Goal: Task Accomplishment & Management: Manage account settings

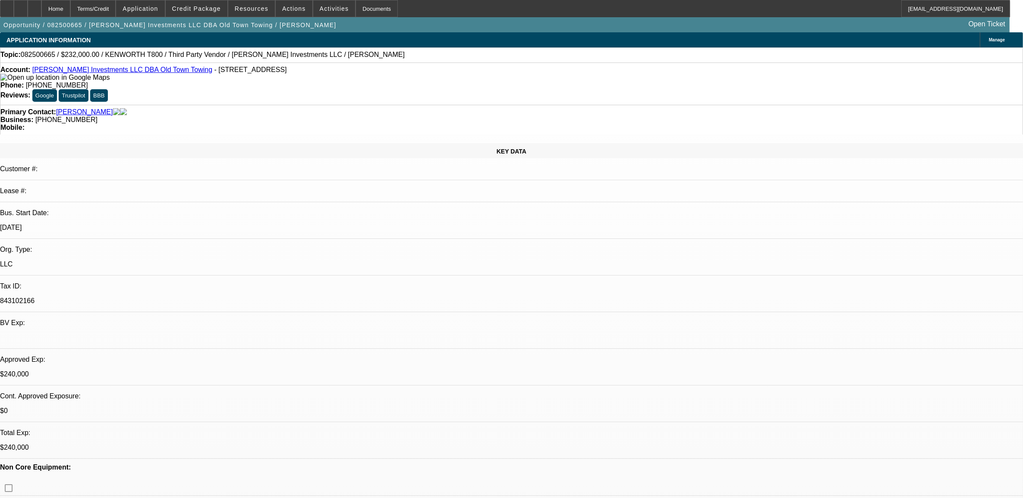
select select "0"
select select "0.1"
select select "0"
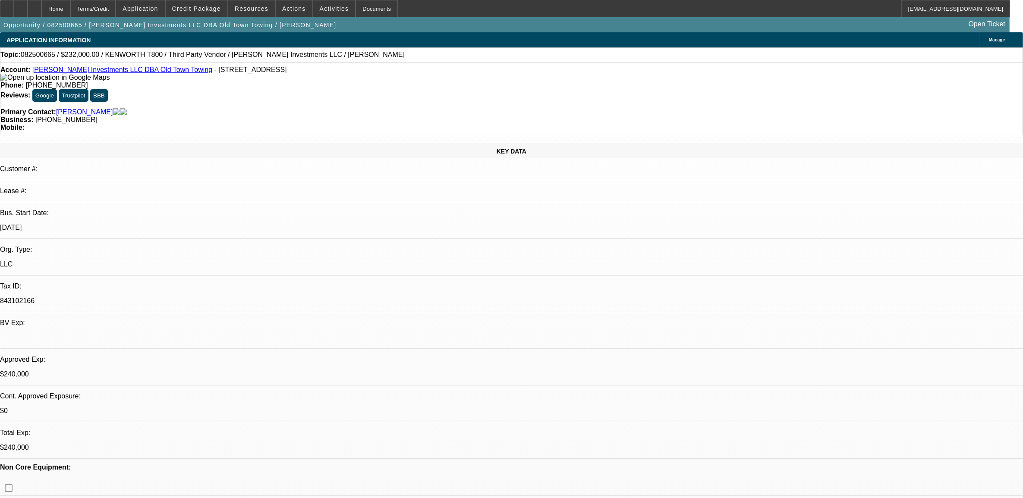
select select "0.1"
select select "0"
select select "0.1"
select select "0"
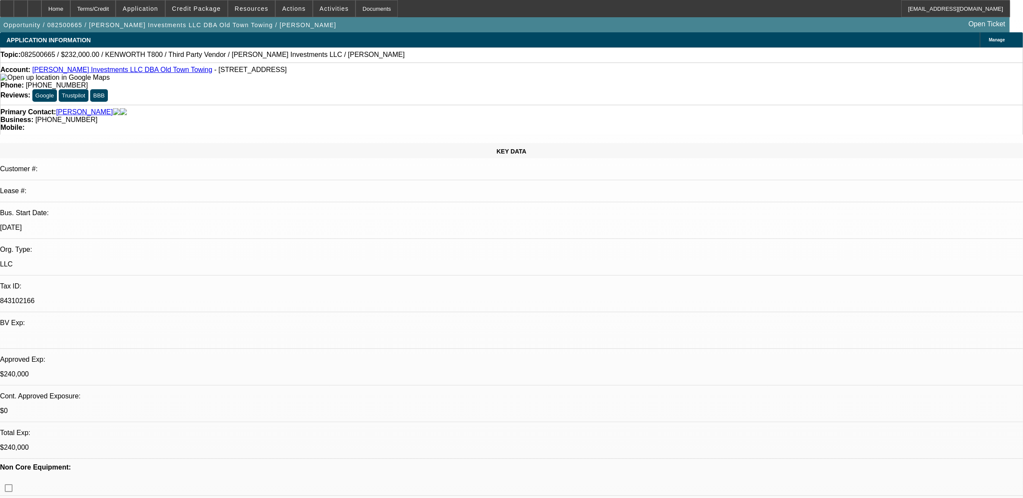
select select "0"
select select "0.1"
select select "1"
select select "2"
select select "4"
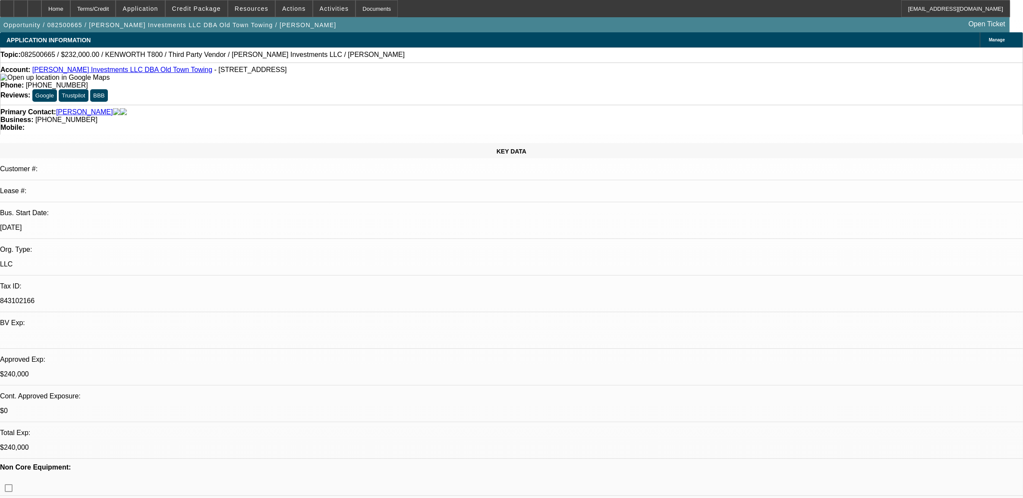
select select "1"
select select "2"
select select "4"
select select "1"
select select "2"
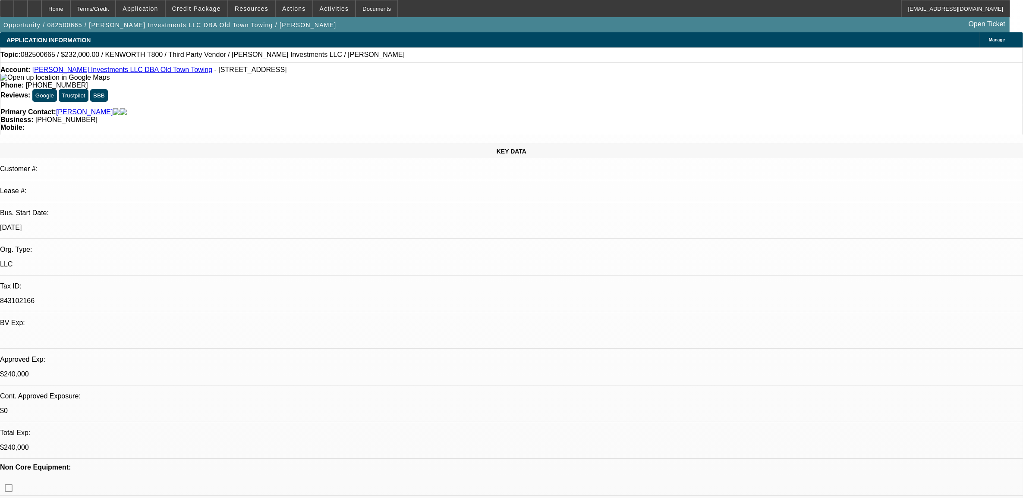
select select "4"
select select "1"
select select "4"
click at [7, 6] on icon at bounding box center [7, 6] width 0 height 0
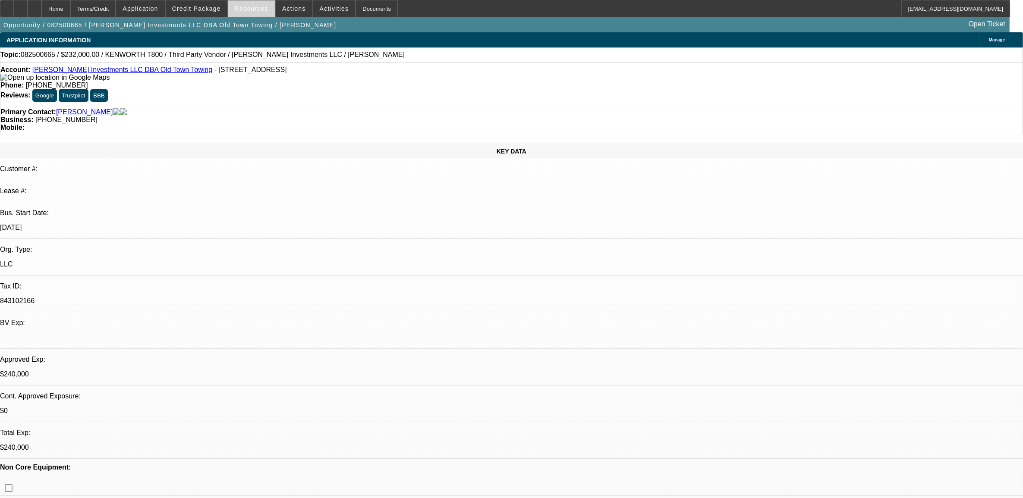
click at [249, 8] on span "Resources" at bounding box center [252, 8] width 34 height 7
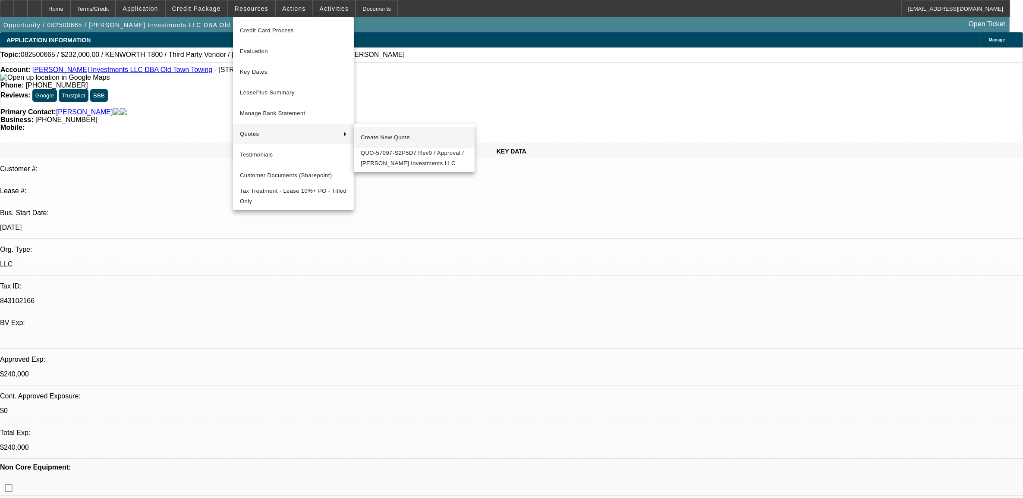
click at [387, 132] on span "Create New Quote" at bounding box center [414, 137] width 107 height 10
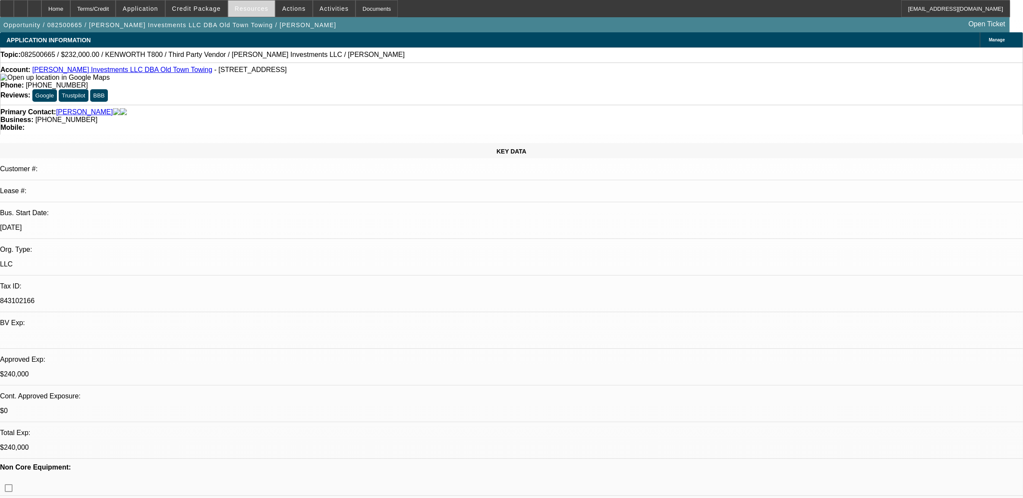
click at [250, 11] on span "Resources" at bounding box center [252, 8] width 34 height 7
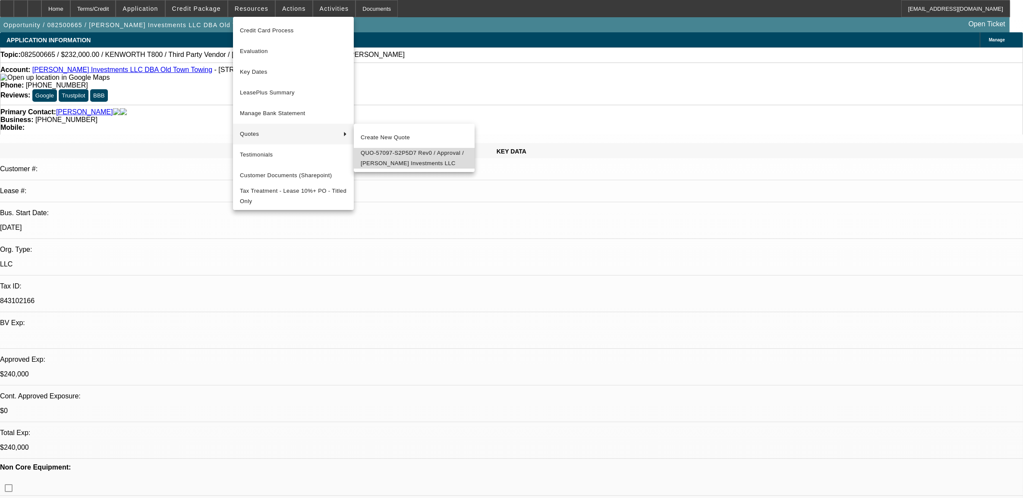
click at [378, 156] on span "QUO-57097-S2P5D7 Rev0 / Approval / [PERSON_NAME] Investments LLC" at bounding box center [414, 158] width 107 height 21
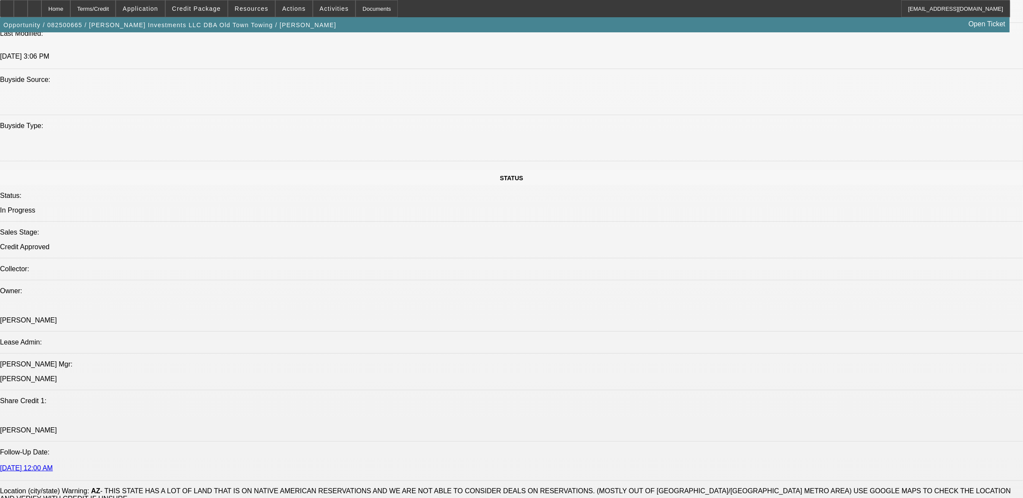
scroll to position [1133, 0]
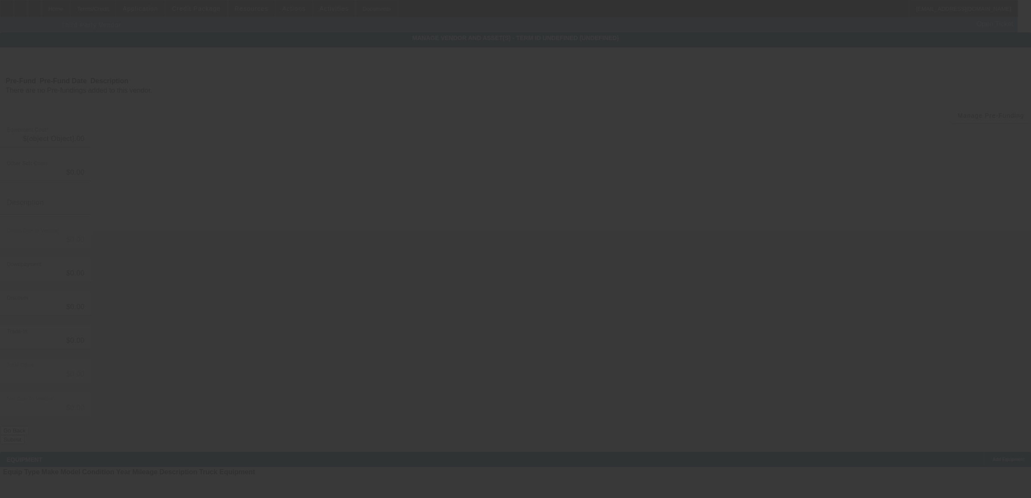
type input "$257,000.00"
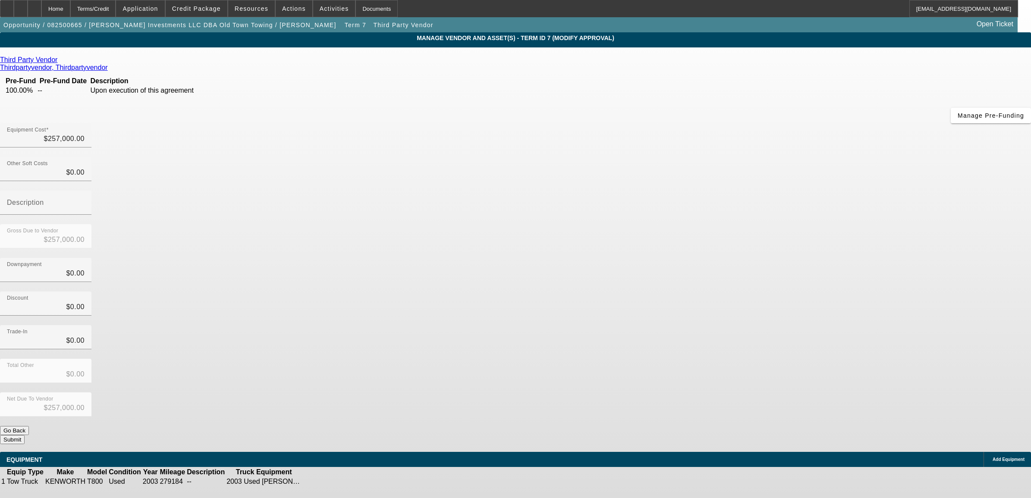
click at [329, 482] on icon at bounding box center [329, 482] width 0 height 0
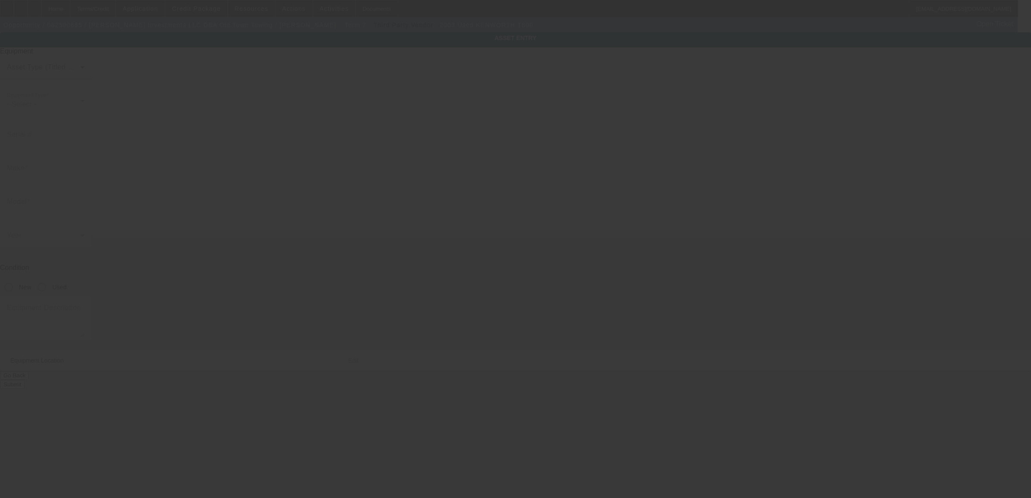
type input "1NKDXBTX13J708689"
type input "Kenworth"
type input "T800"
radio input "true"
type input "2415 S 17th St"
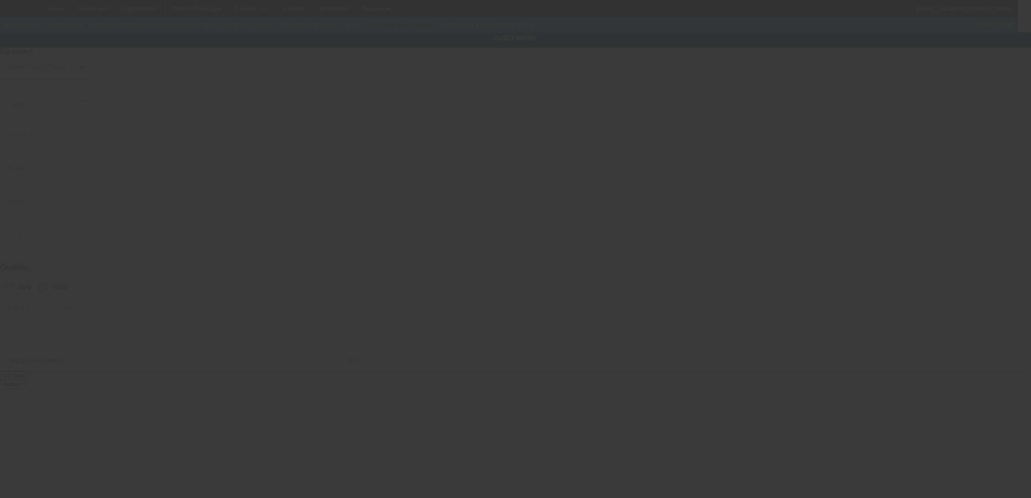
type input "Apt 9"
type input "Phoenix"
type input "85034"
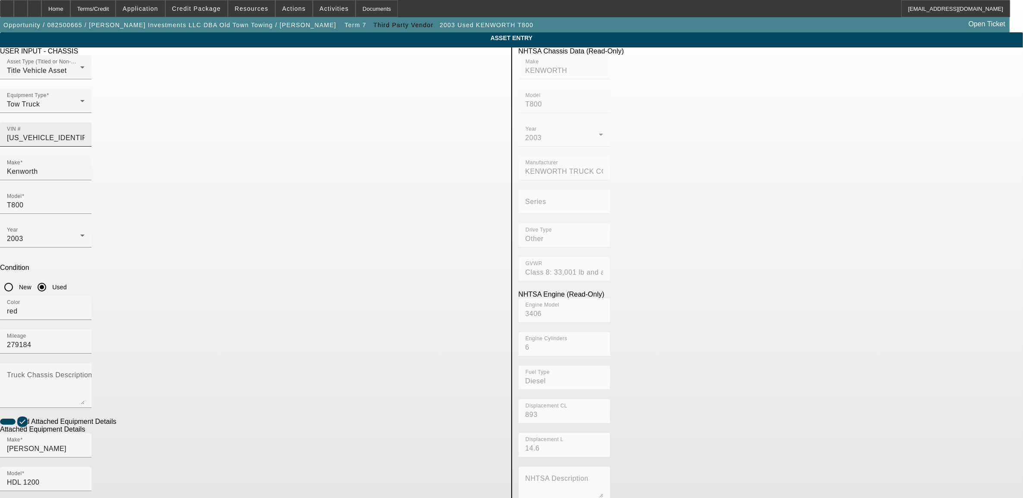
click at [85, 133] on input "1NKDXBTX13J708689" at bounding box center [46, 138] width 78 height 10
click at [70, 5] on div "Home" at bounding box center [55, 8] width 29 height 17
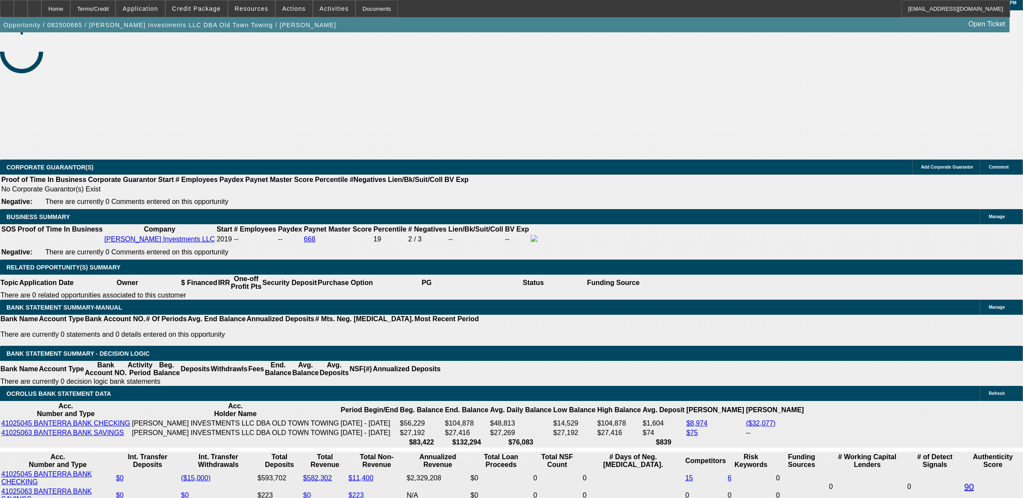
select select "0"
select select "2"
select select "0.1"
select select "4"
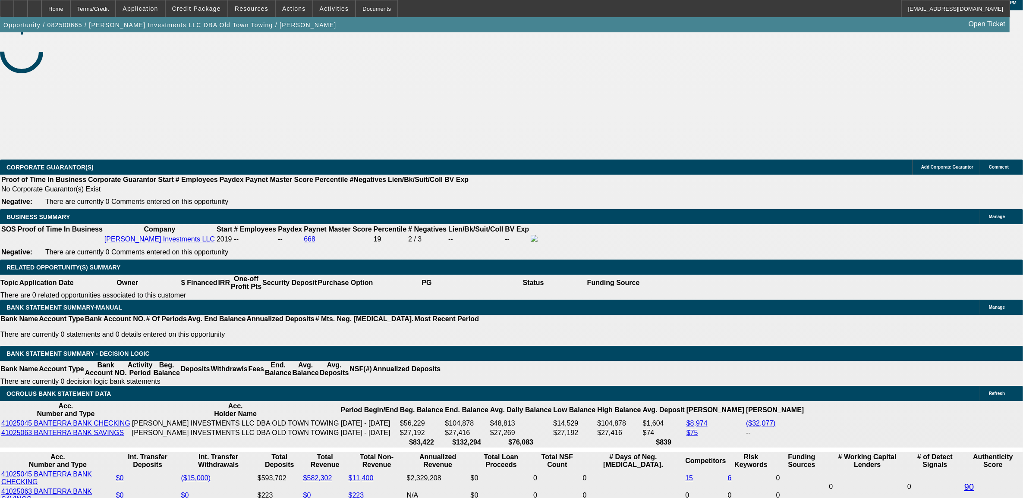
select select "0"
select select "2"
select select "0.1"
select select "4"
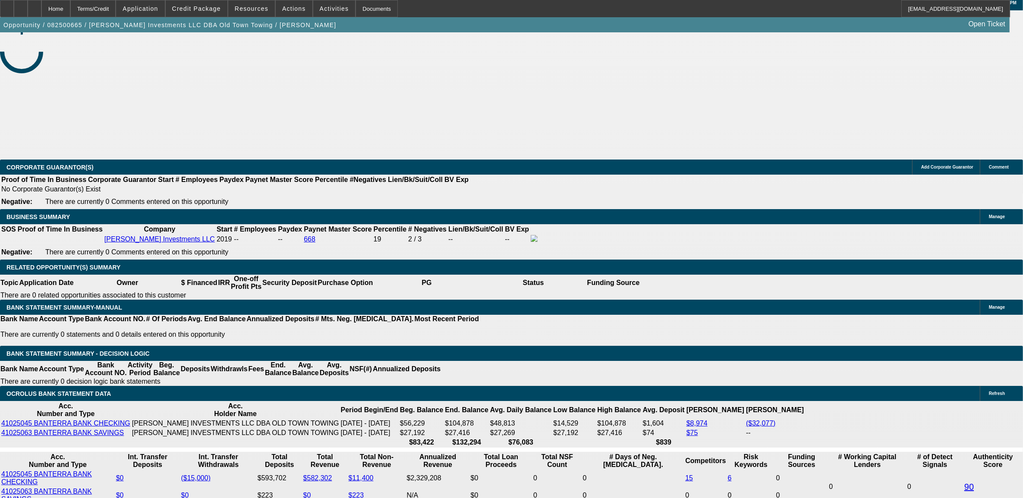
select select "0"
select select "2"
select select "0.1"
select select "4"
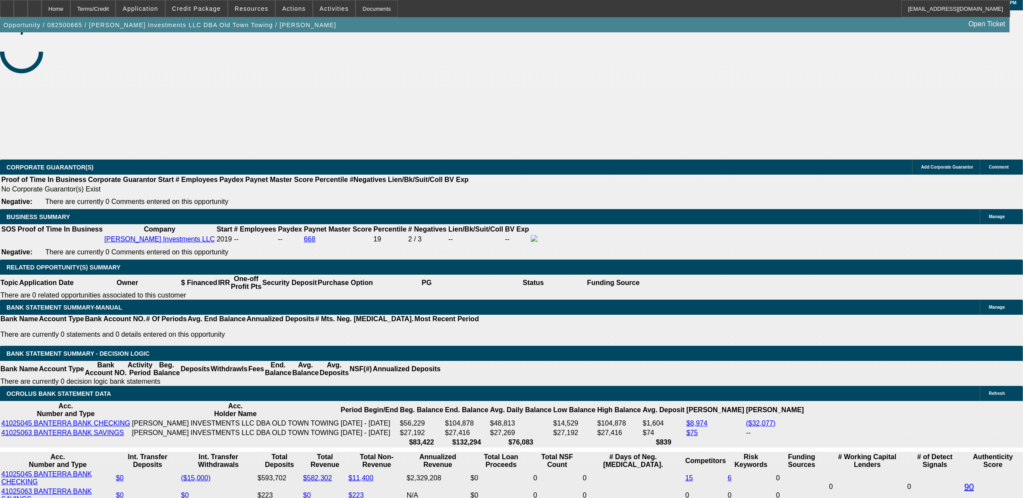
select select "0"
select select "0.1"
select select "4"
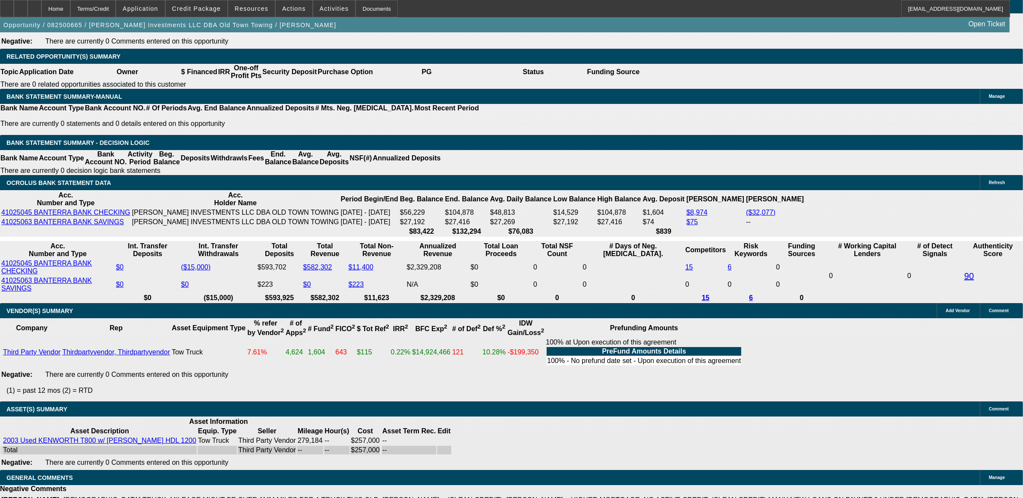
scroll to position [1260, 0]
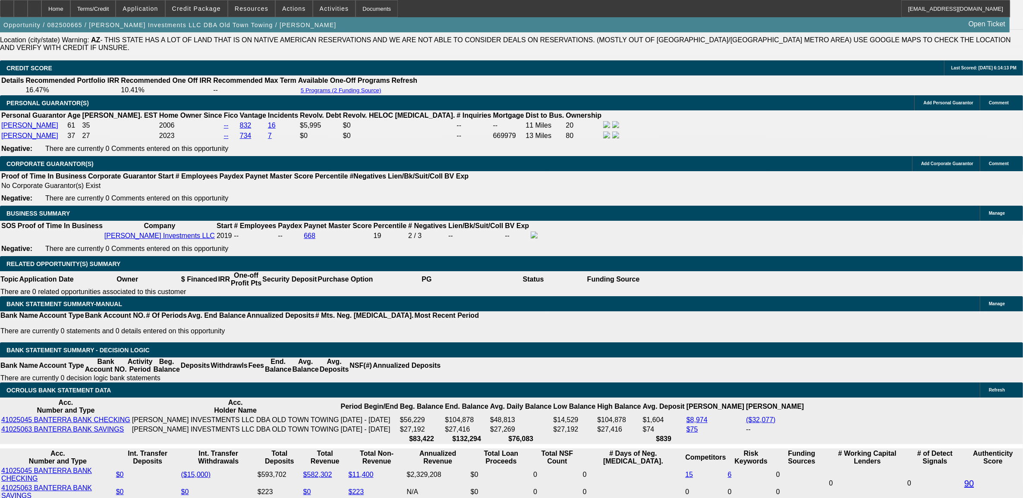
drag, startPoint x: 803, startPoint y: 279, endPoint x: 724, endPoint y: 279, distance: 79.4
copy div "jimjackewich@yahoo.com"
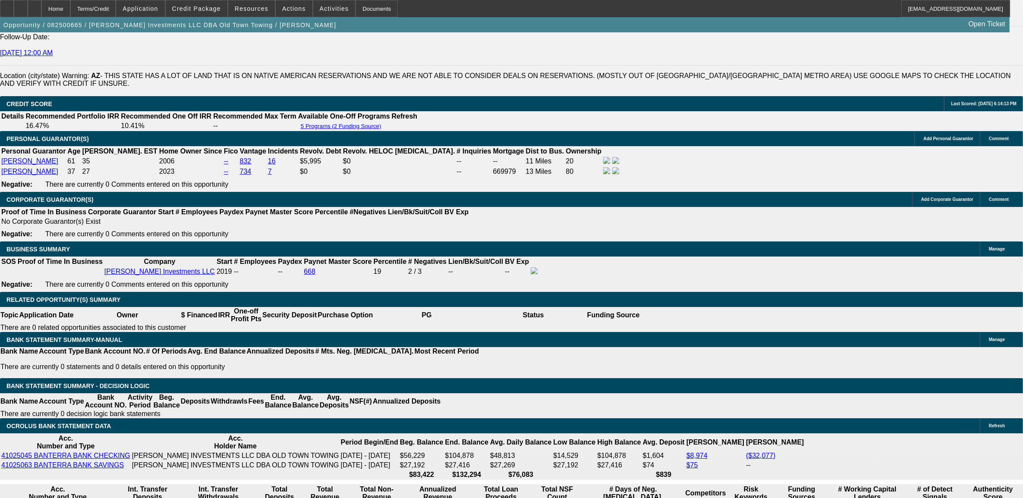
scroll to position [1206, 0]
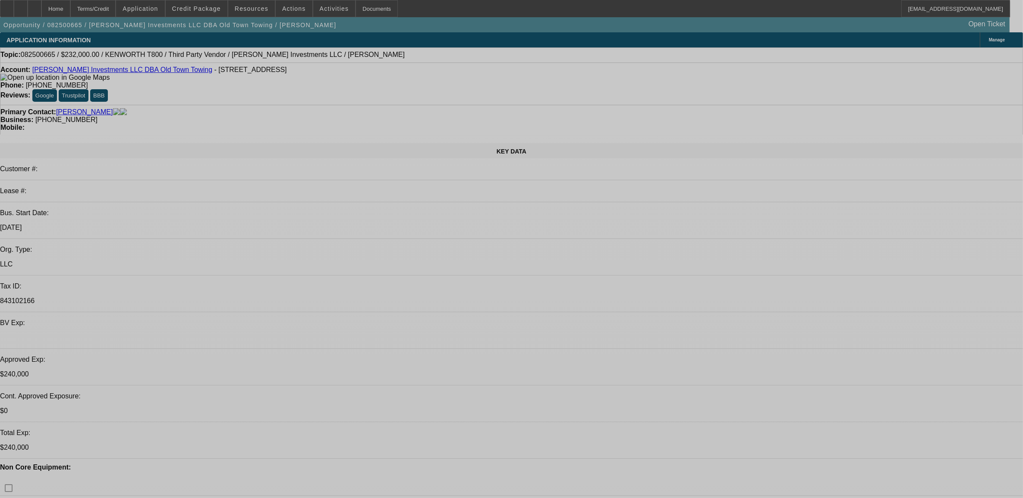
select select "0"
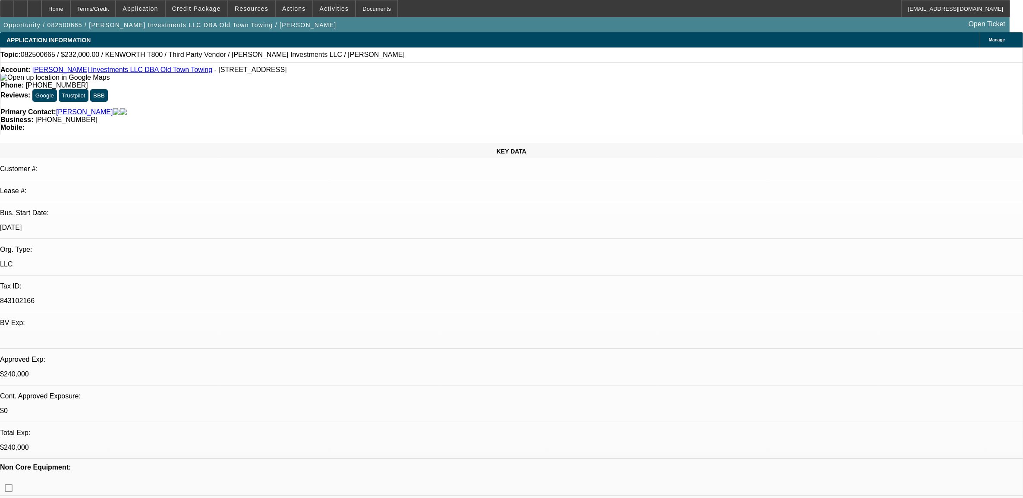
select select "0"
select select "0.1"
select select "0"
select select "0.1"
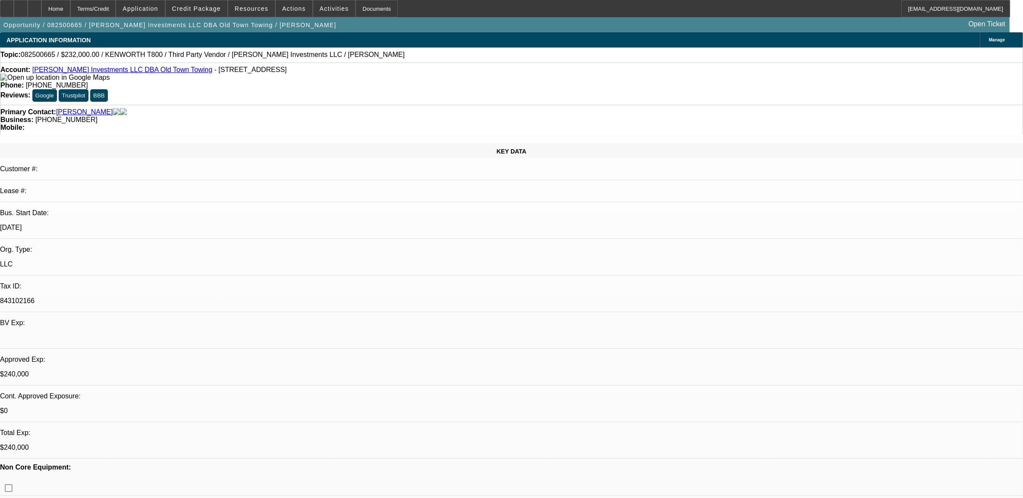
select select "0"
select select "0.1"
select select "0"
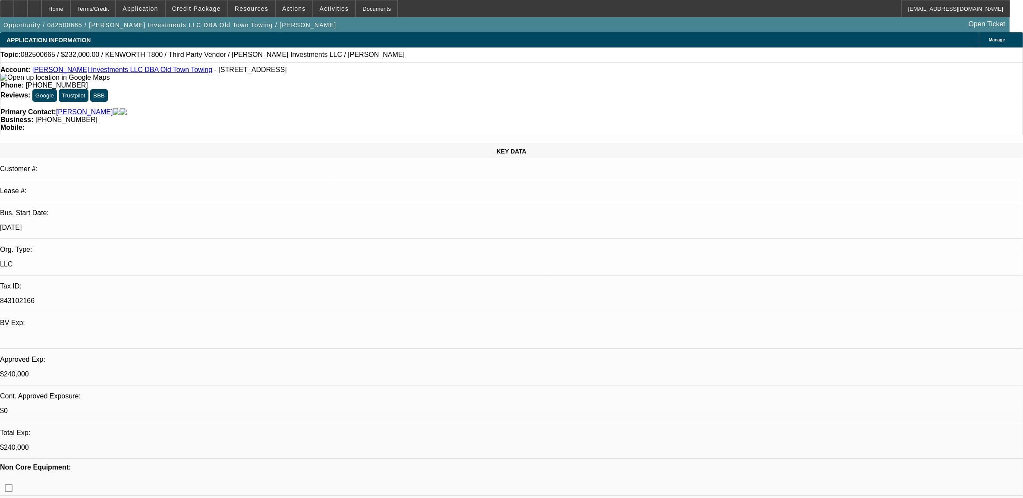
select select "0.1"
select select "1"
select select "2"
select select "4"
select select "1"
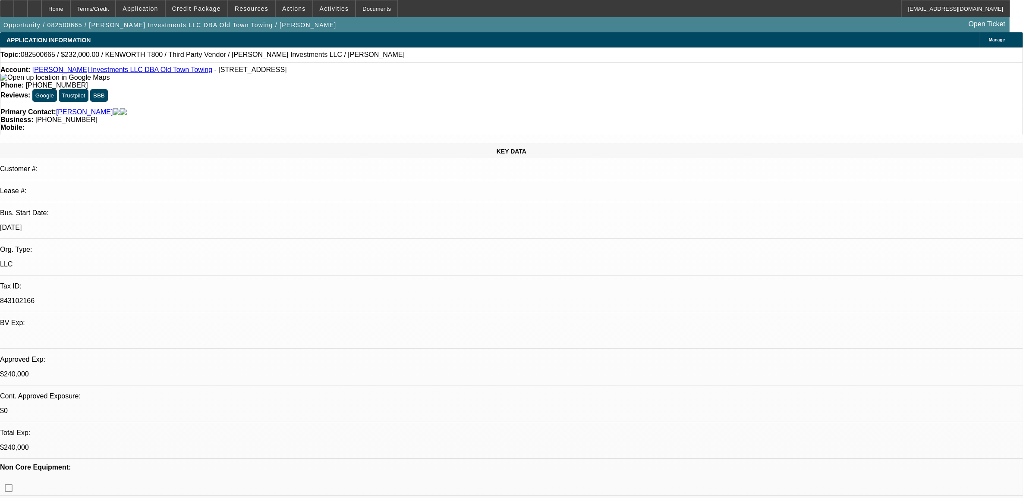
select select "2"
select select "4"
select select "1"
select select "2"
select select "4"
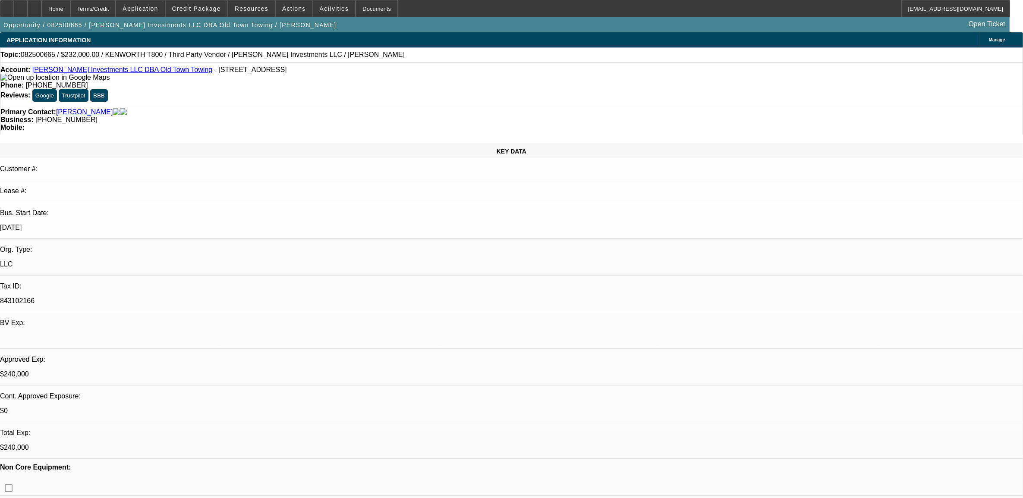
select select "1"
select select "4"
click at [320, 11] on span "Activities" at bounding box center [334, 8] width 29 height 7
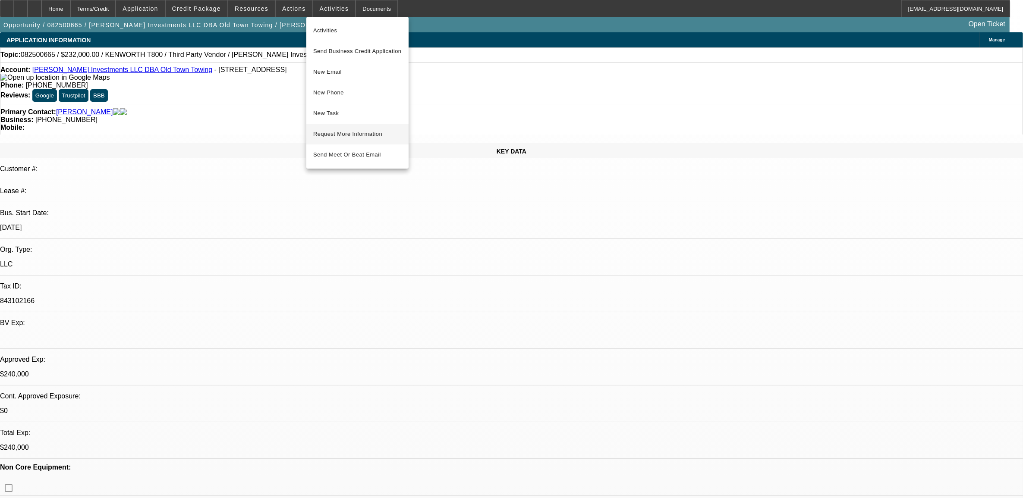
click at [344, 126] on button "Request More Information" at bounding box center [357, 134] width 102 height 21
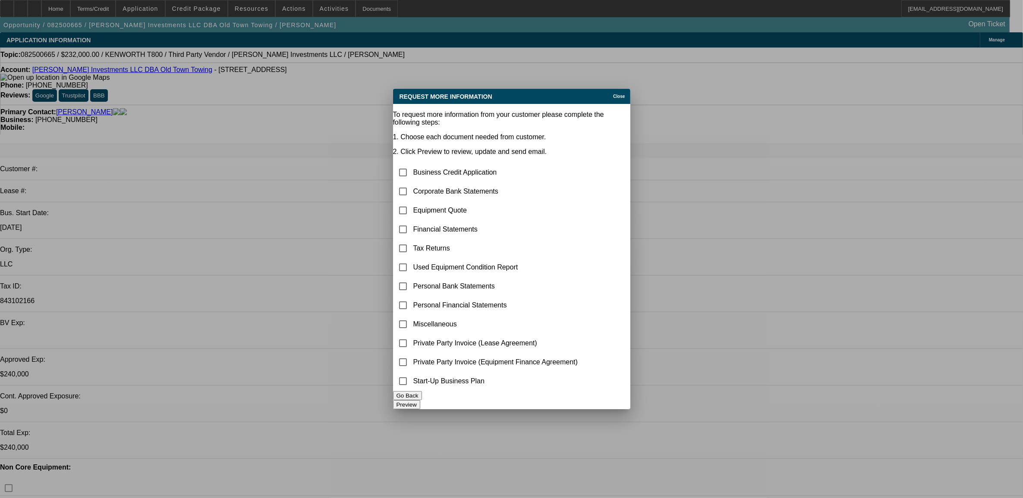
click at [422, 398] on button "Go Back" at bounding box center [407, 395] width 29 height 9
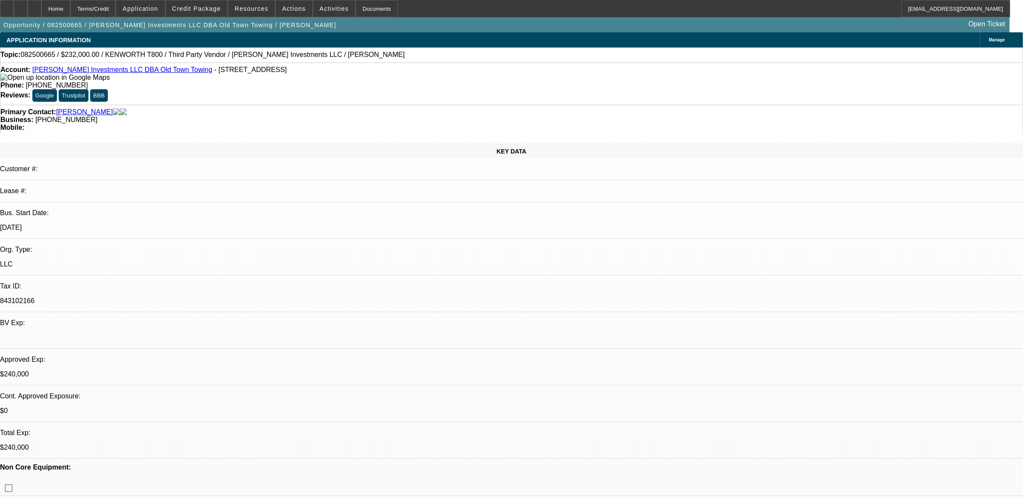
click at [989, 40] on span "Manage" at bounding box center [997, 40] width 16 height 5
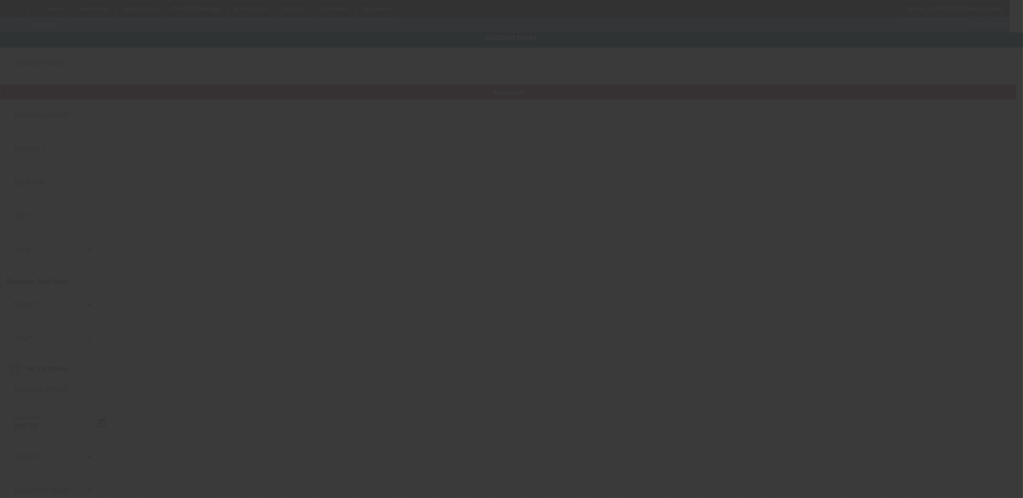
type input "[PERSON_NAME] Investments LLC"
type input "[STREET_ADDRESS]"
type input "85034"
type input "Phoenix"
type input "[PHONE_NUMBER]"
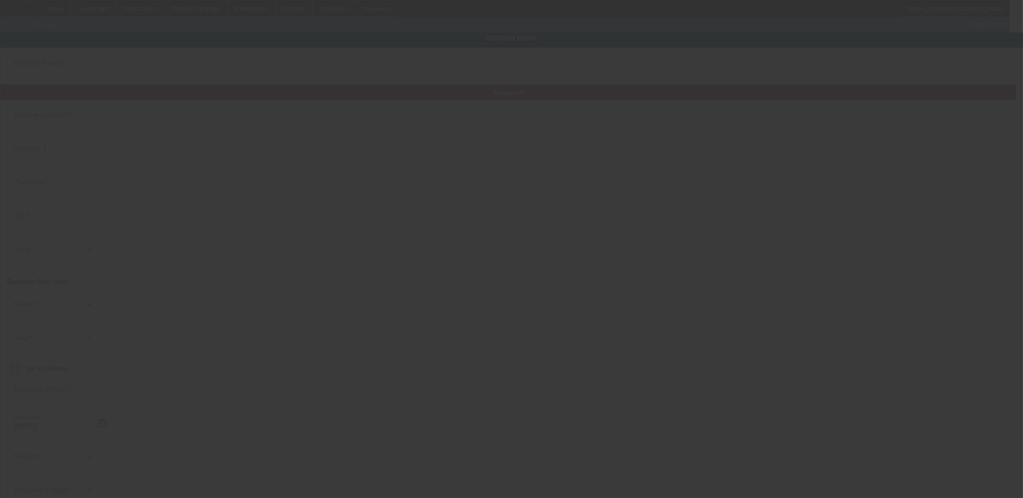
type input "Old Town Towing"
type input "Apt 9"
type input "843102166"
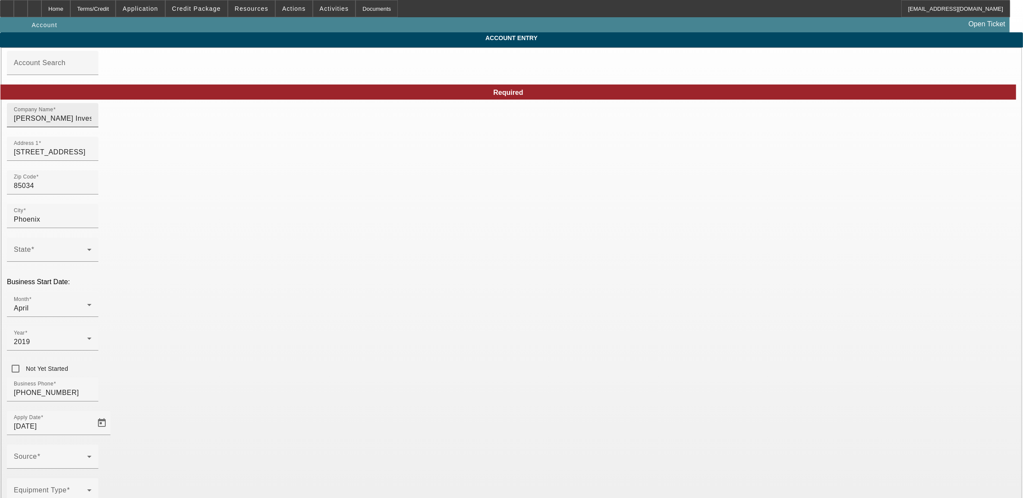
type input "8/25/2025"
drag, startPoint x: 380, startPoint y: 124, endPoint x: 211, endPoint y: 149, distance: 171.0
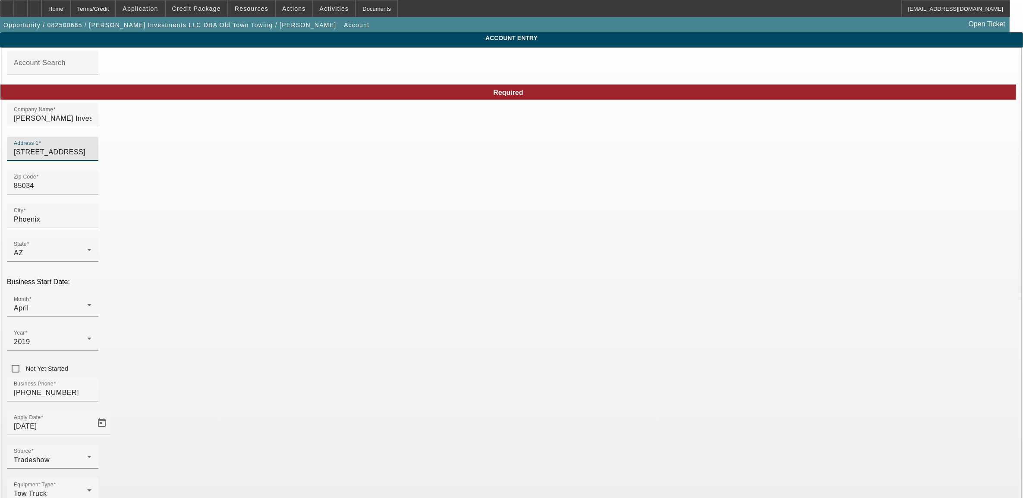
drag, startPoint x: 346, startPoint y: 156, endPoint x: 186, endPoint y: 173, distance: 161.0
click at [208, 6] on span "Credit Package" at bounding box center [196, 8] width 49 height 7
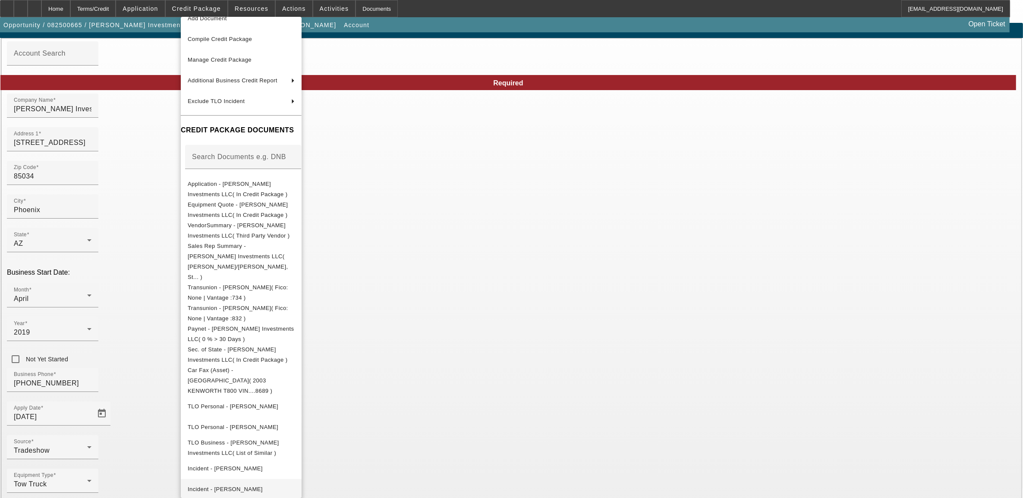
scroll to position [12, 0]
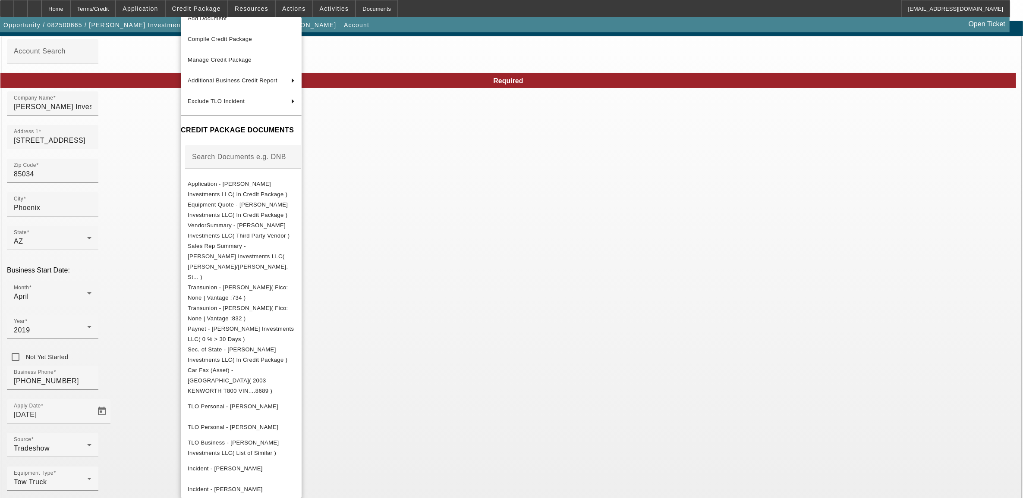
drag, startPoint x: 133, startPoint y: 431, endPoint x: 151, endPoint y: 431, distance: 18.6
click at [135, 431] on div at bounding box center [511, 249] width 1023 height 498
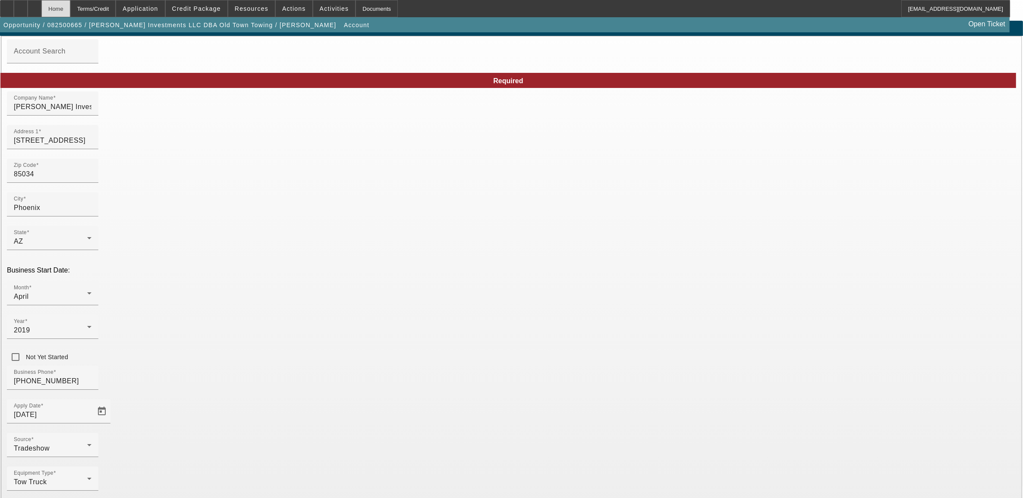
click at [70, 13] on div "Home" at bounding box center [55, 8] width 29 height 17
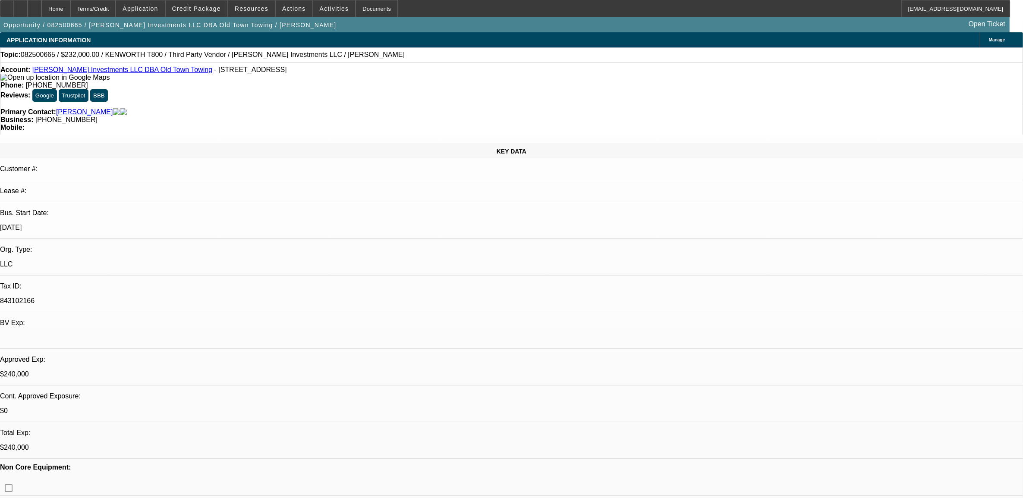
select select "0"
select select "2"
select select "0.1"
select select "4"
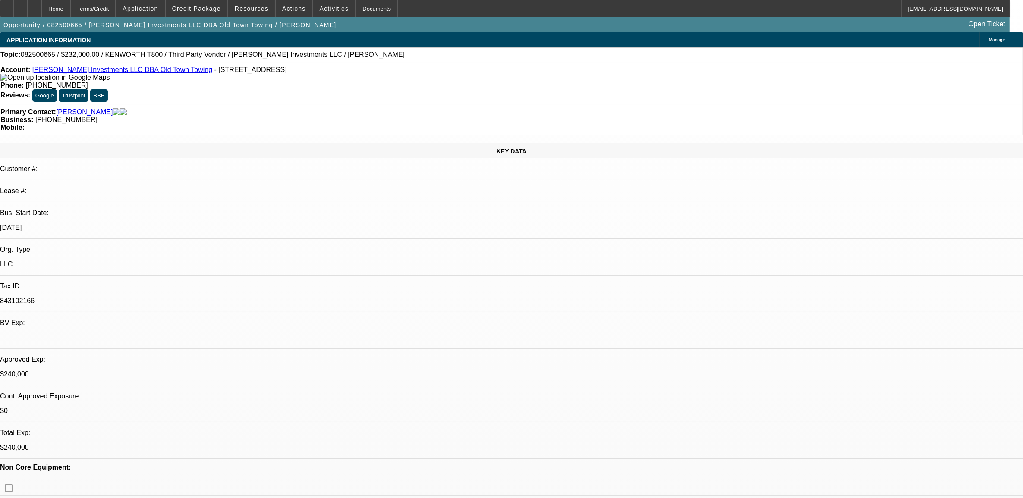
select select "0"
select select "2"
select select "0.1"
select select "4"
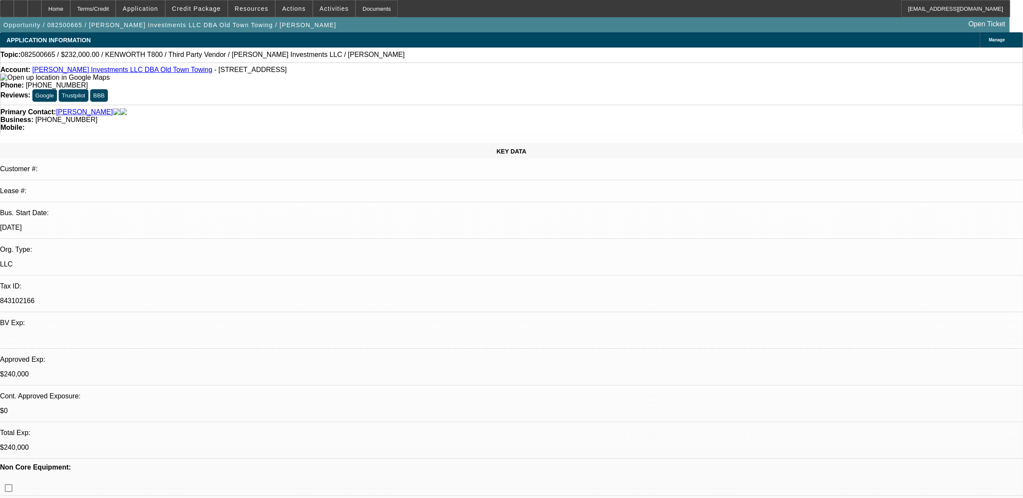
select select "0"
select select "2"
select select "0.1"
select select "4"
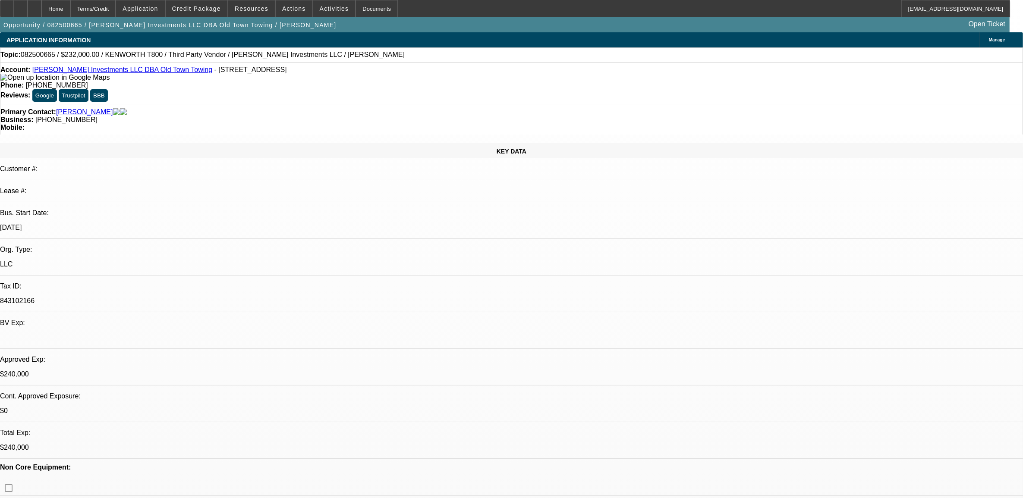
select select "0"
select select "0.1"
select select "4"
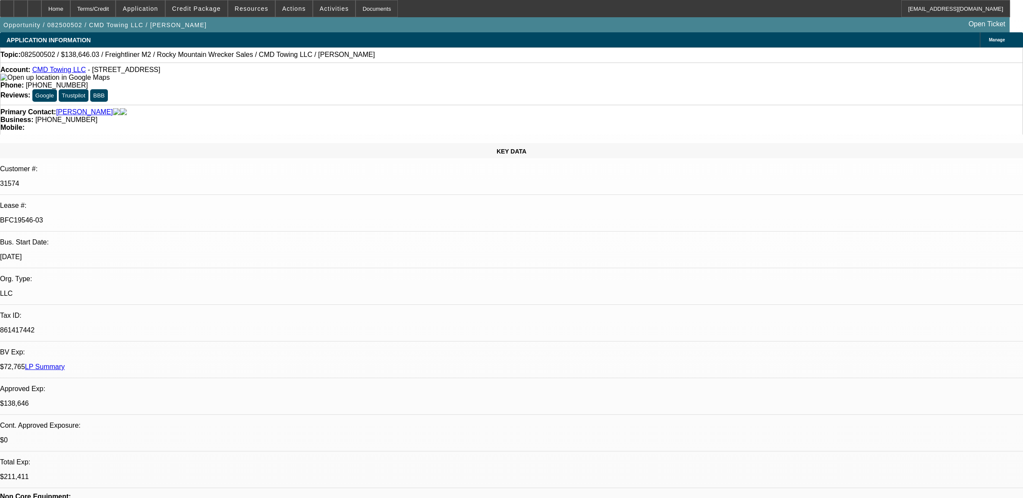
select select "0"
select select "6"
select select "0"
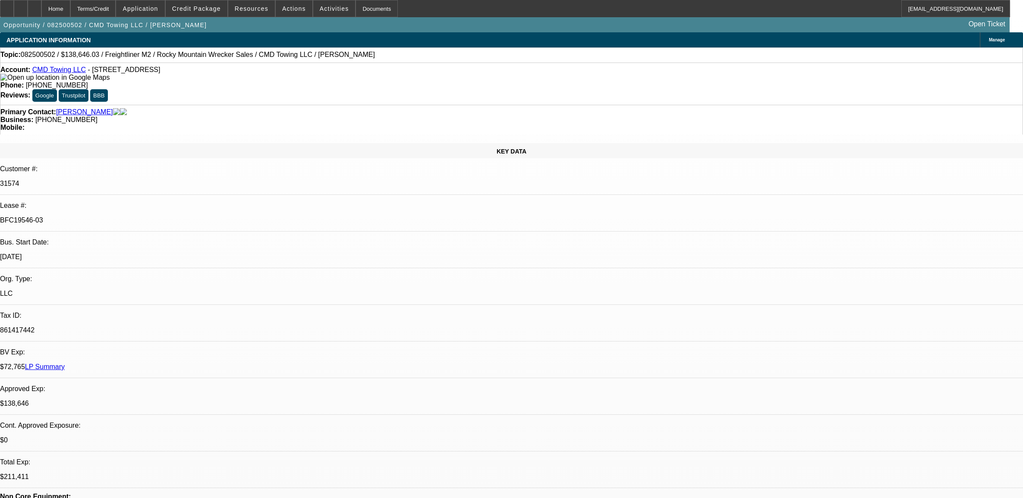
select select "0"
select select "6"
select select "0"
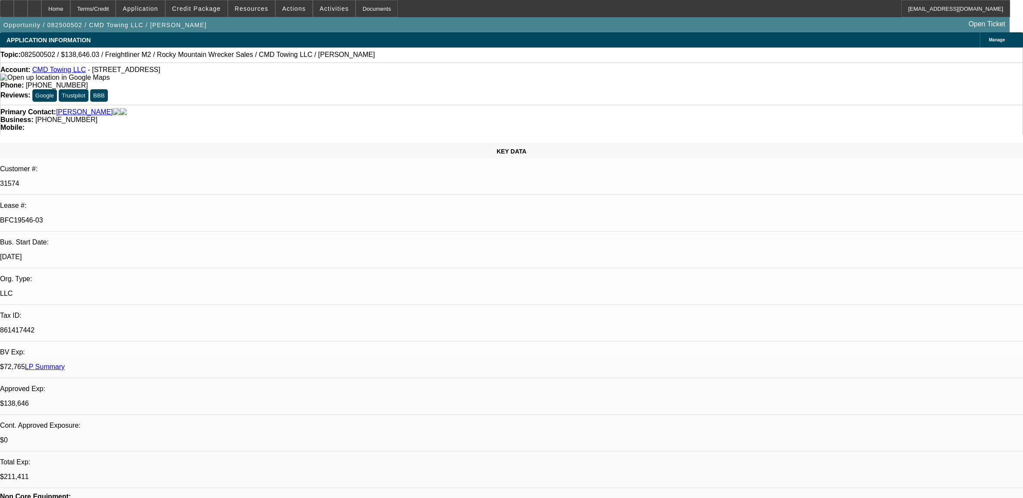
select select "0"
select select "6"
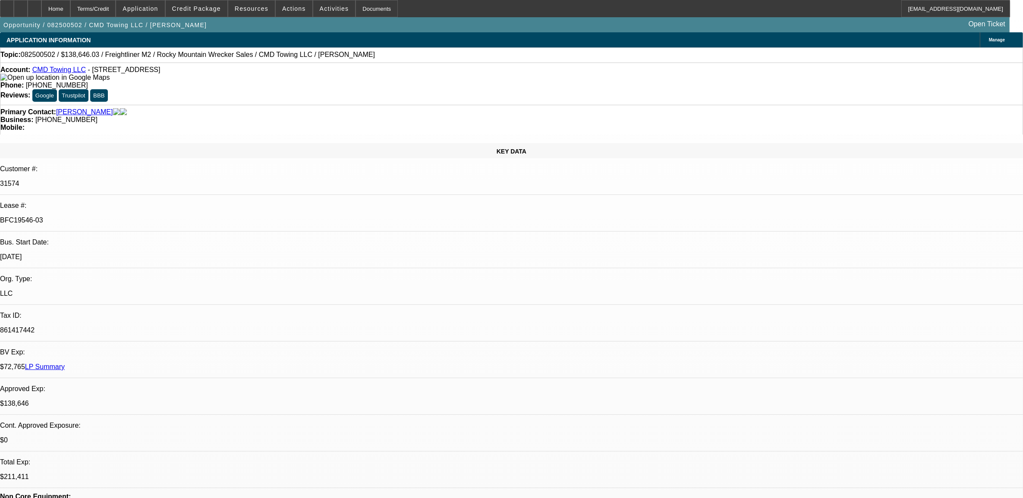
scroll to position [0, 0]
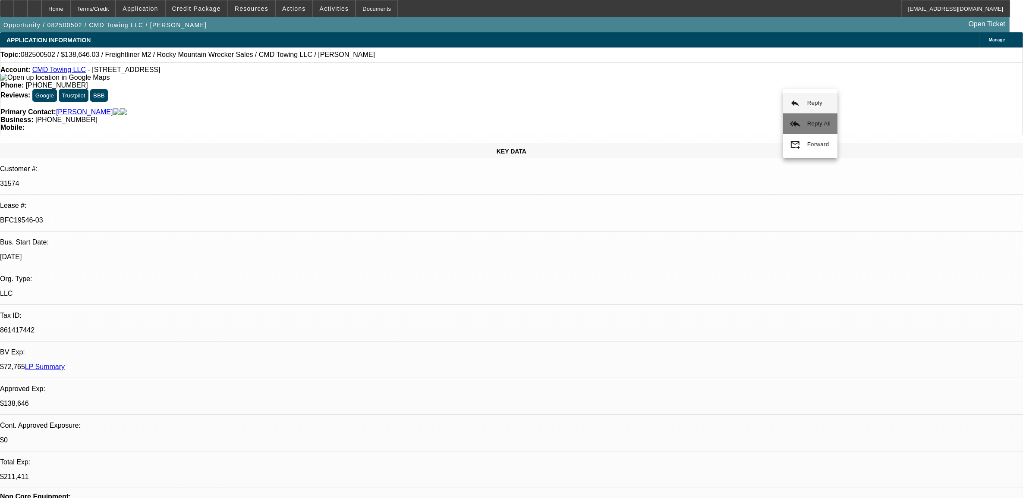
click at [807, 121] on span "Reply All" at bounding box center [818, 123] width 23 height 6
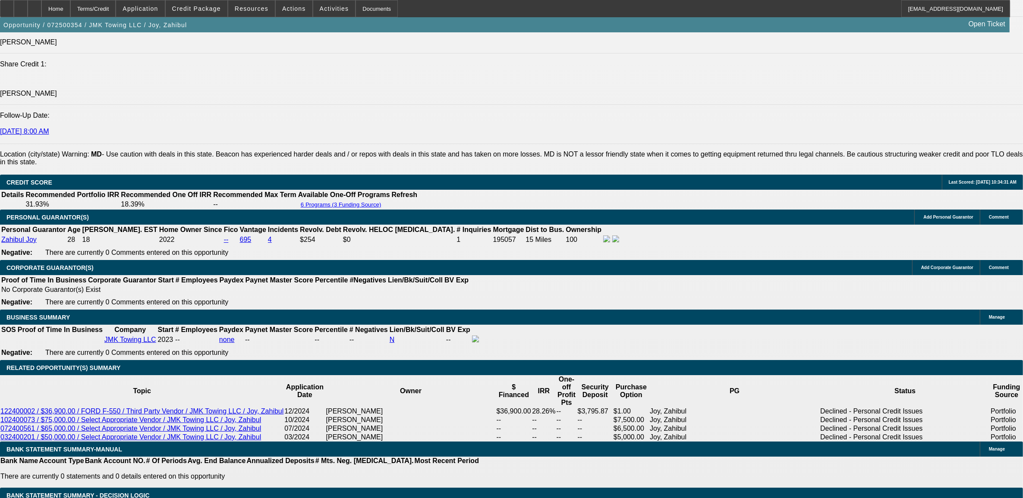
select select "0"
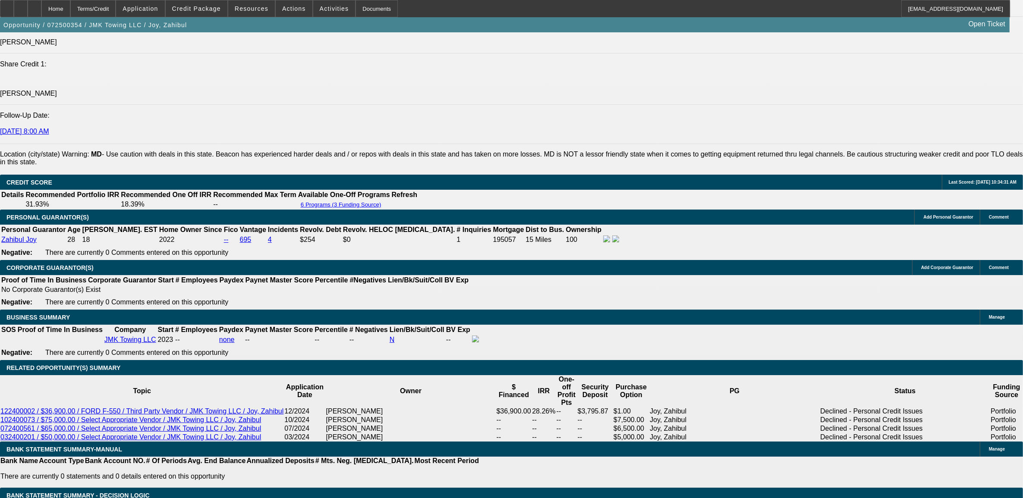
select select "0"
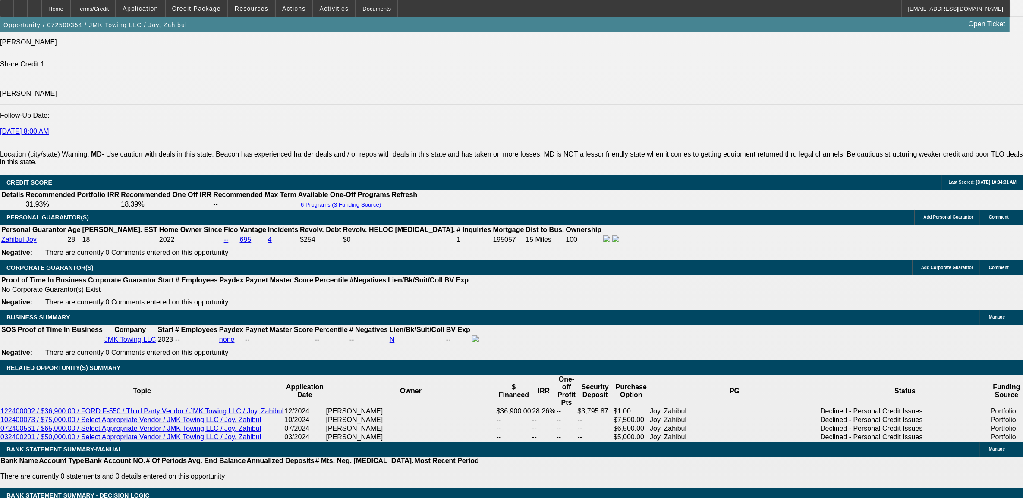
select select "0"
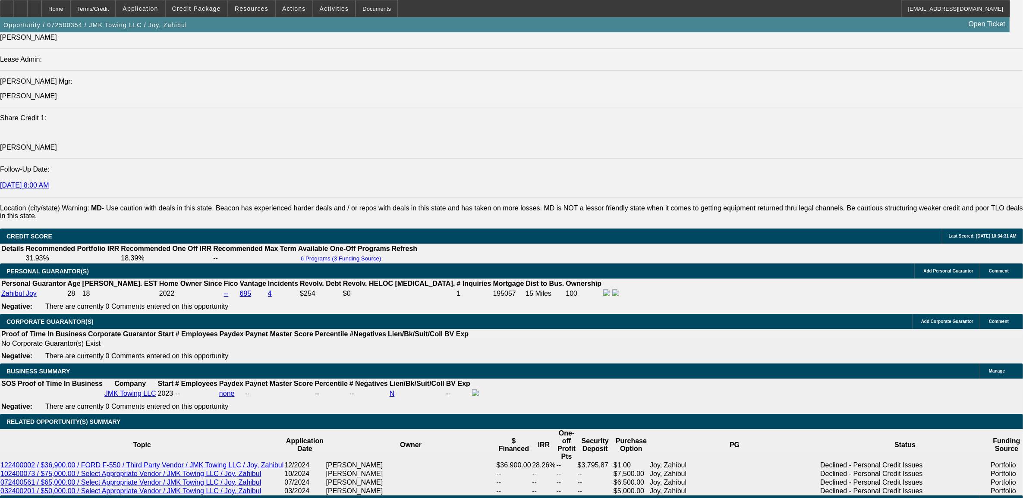
select select "1"
select select "6"
select select "1"
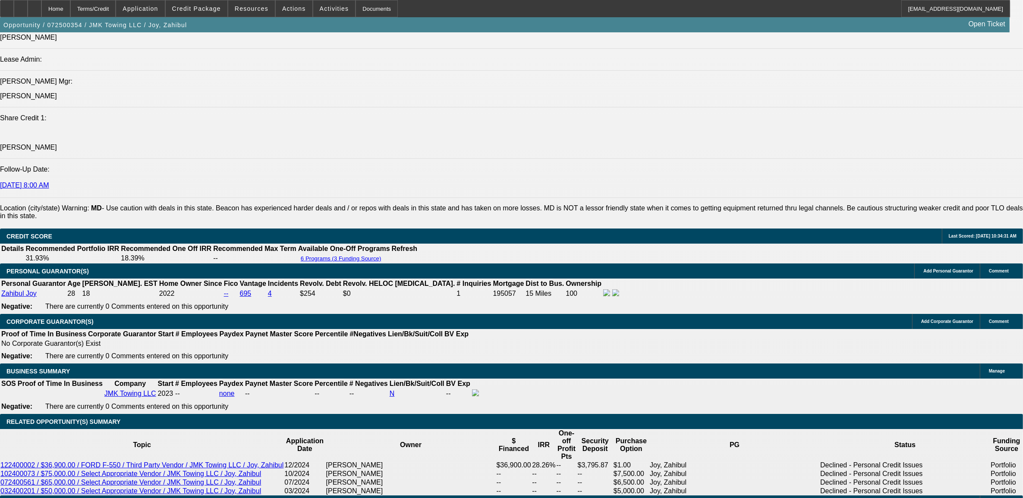
select select "6"
select select "1"
select select "4"
select select "1"
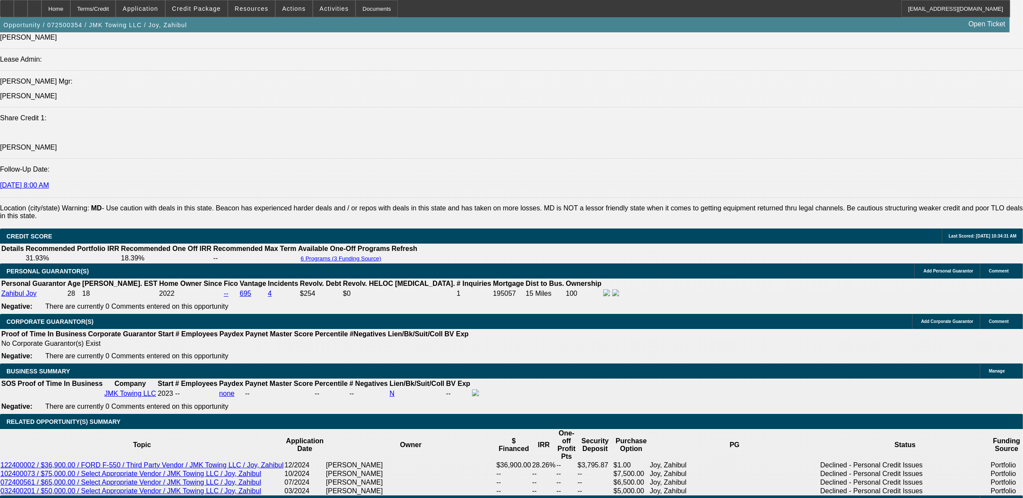
select select "1"
select select "6"
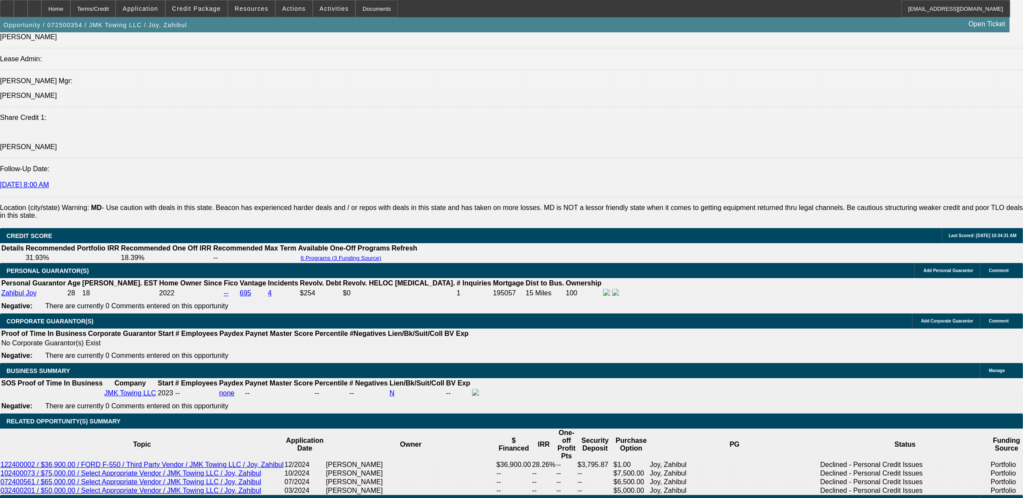
scroll to position [0, 0]
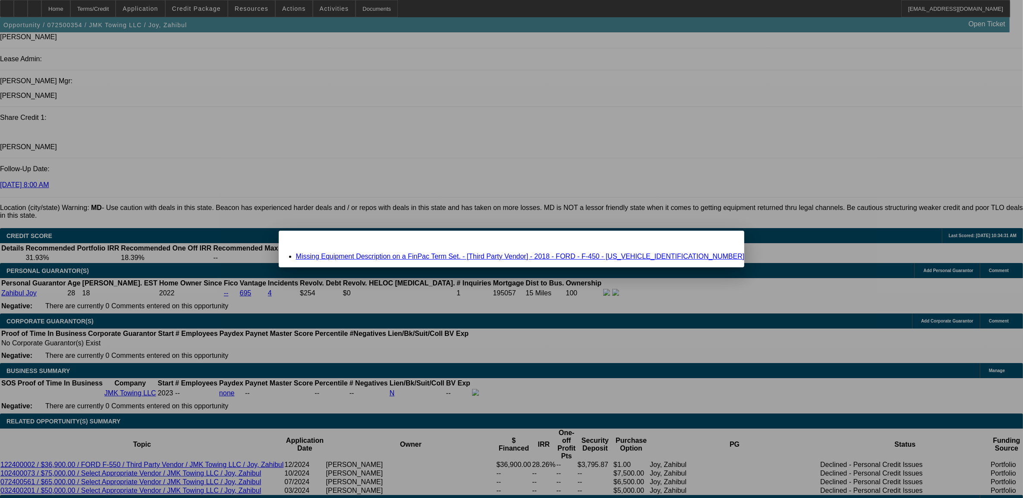
click at [725, 240] on div "Close" at bounding box center [734, 236] width 19 height 10
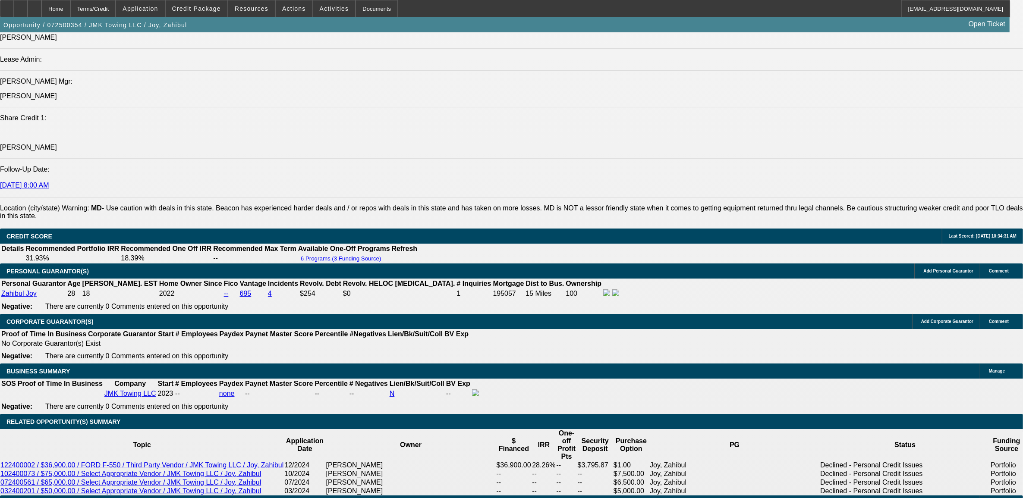
scroll to position [1076, 0]
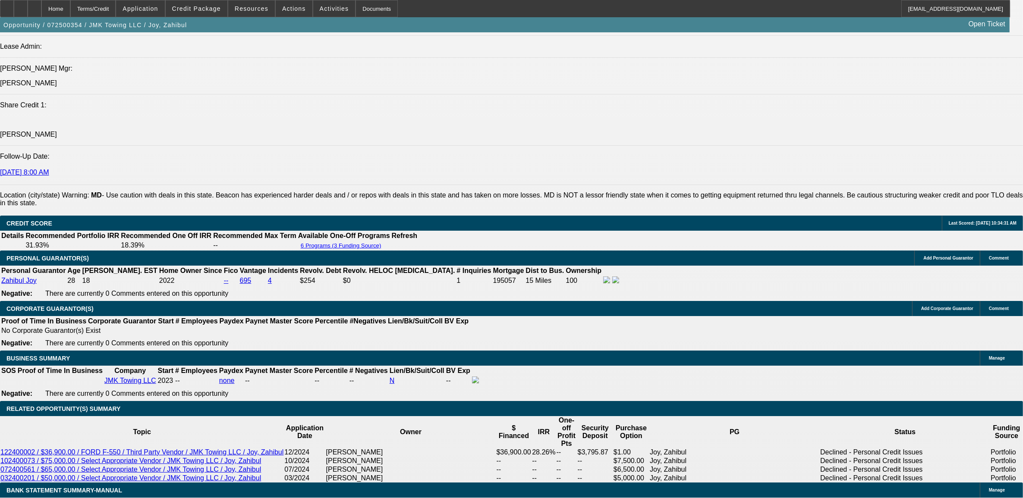
type input "$0.00"
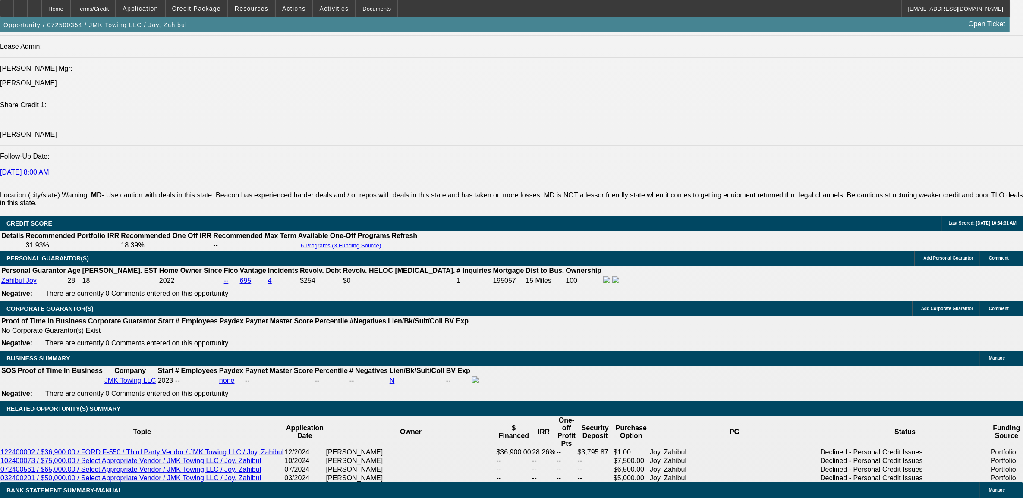
type input "UNKNOWN"
type input "$1,949.75"
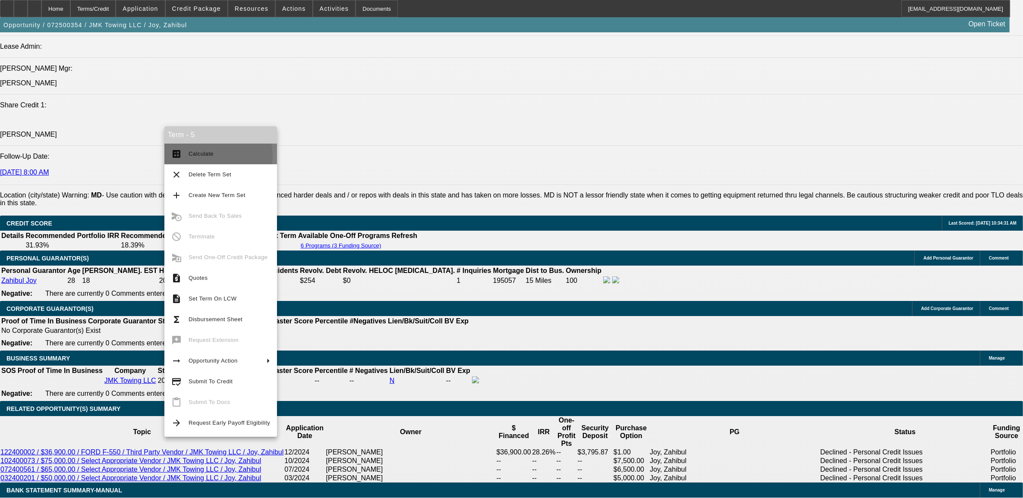
click at [198, 156] on span "Calculate" at bounding box center [201, 154] width 25 height 6
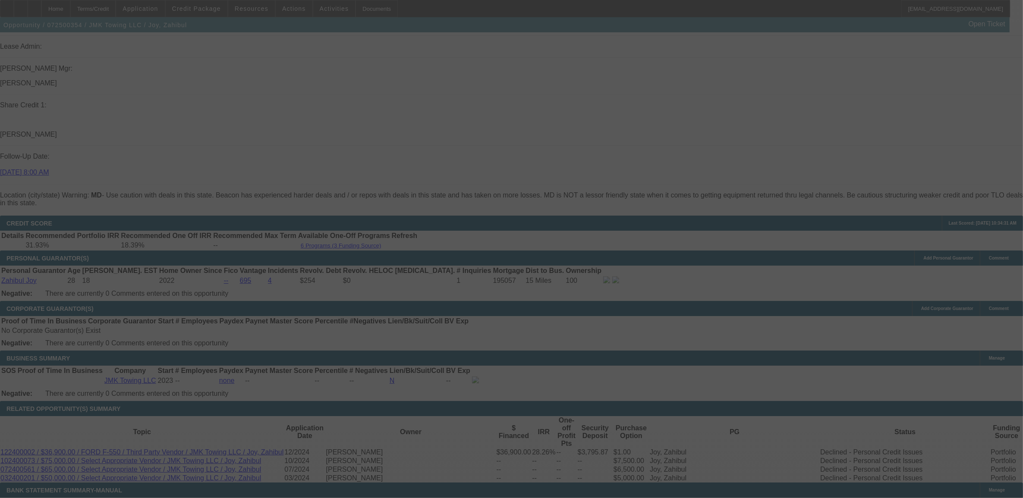
select select "0"
select select "6"
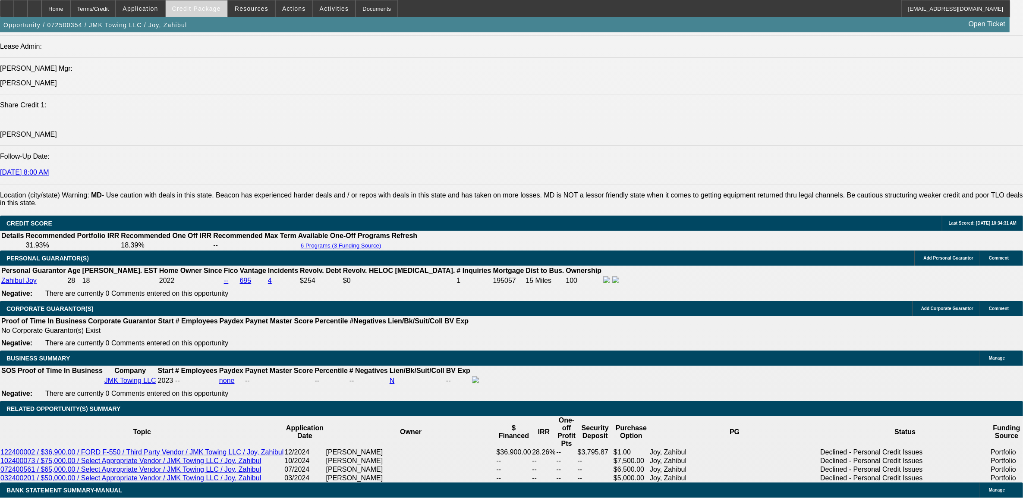
click at [204, 13] on span at bounding box center [197, 8] width 62 height 21
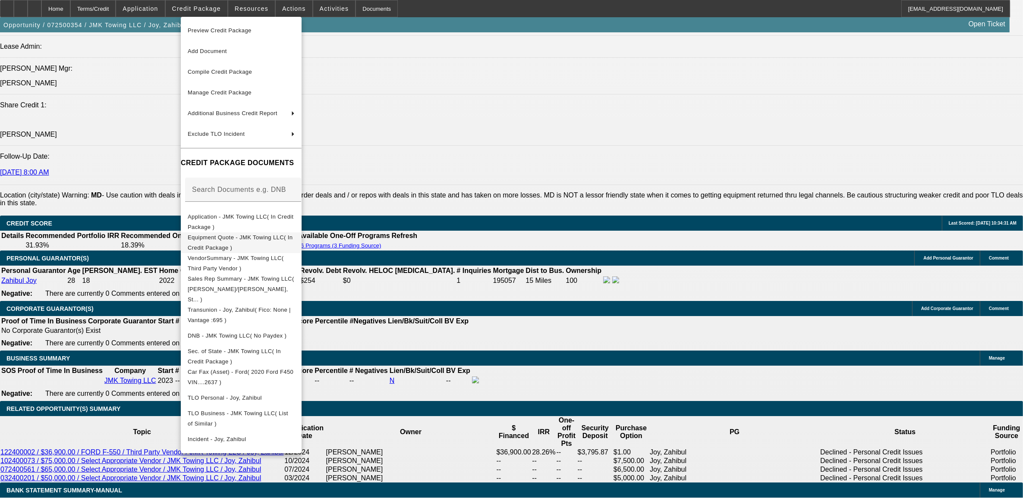
click at [229, 244] on span "Equipment Quote - JMK Towing LLC( In Credit Package )" at bounding box center [241, 242] width 107 height 21
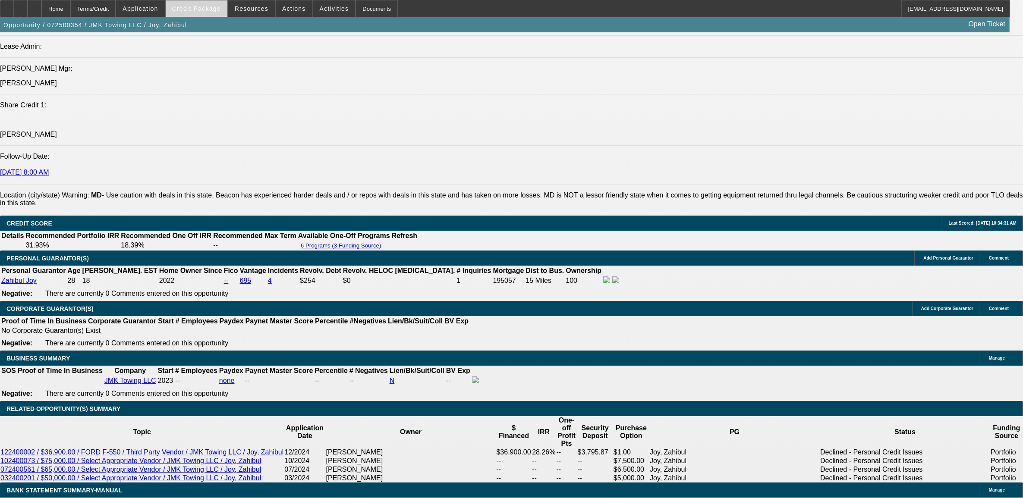
click at [206, 11] on span "Credit Package" at bounding box center [196, 8] width 49 height 7
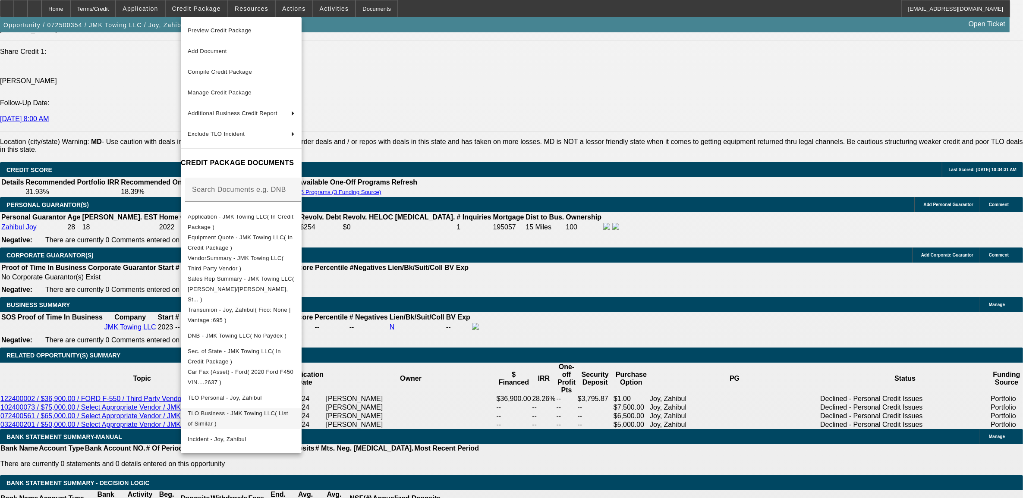
scroll to position [1130, 0]
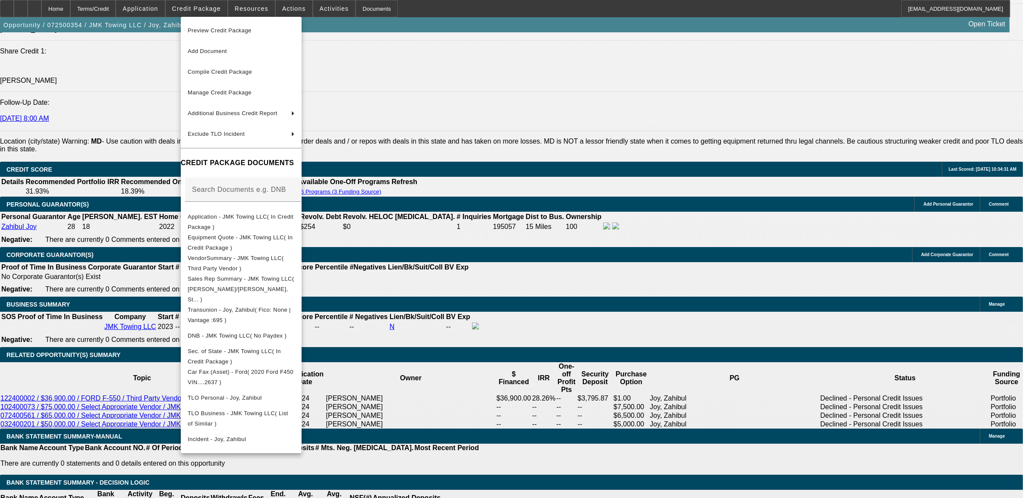
click at [116, 314] on div at bounding box center [511, 249] width 1023 height 498
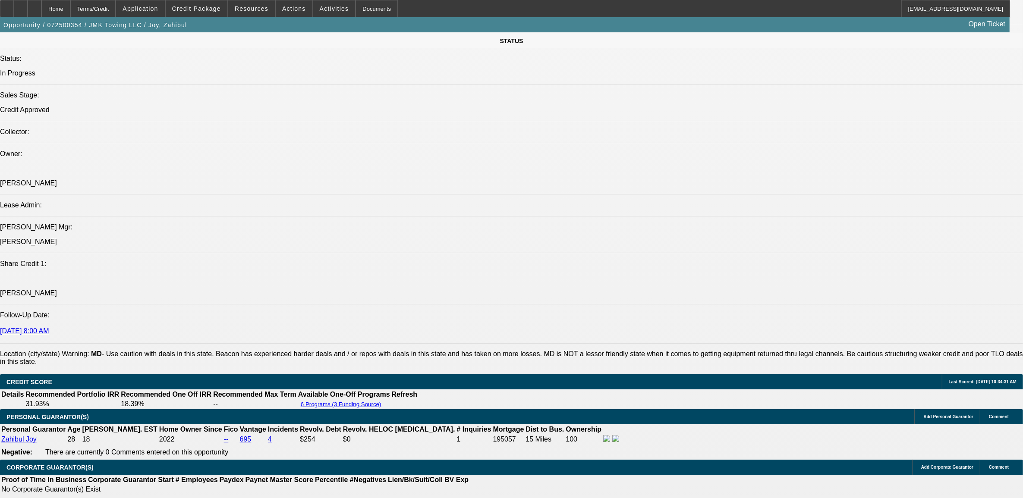
scroll to position [971, 0]
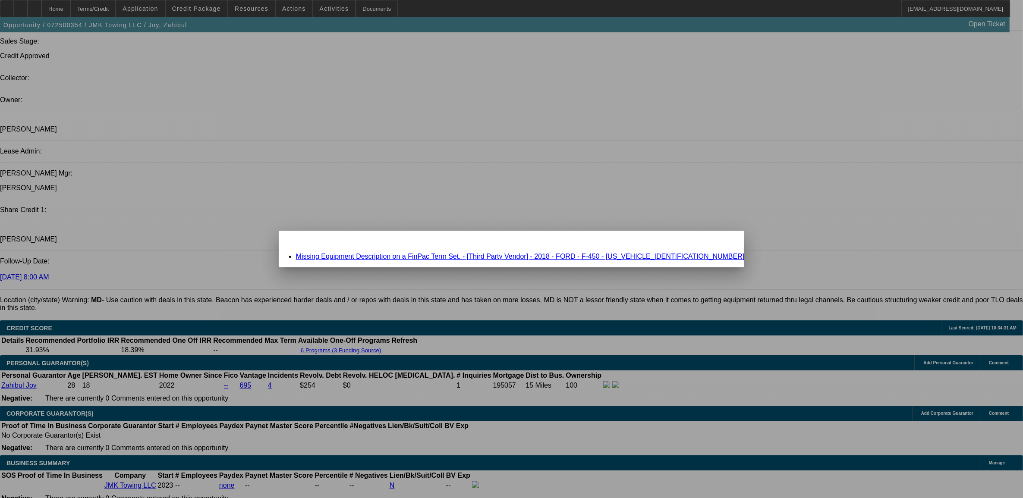
scroll to position [0, 0]
click at [727, 241] on span "Close" at bounding box center [733, 238] width 12 height 5
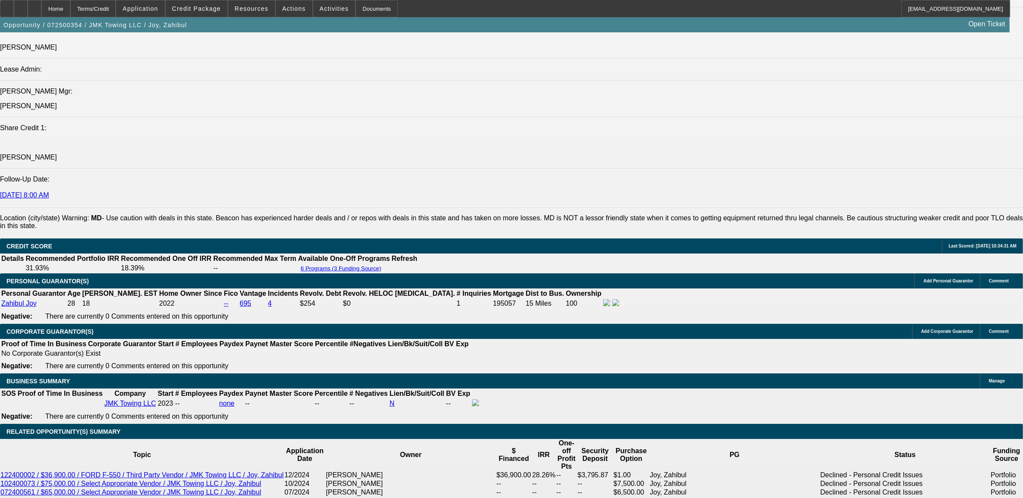
scroll to position [1079, 0]
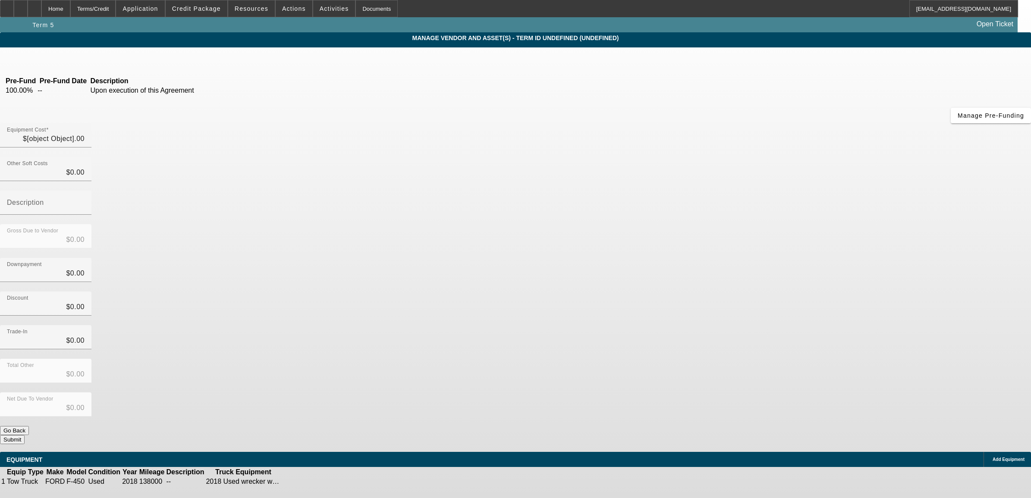
type input "$43,000.00"
click at [85, 134] on input "43000" at bounding box center [46, 139] width 78 height 10
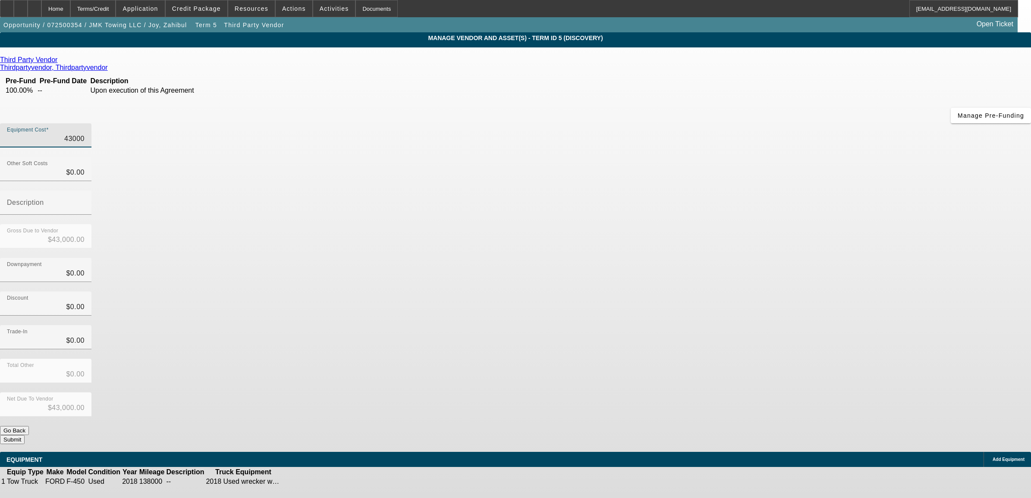
type input "3"
type input "$3.00"
type input "35"
type input "$35.00"
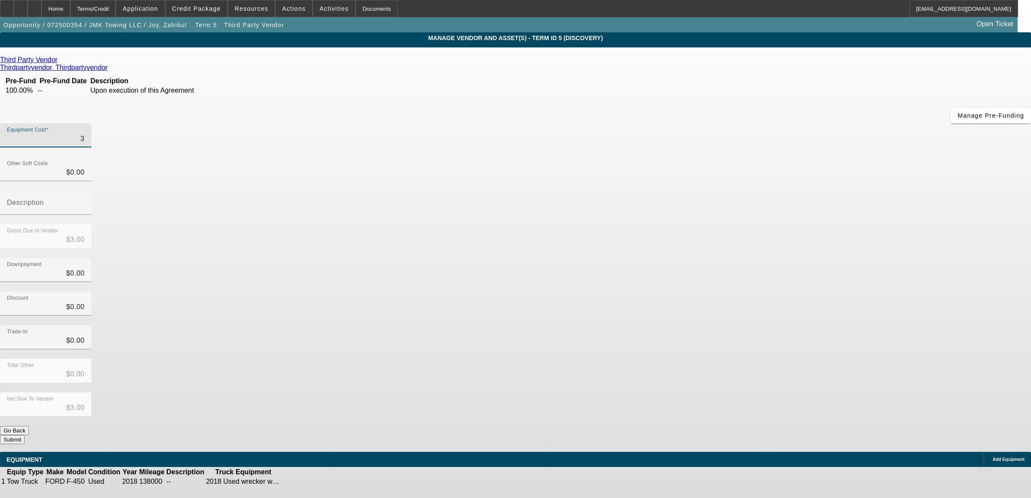
type input "$35.00"
type input "350"
type input "$350.00"
type input "3500"
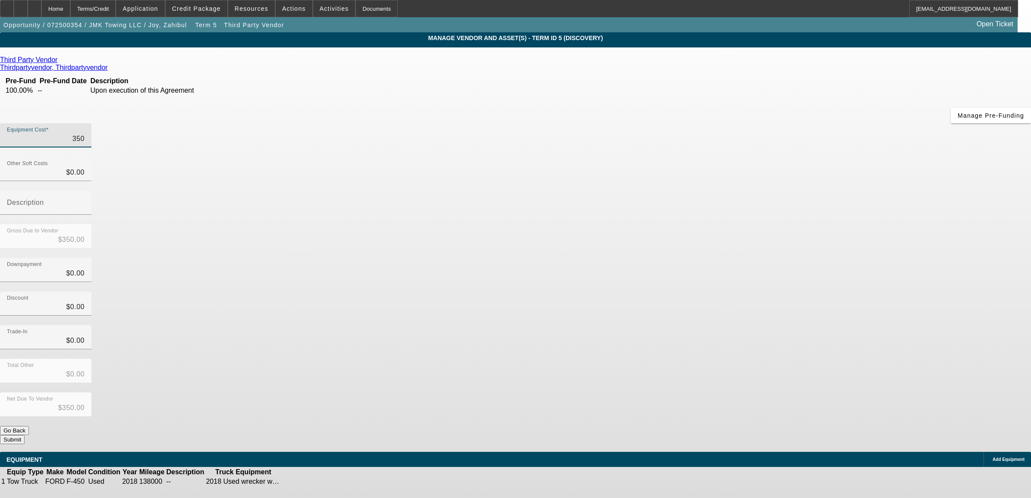
type input "$3,500.00"
type input "35000"
type input "$35,000.00"
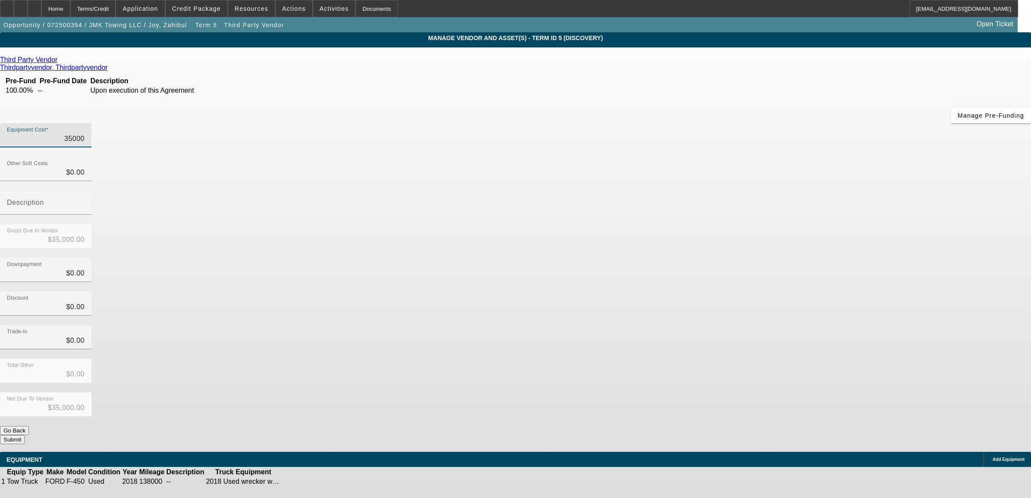
type input "$35,000.00"
click at [715, 325] on div "Trade-In $0.00" at bounding box center [515, 342] width 1031 height 34
click at [25, 435] on button "Submit" at bounding box center [12, 439] width 25 height 9
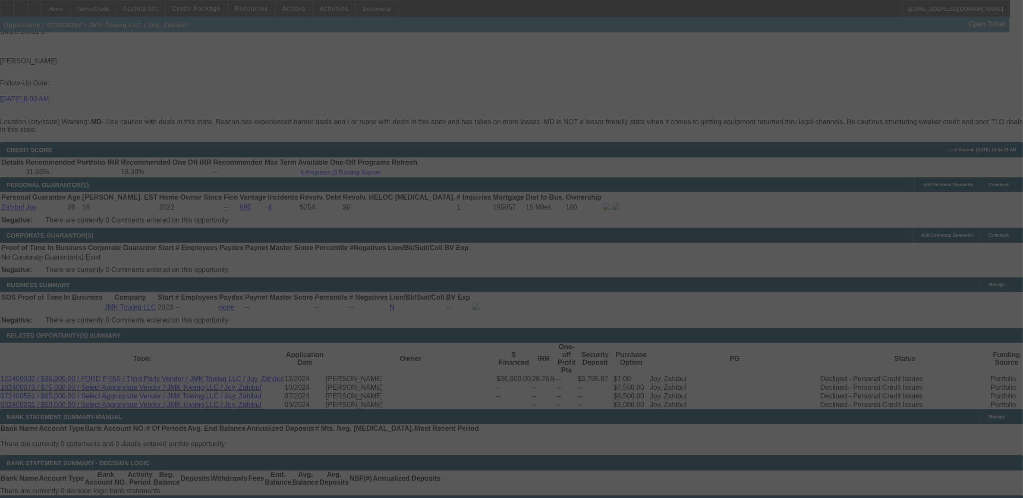
scroll to position [1045, 0]
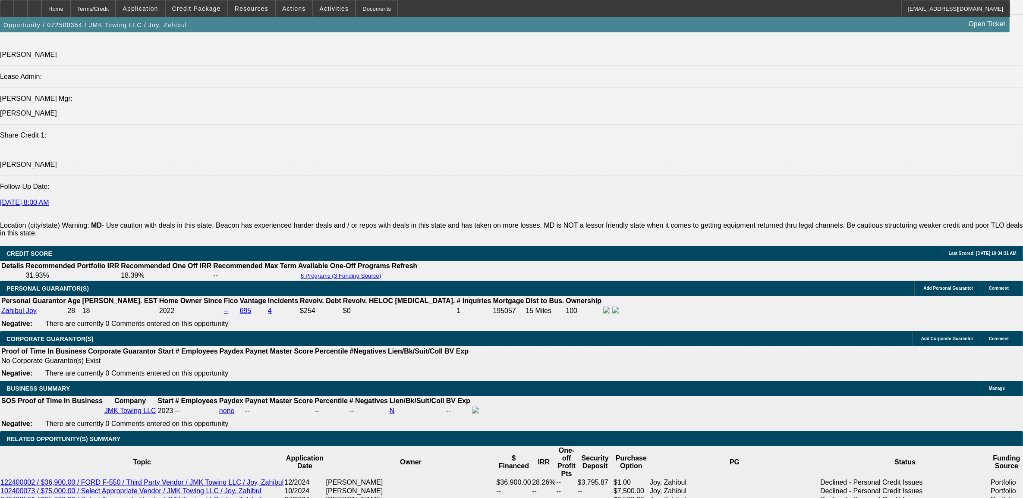
select select "0"
select select "6"
select select "0"
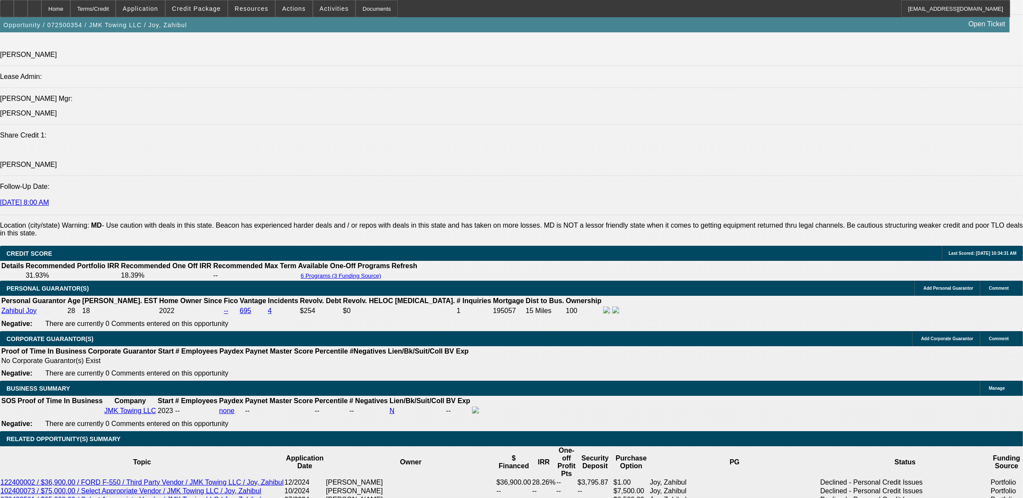
select select "0"
select select "6"
select select "0"
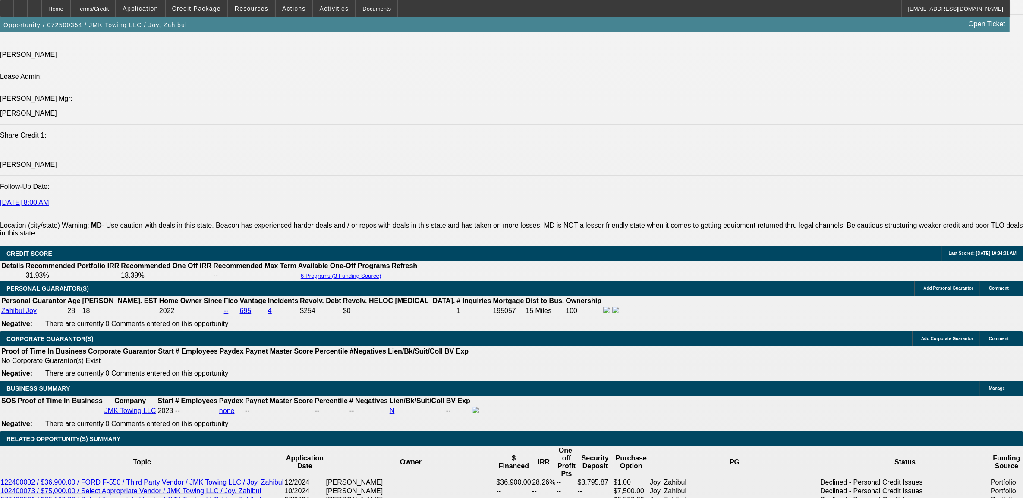
select select "0"
select select "4"
select select "0"
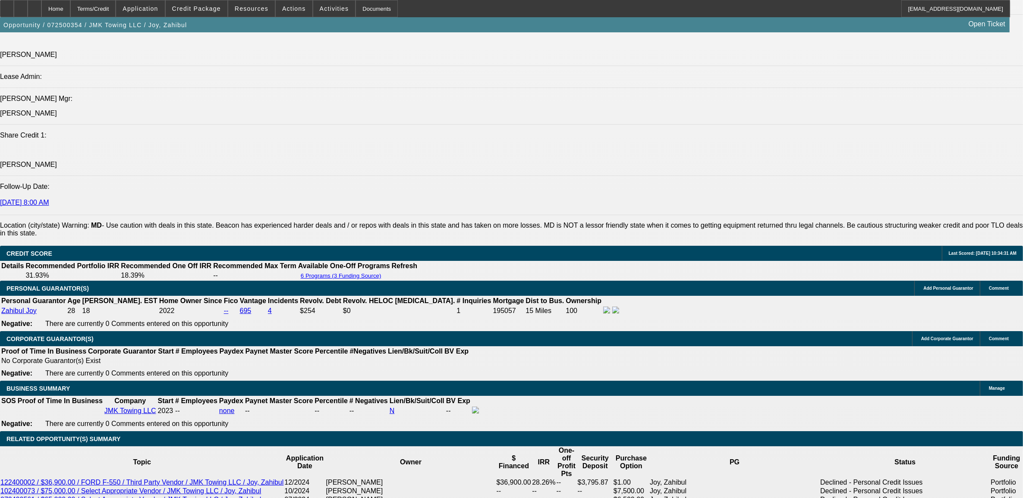
select select "6"
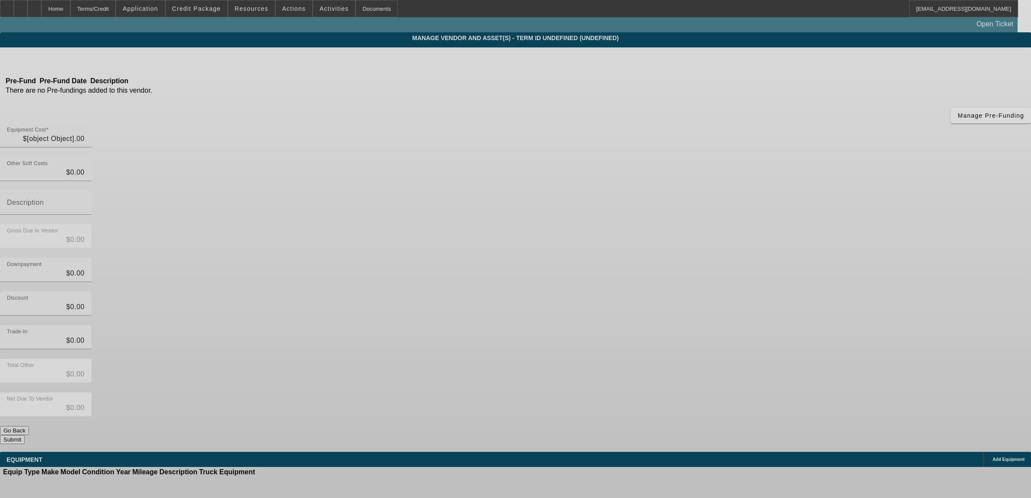
type input "$2,400.00"
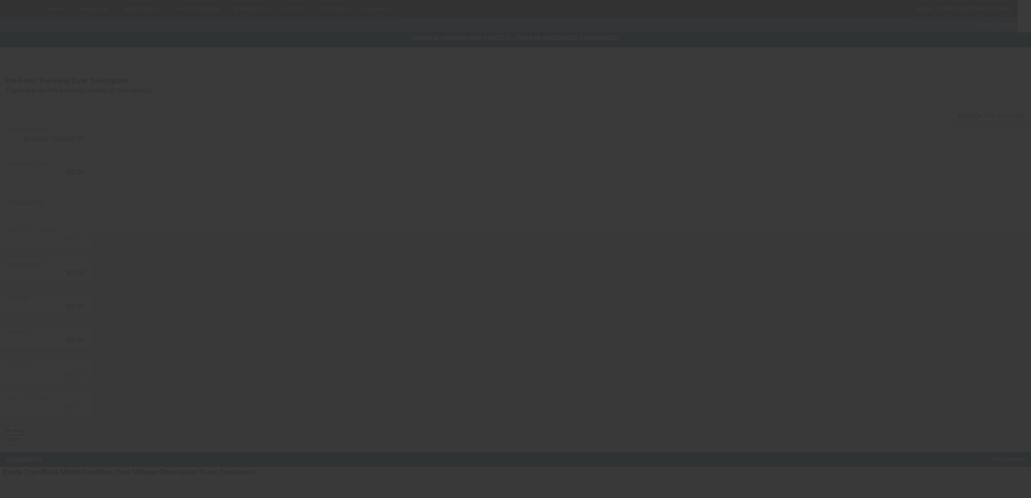
type input "$2,400.00"
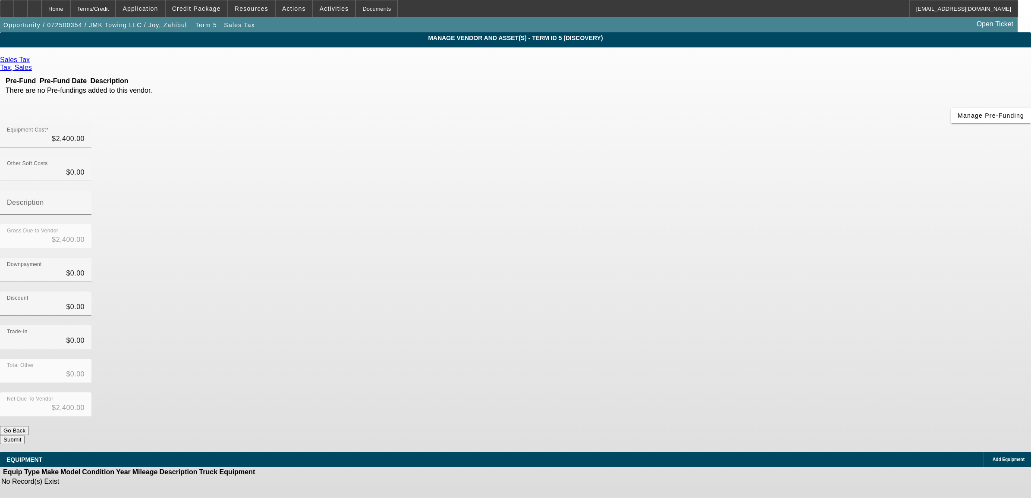
click at [906, 10] on span "Remove Vendor" at bounding box center [922, 7] width 33 height 5
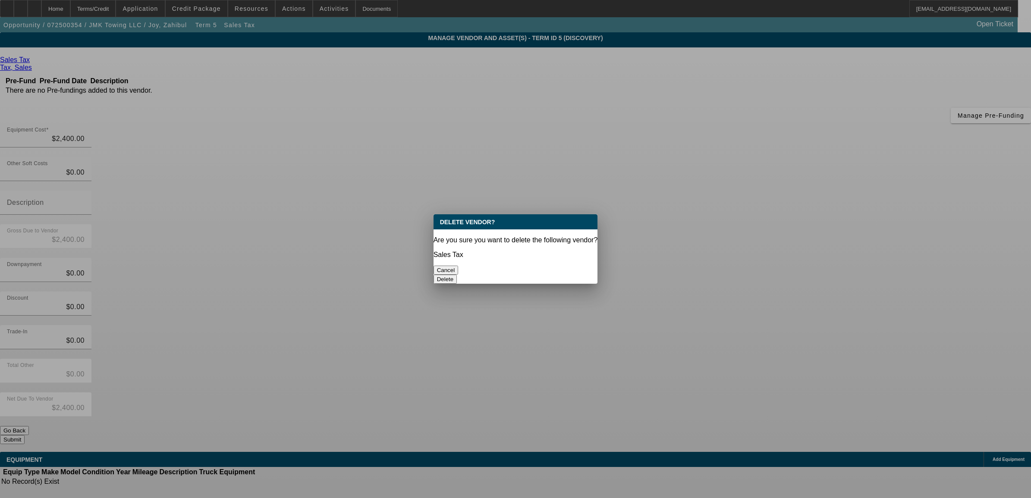
click at [457, 275] on button "Delete" at bounding box center [446, 279] width 24 height 9
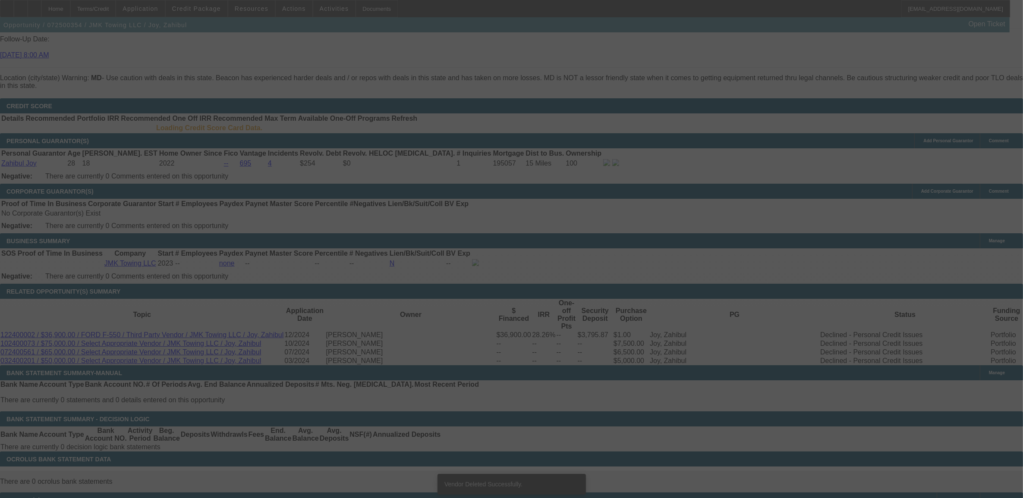
scroll to position [1086, 0]
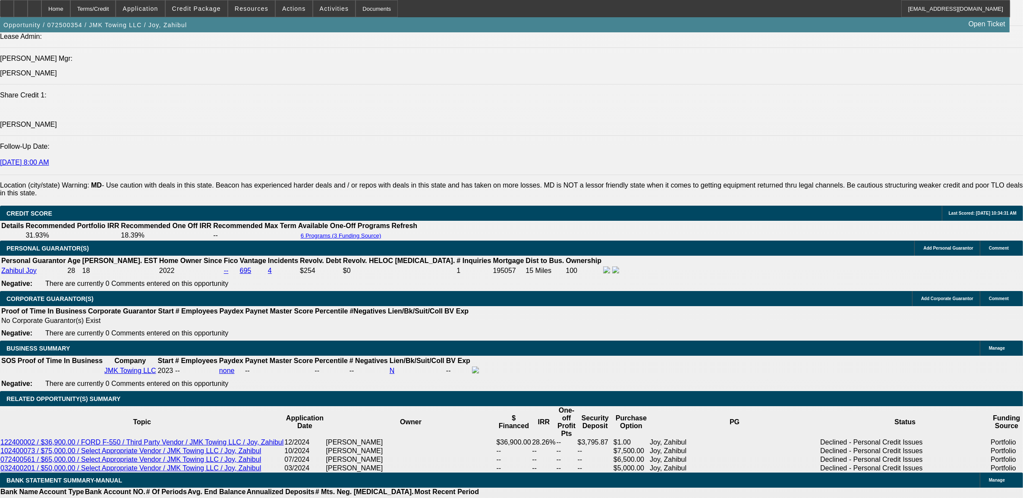
select select "0"
select select "6"
select select "0"
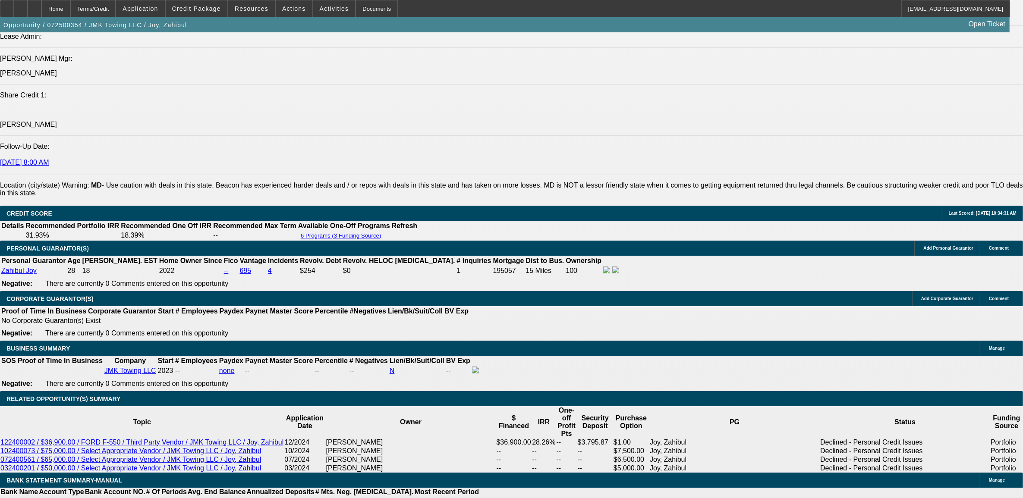
select select "0"
select select "6"
select select "0"
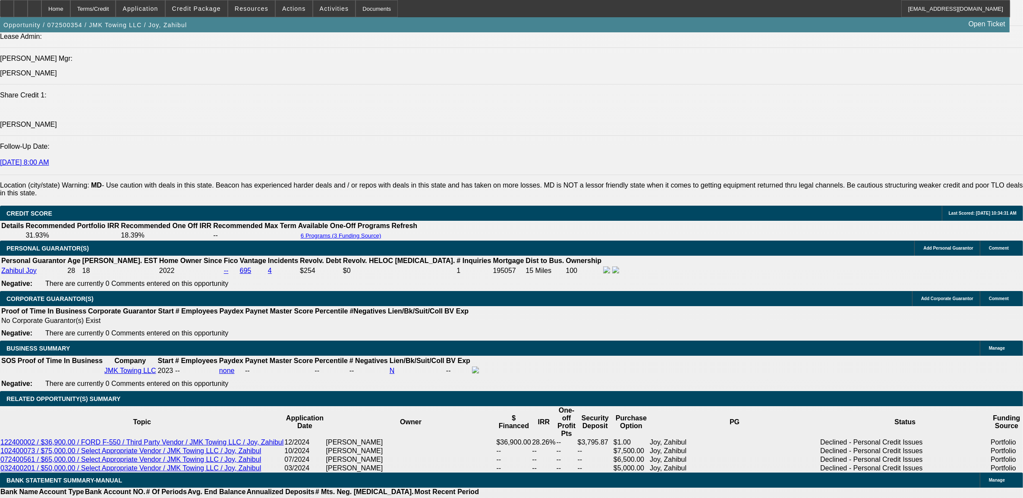
select select "0"
select select "4"
select select "0"
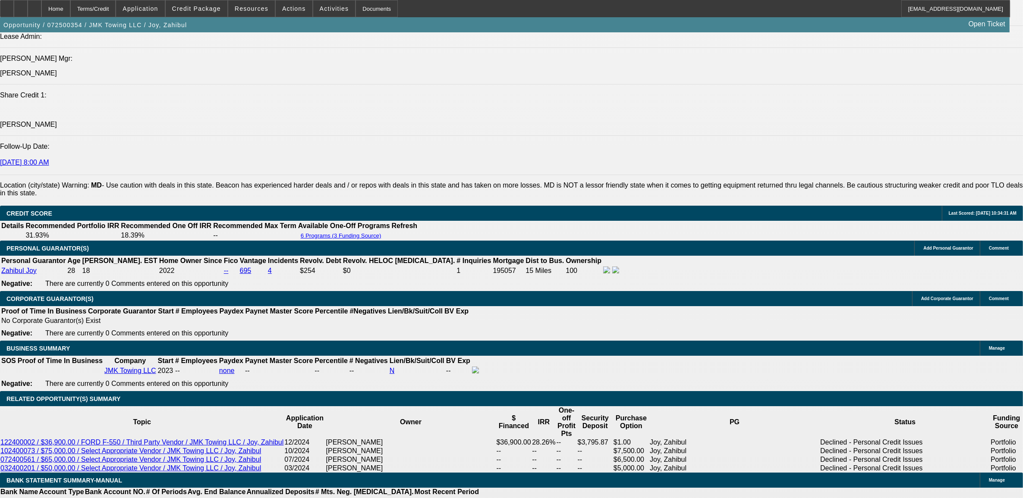
select select "6"
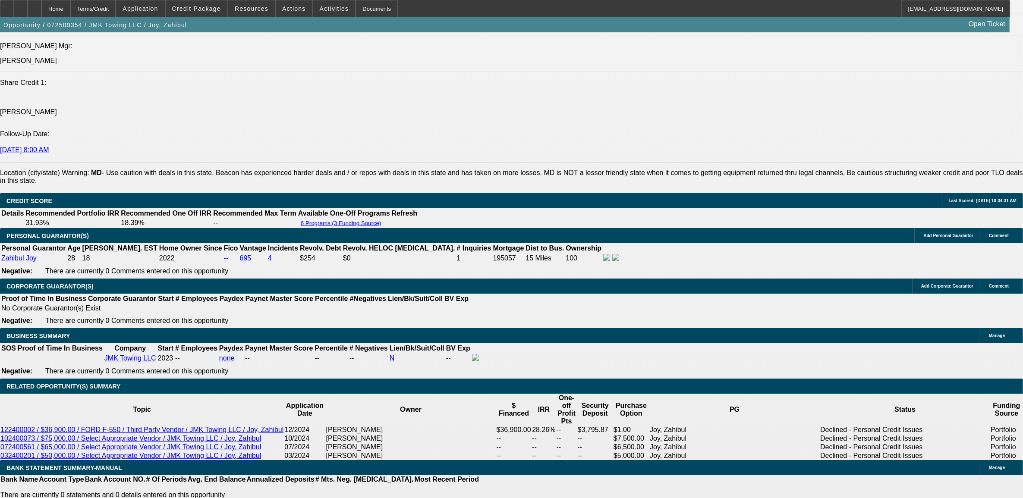
type input "150"
type input "UNKNOWN"
type input "1506"
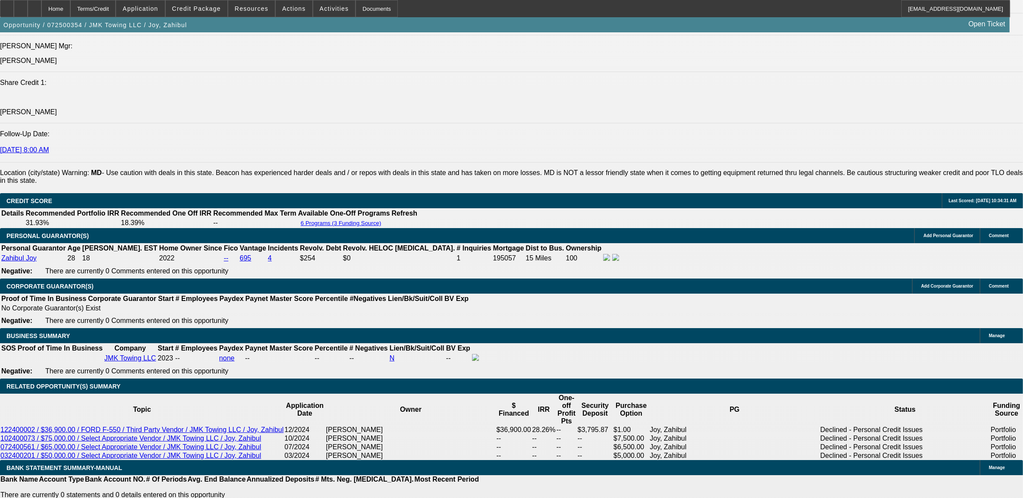
type input "31"
type input "$1,506.00"
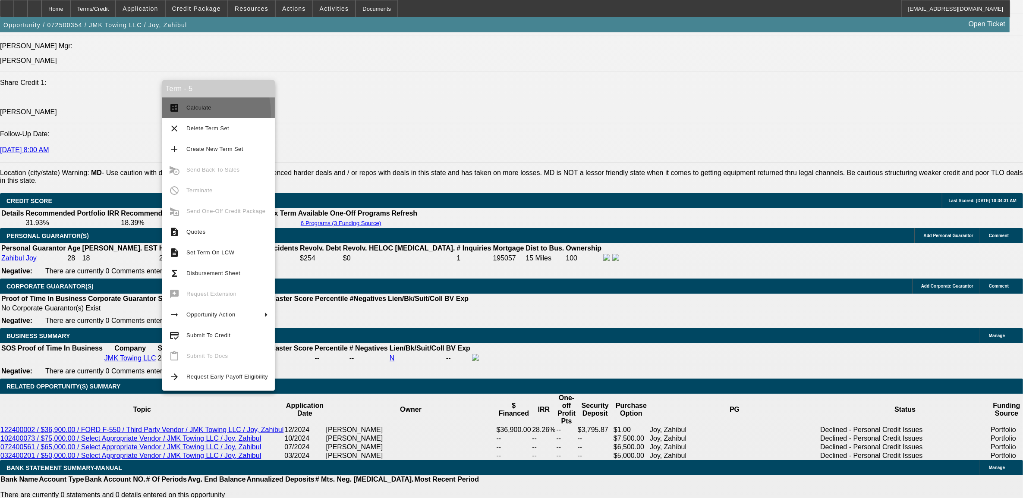
click at [192, 113] on button "calculate Calculate" at bounding box center [218, 108] width 113 height 21
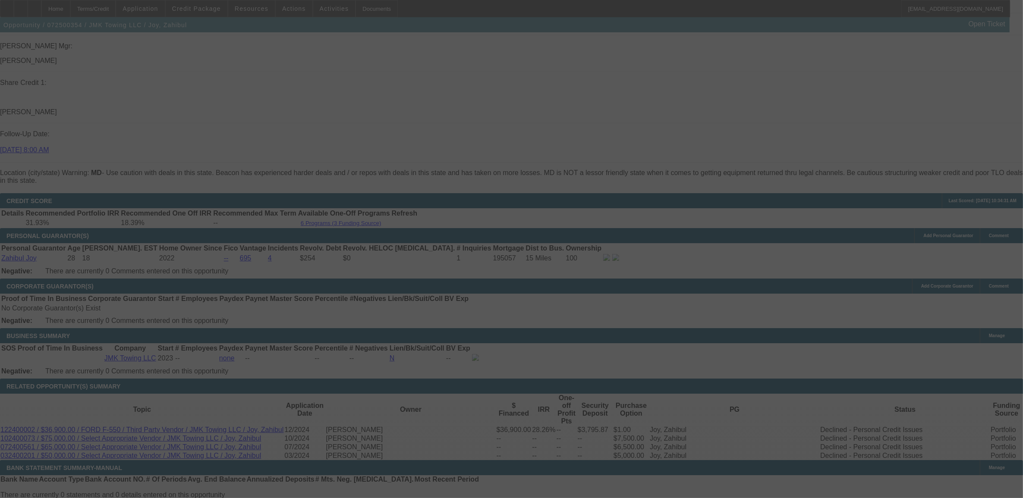
select select "0"
select select "6"
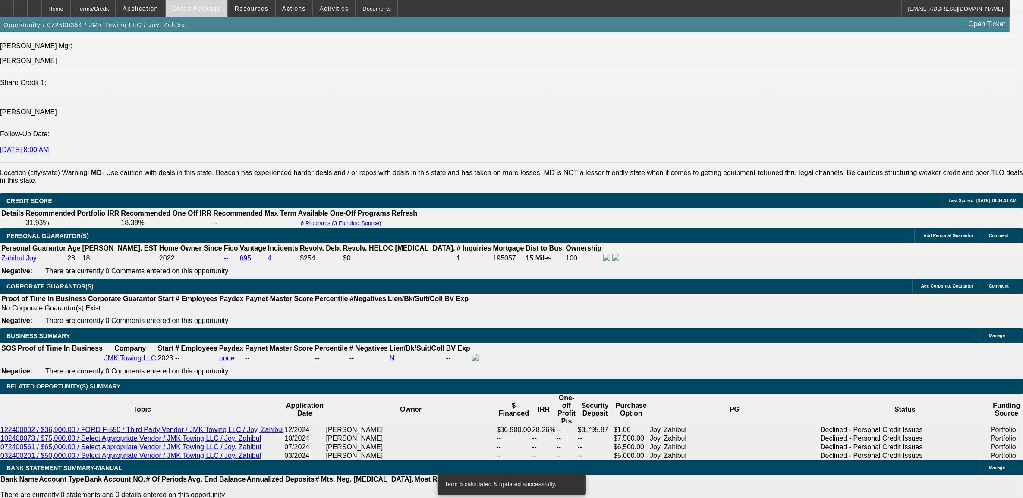
scroll to position [1111, 0]
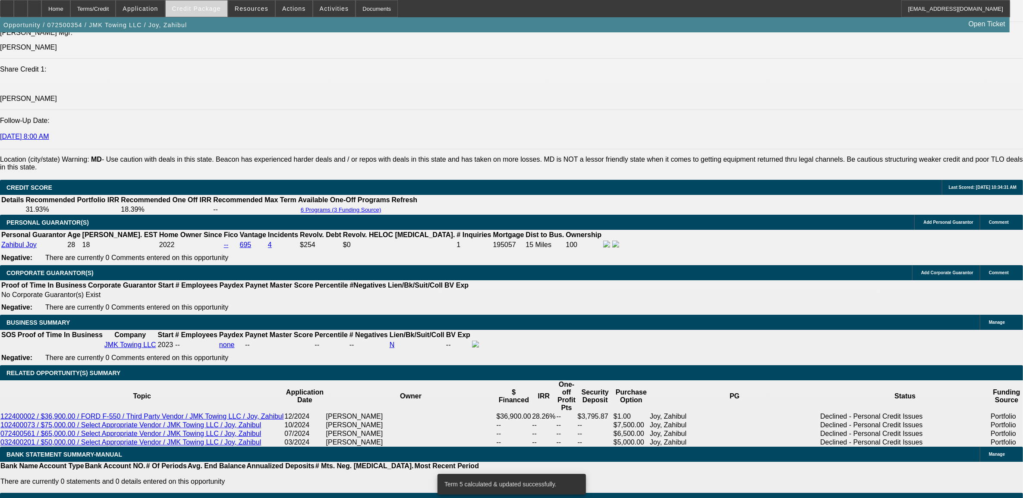
click at [210, 11] on button "Credit Package" at bounding box center [197, 8] width 62 height 16
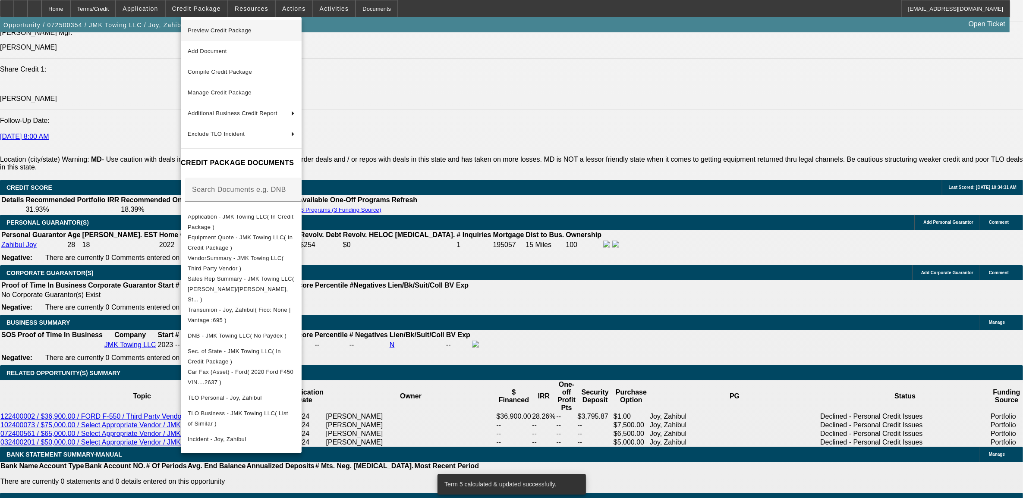
click at [217, 27] on span "Preview Credit Package" at bounding box center [241, 30] width 107 height 10
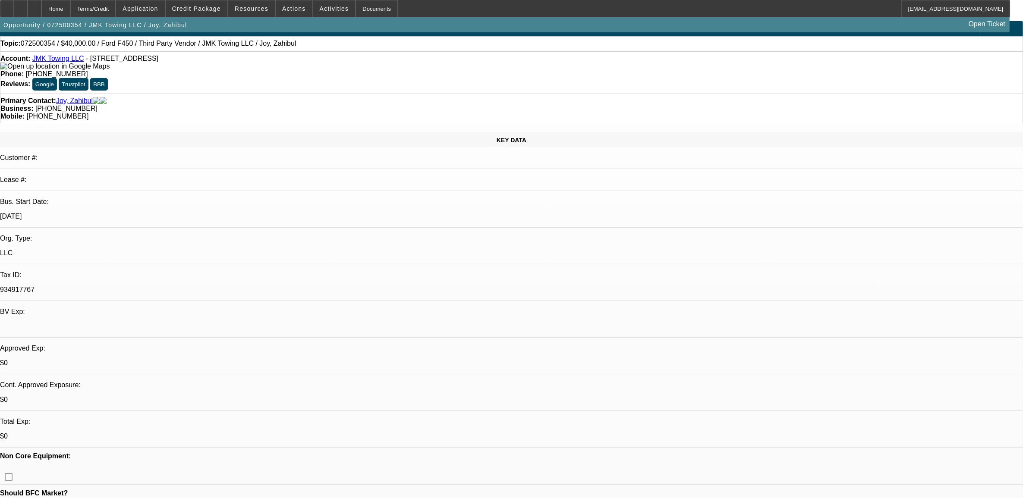
scroll to position [0, 0]
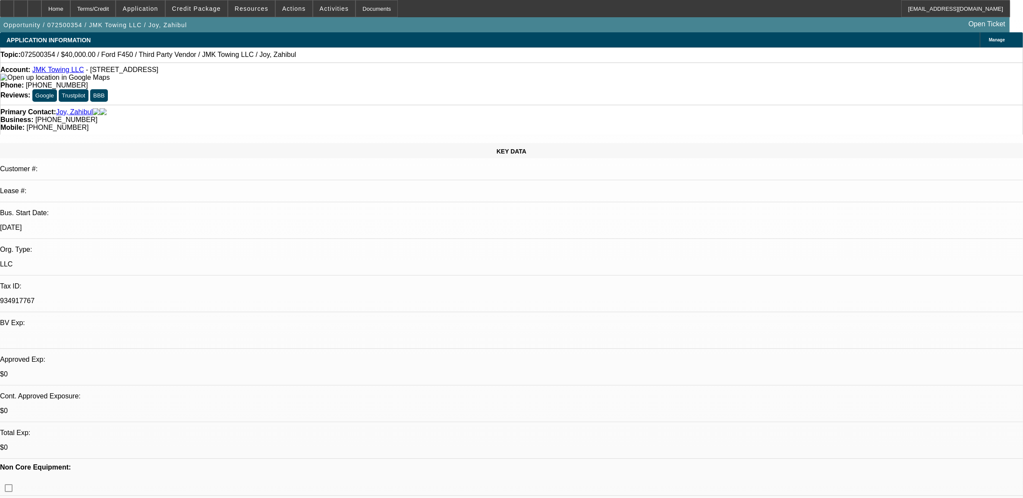
click at [41, 55] on span "072500354 / $40,000.00 / Ford F450 / Third Party Vendor / JMK Towing LLC / Joy,…" at bounding box center [159, 55] width 276 height 8
copy span "072500354"
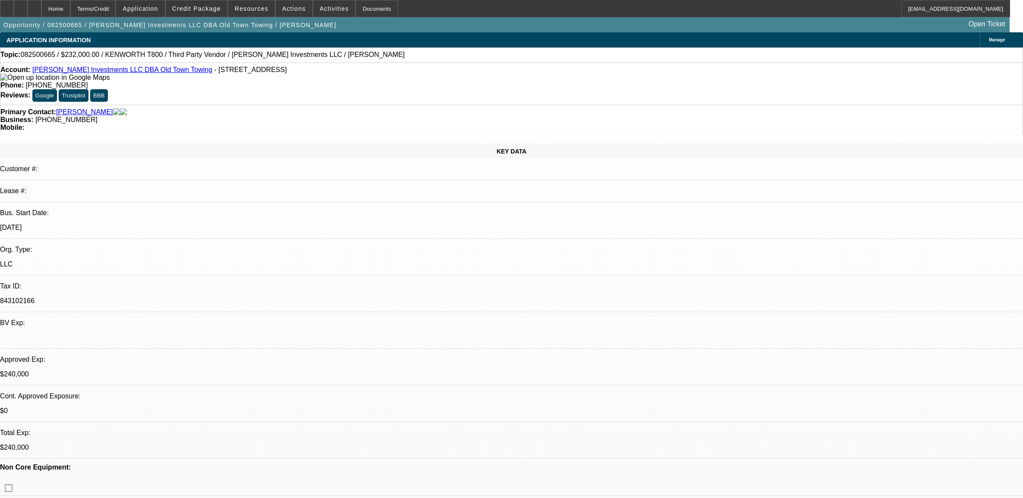
select select "0"
select select "2"
select select "0.1"
select select "4"
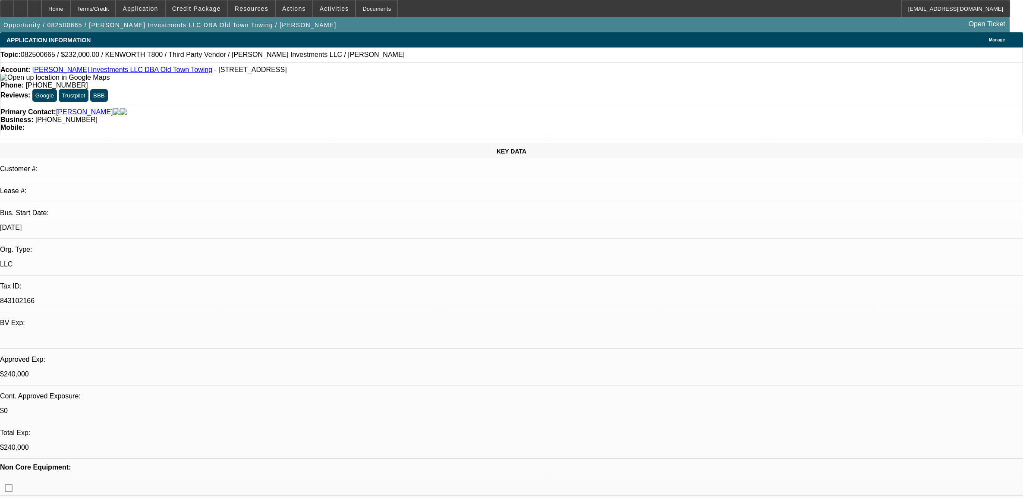
select select "0"
select select "2"
select select "0.1"
select select "4"
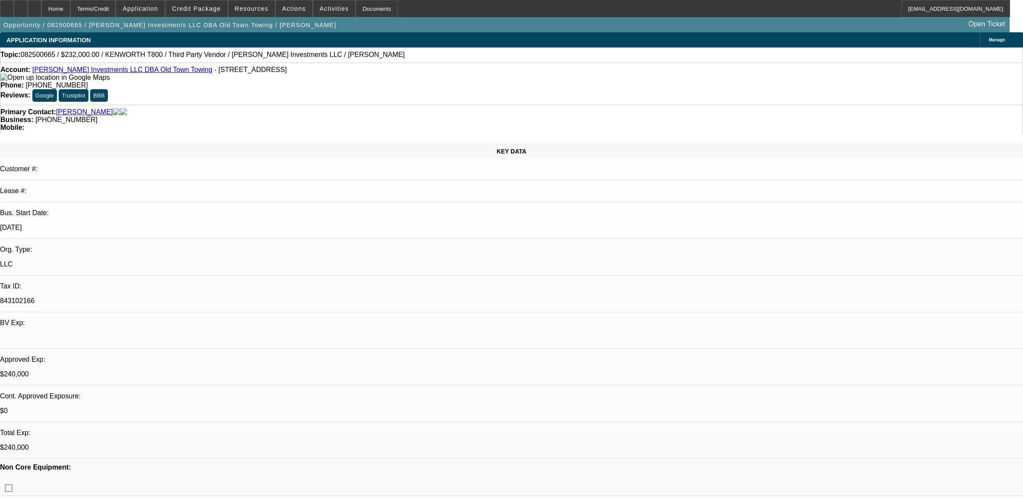
select select "0"
select select "2"
select select "0.1"
select select "4"
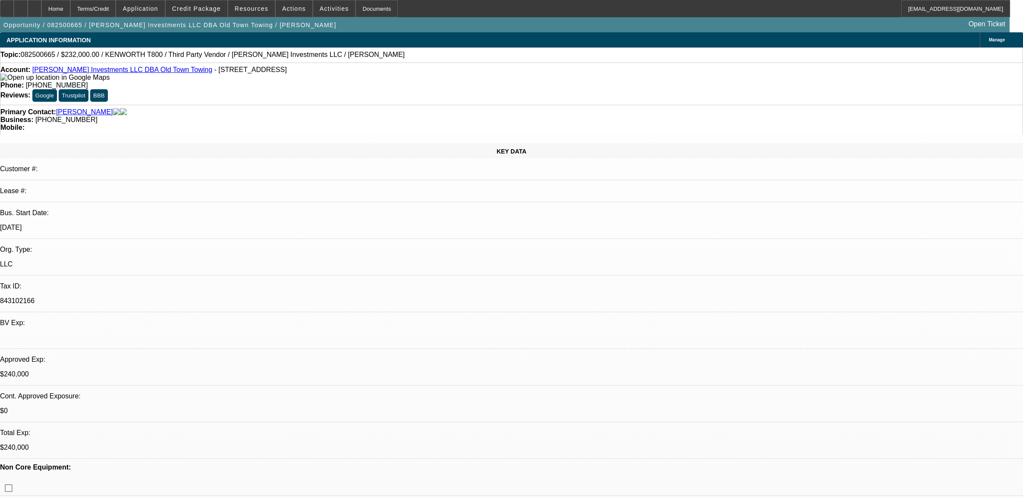
select select "0"
select select "0.1"
select select "4"
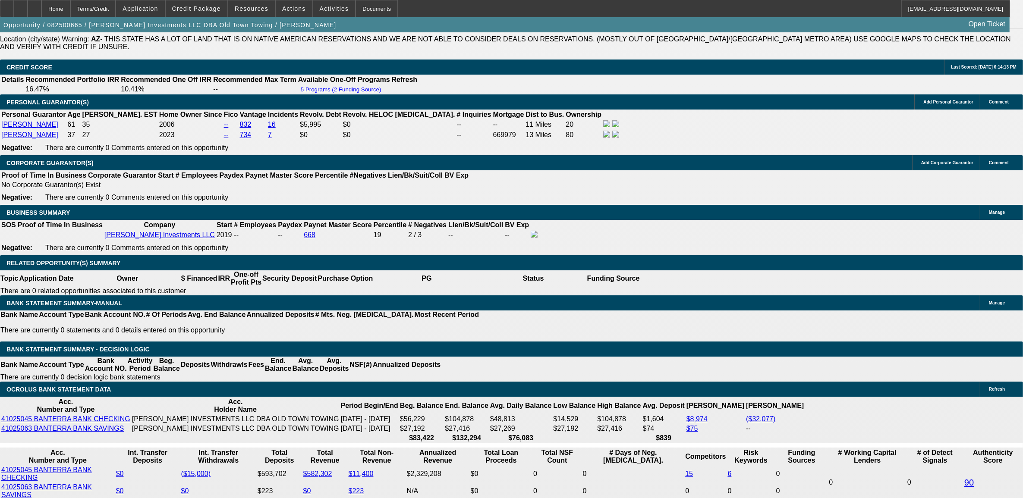
scroll to position [1314, 0]
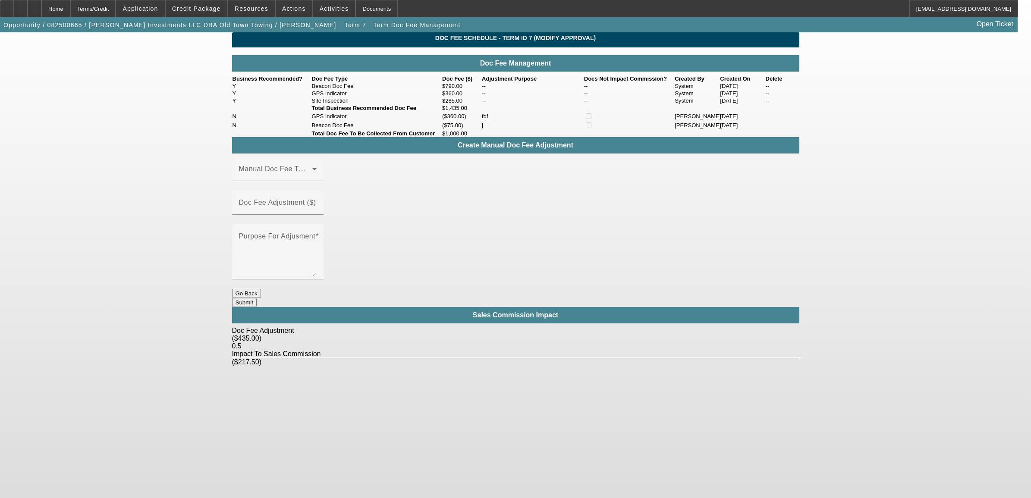
click at [261, 289] on button "Go Back" at bounding box center [246, 293] width 29 height 9
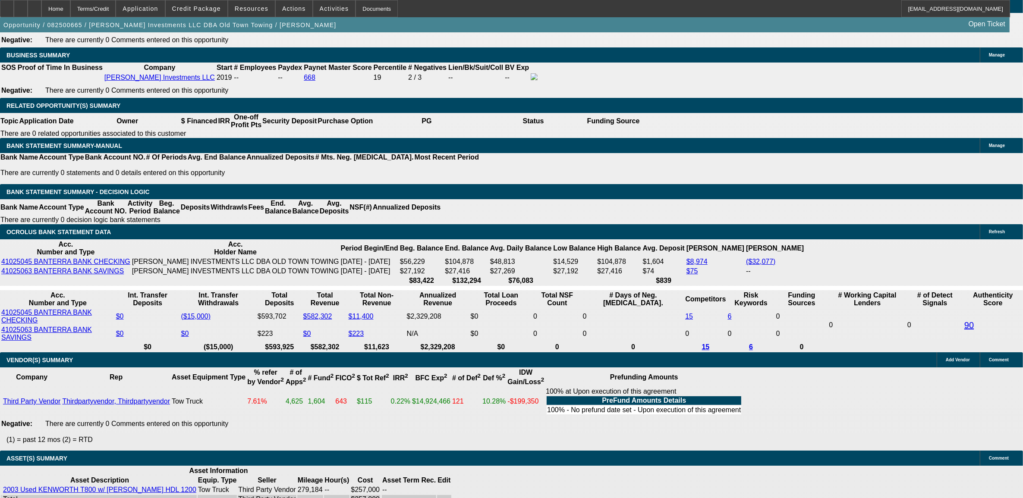
select select "0"
select select "2"
select select "0.1"
select select "4"
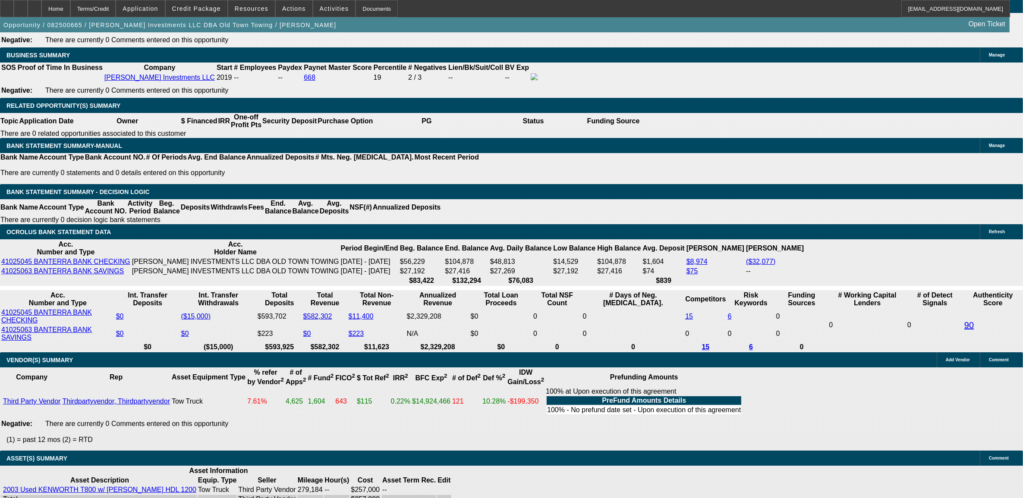
select select "0"
select select "2"
select select "0.1"
select select "4"
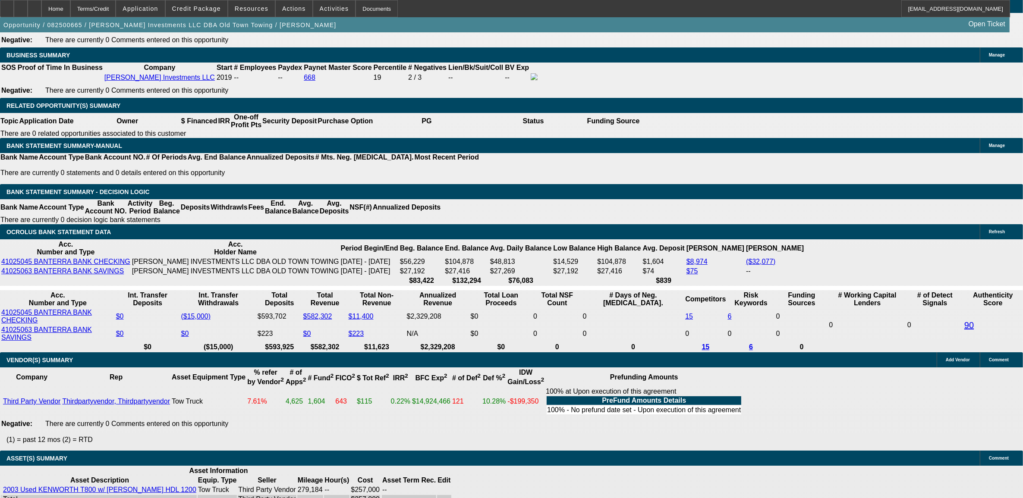
select select "0"
select select "2"
select select "0.1"
select select "4"
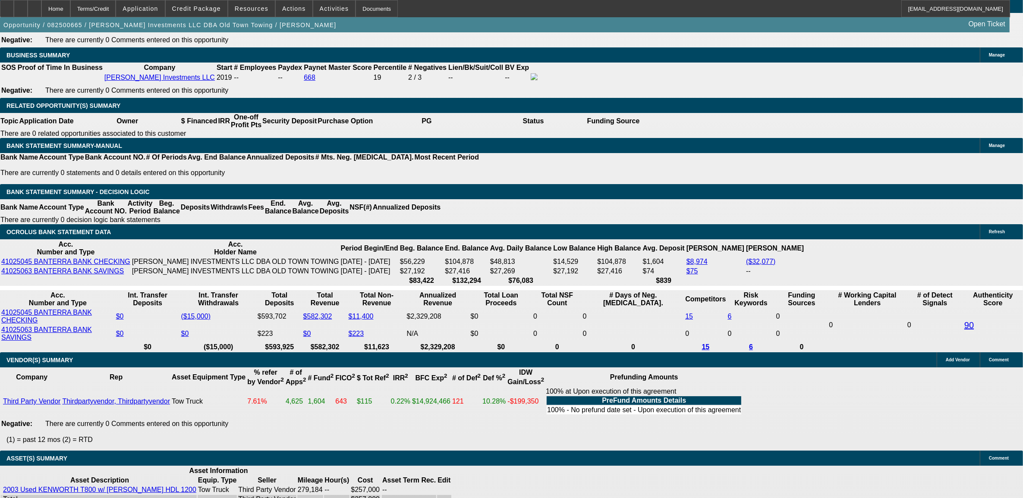
select select "0"
select select "0.1"
select select "4"
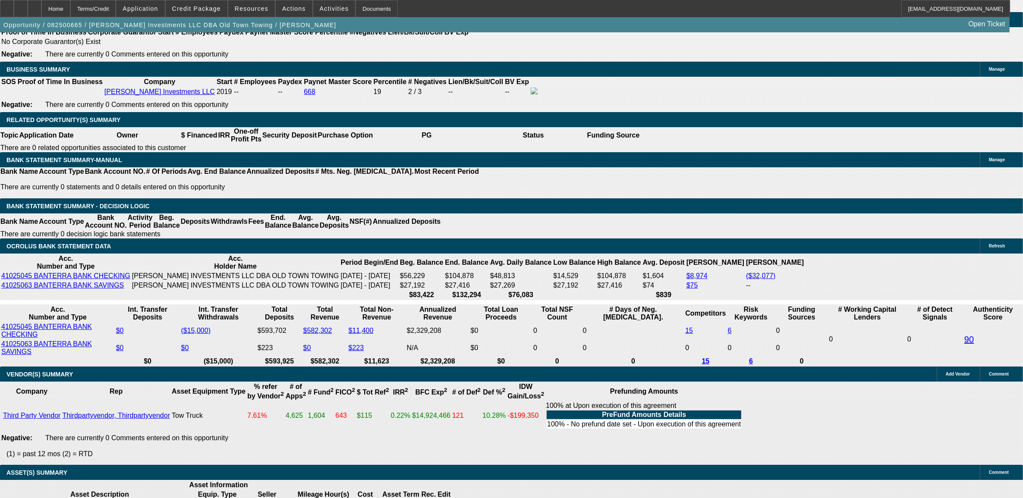
scroll to position [1385, 0]
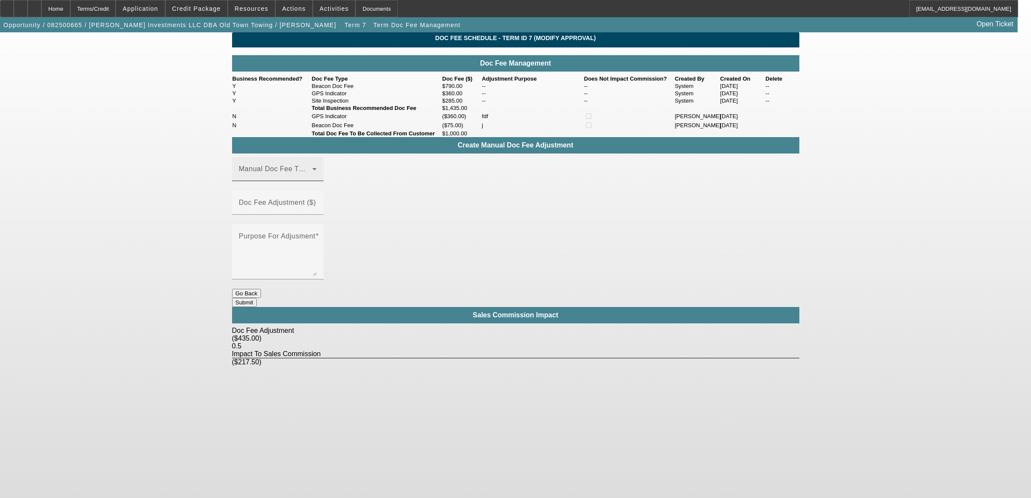
click at [265, 181] on div "Manual Doc Fee Type" at bounding box center [278, 169] width 78 height 24
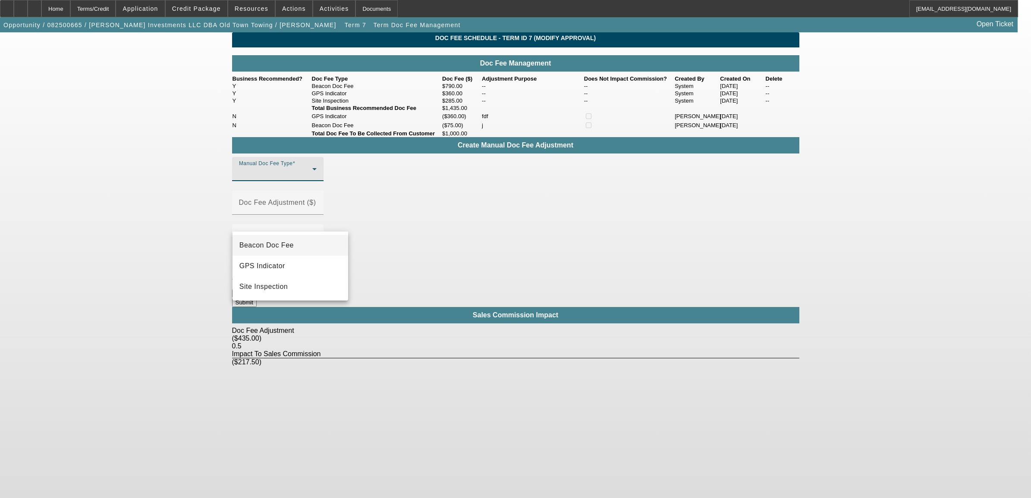
drag, startPoint x: 273, startPoint y: 242, endPoint x: 287, endPoint y: 239, distance: 15.0
click at [273, 242] on span "Beacon Doc Fee" at bounding box center [266, 245] width 54 height 10
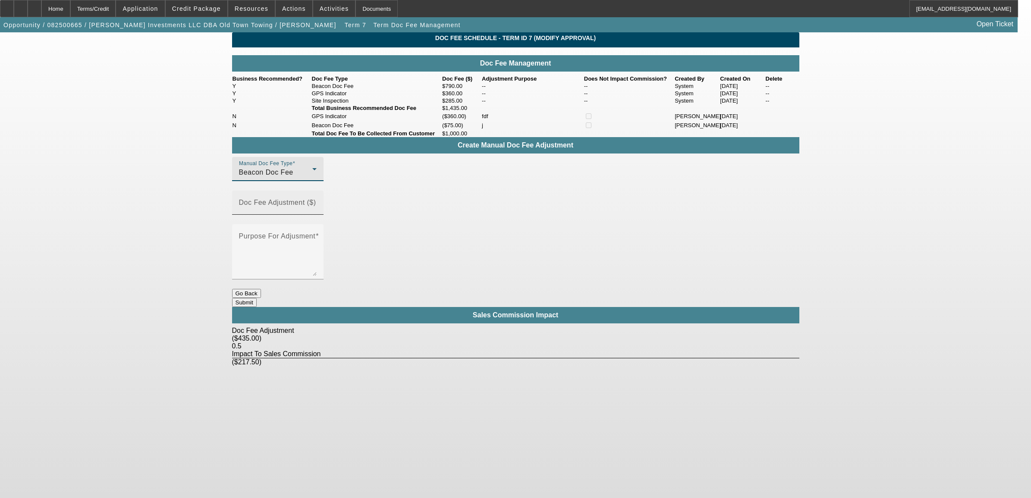
click at [316, 206] on mat-label "Doc Fee Adjustment ($)" at bounding box center [277, 202] width 77 height 7
click at [317, 211] on input "Doc Fee Adjustment ($)" at bounding box center [278, 206] width 78 height 10
click at [399, 252] on div "Manual Doc Fee Type Beacon Doc Fee Doc Fee Adjustment ($) ($5,535.00) Purpose F…" at bounding box center [515, 223] width 567 height 132
click at [317, 211] on input "-5535" at bounding box center [278, 206] width 78 height 10
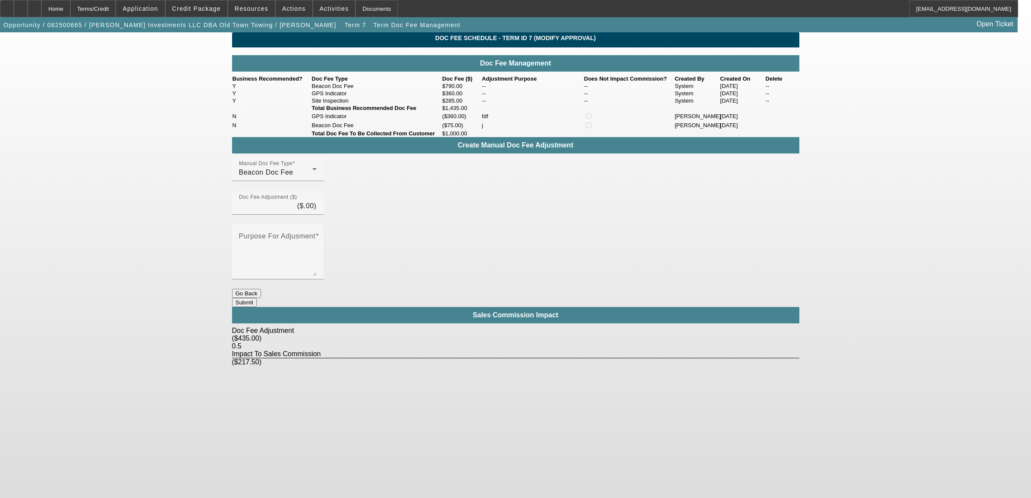
click at [412, 265] on div "Manual Doc Fee Type Beacon Doc Fee Doc Fee Adjustment ($) ($.00) Purpose For Ad…" at bounding box center [515, 223] width 567 height 132
click at [317, 211] on input "NaN" at bounding box center [278, 206] width 78 height 10
type input "($355.00)"
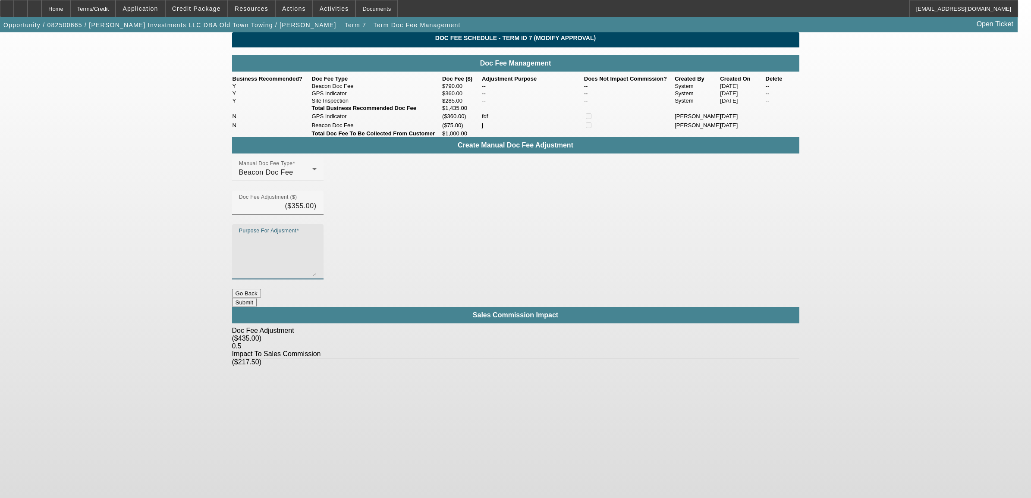
click at [317, 235] on textarea "Purpose For Adjusment" at bounding box center [278, 255] width 78 height 41
type textarea "customer told us we are crazy and he has never signed a doc fee this high. base…"
click at [257, 298] on button "Submit" at bounding box center [244, 302] width 25 height 9
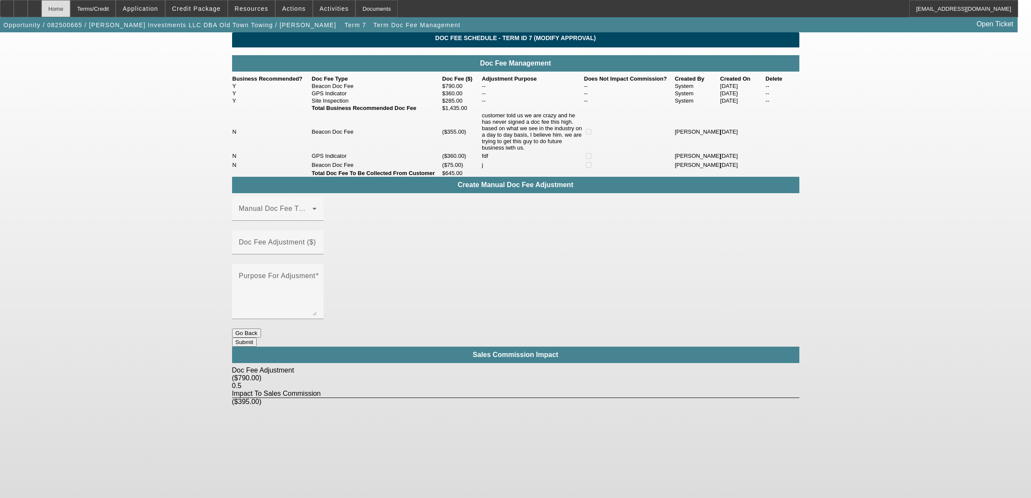
click at [65, 13] on div "Home" at bounding box center [55, 8] width 29 height 17
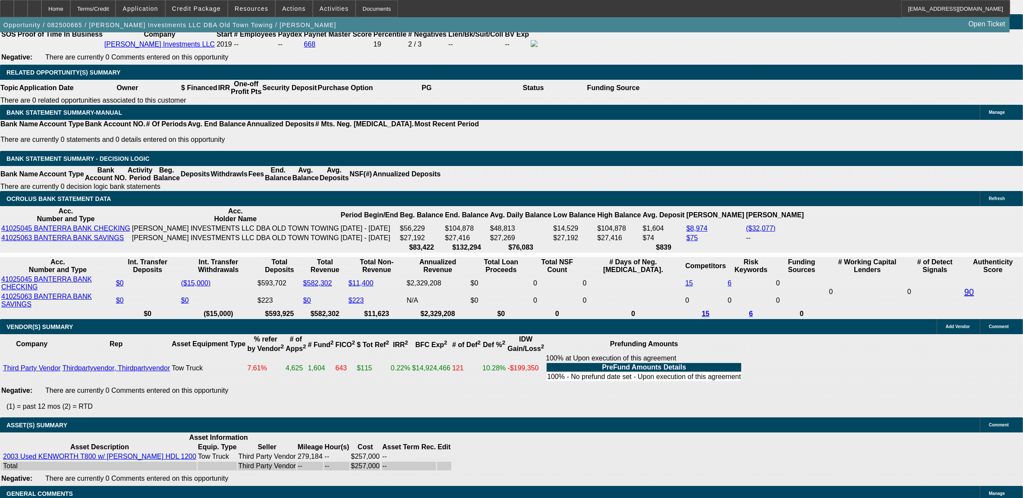
select select "0"
select select "2"
select select "0.1"
select select "4"
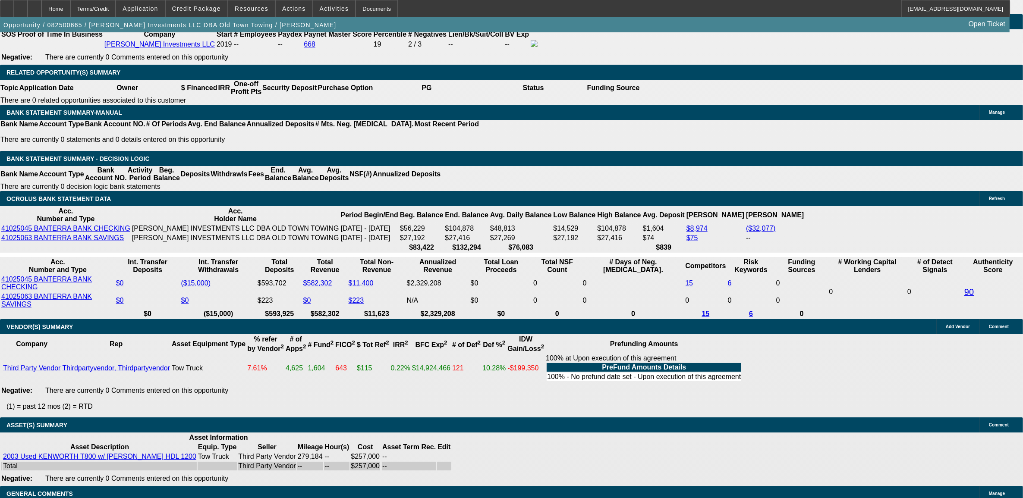
select select "0"
select select "2"
select select "0.1"
select select "4"
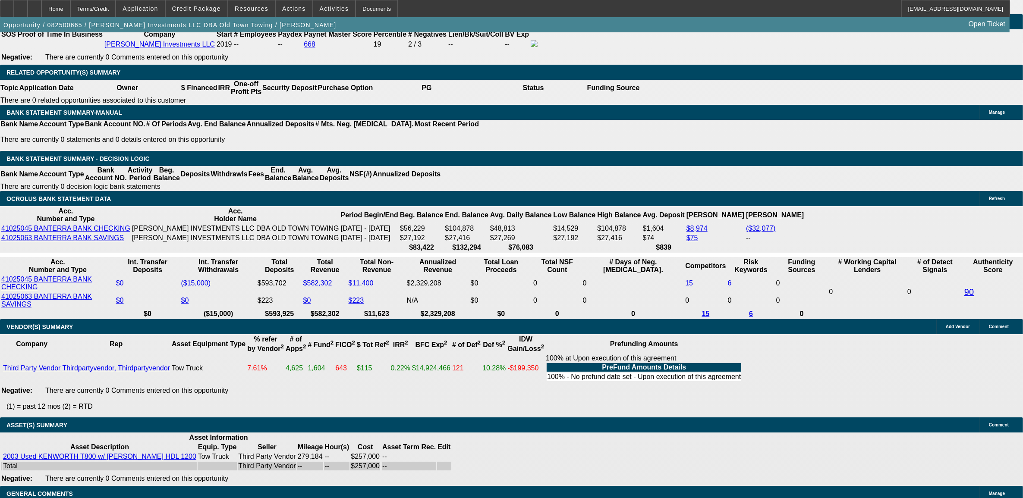
select select "0"
select select "2"
select select "0.1"
select select "4"
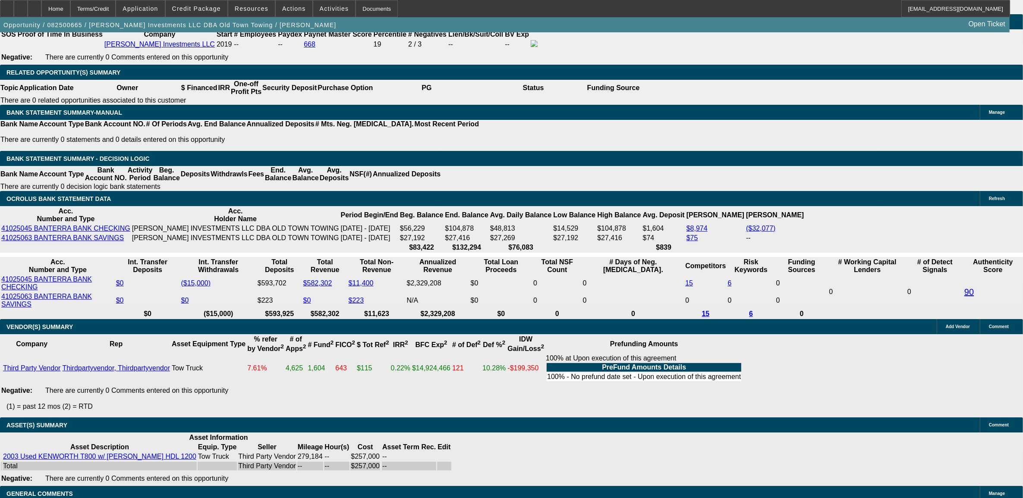
select select "0"
select select "0.1"
select select "4"
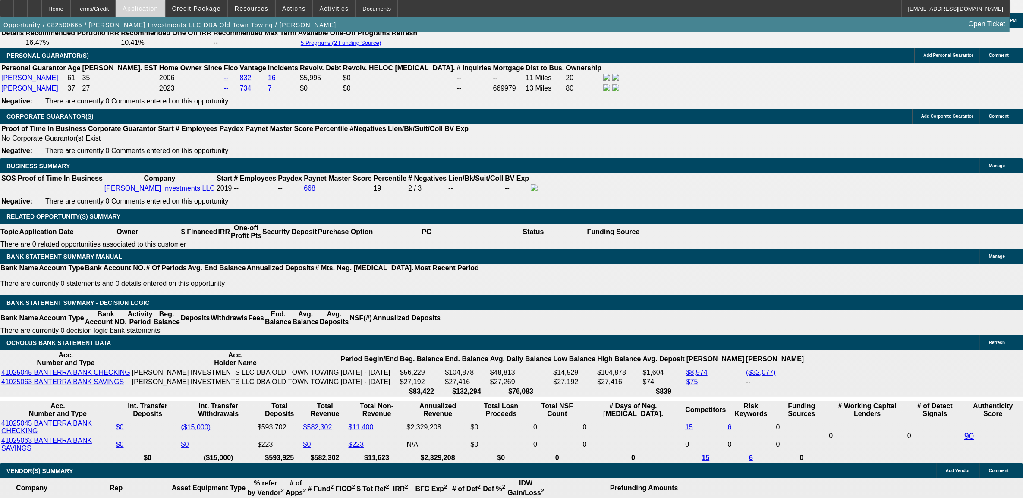
scroll to position [1299, 0]
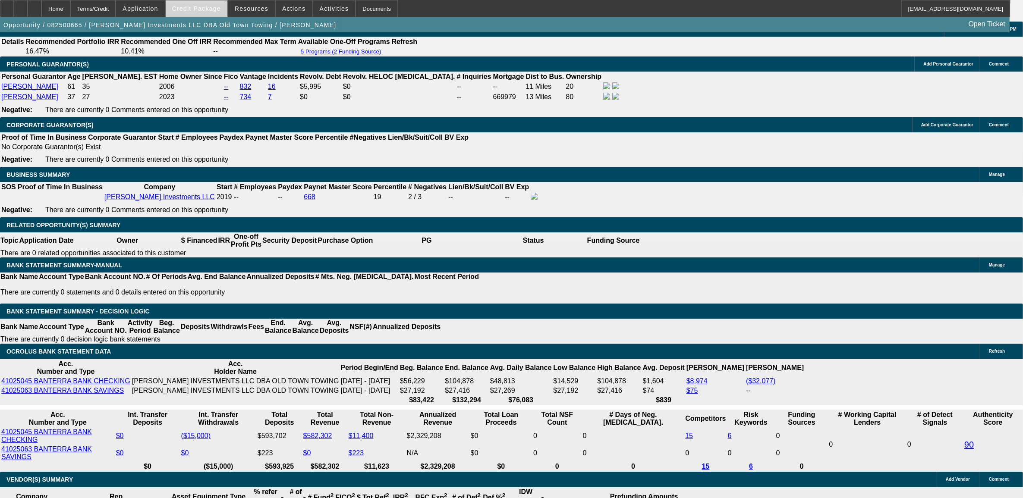
click at [201, 14] on span at bounding box center [197, 8] width 62 height 21
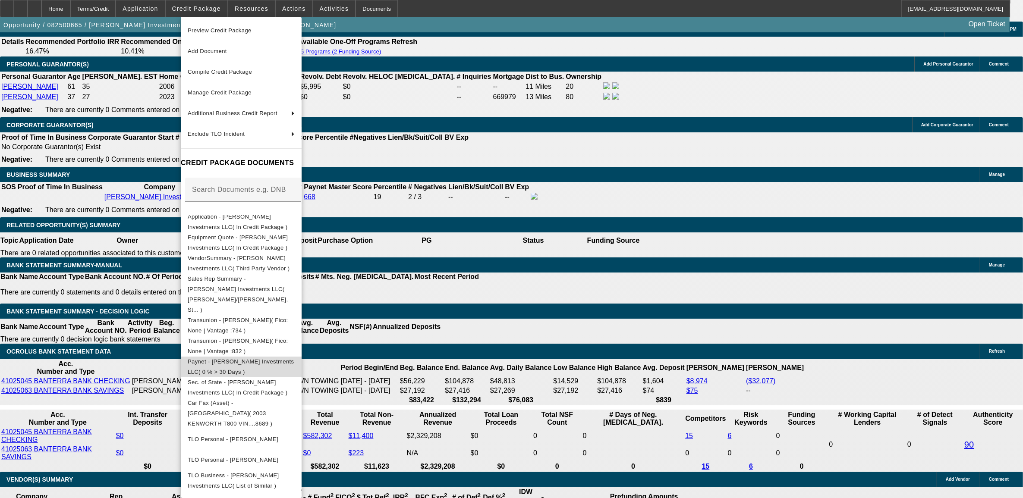
click at [295, 356] on span "Paynet - [PERSON_NAME] Investments LLC( 0 % > 30 Days )" at bounding box center [241, 366] width 107 height 21
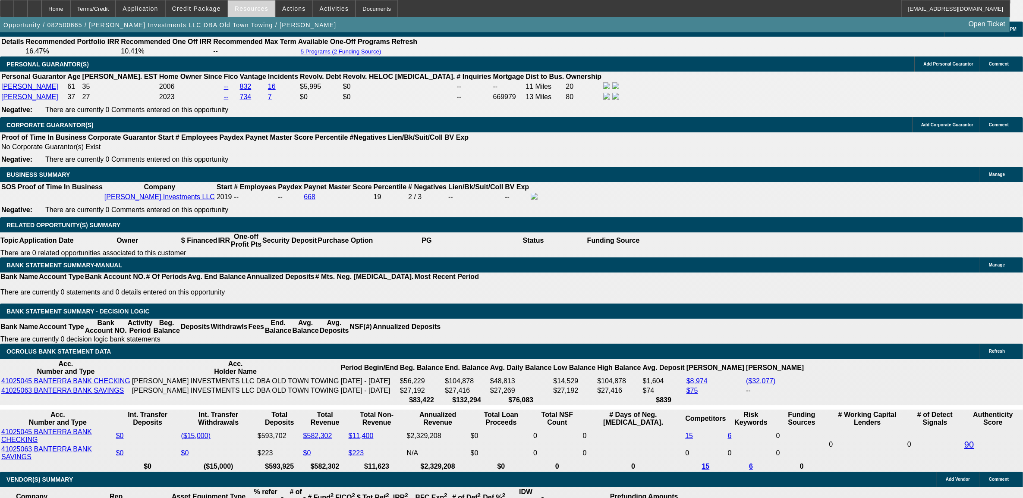
click at [251, 5] on span "Resources" at bounding box center [252, 8] width 34 height 7
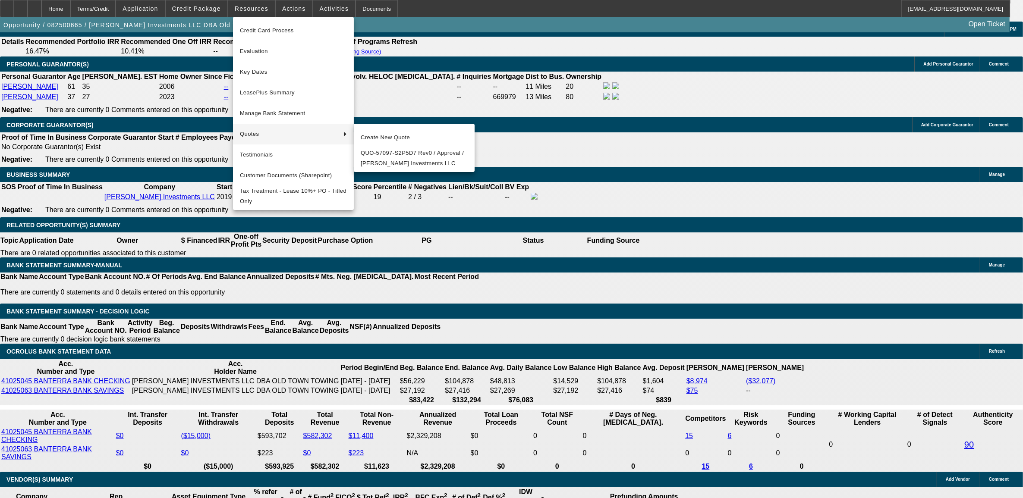
click at [108, 229] on div at bounding box center [511, 249] width 1023 height 498
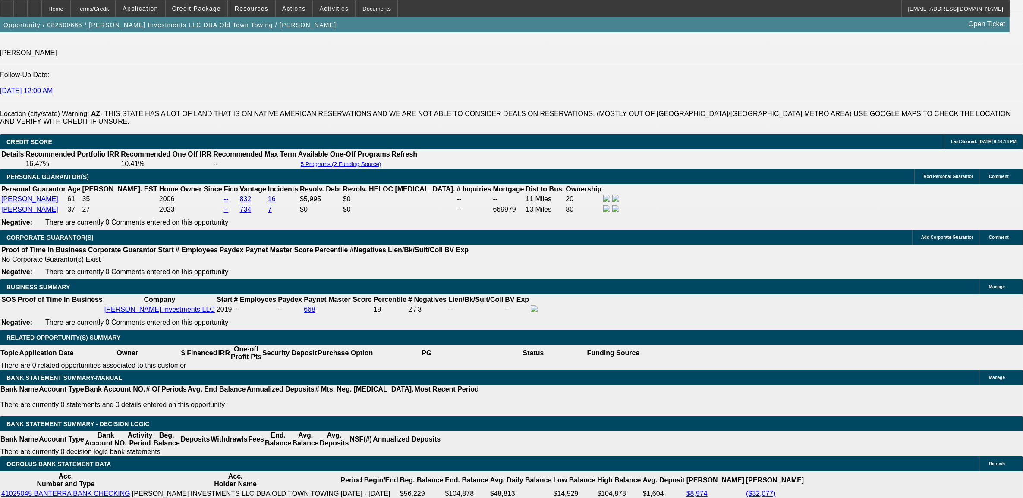
scroll to position [1240, 0]
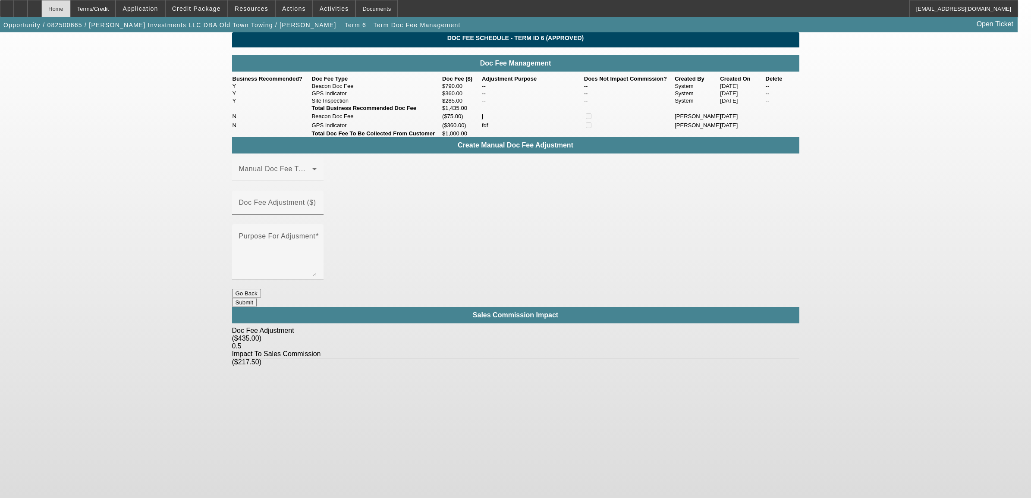
click at [70, 0] on div "Home" at bounding box center [55, 8] width 29 height 17
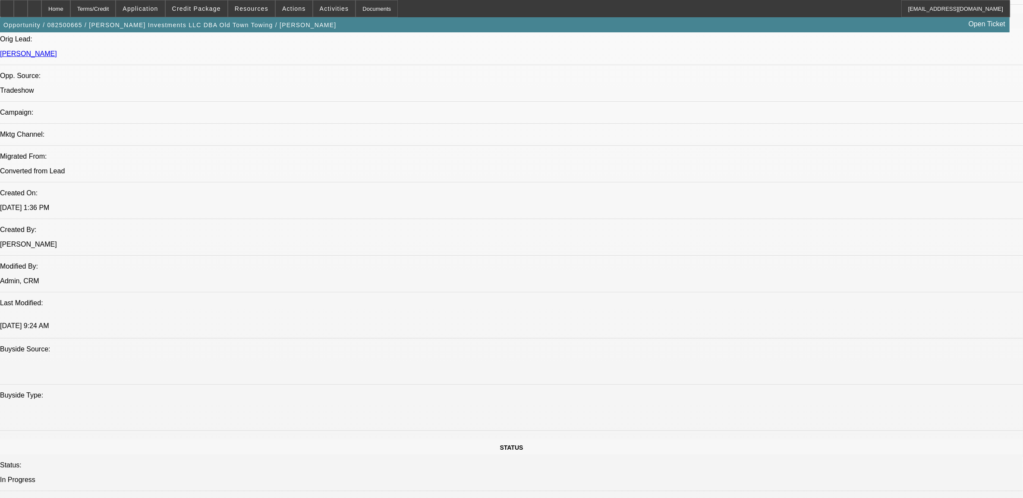
select select "0"
select select "2"
select select "0.1"
select select "4"
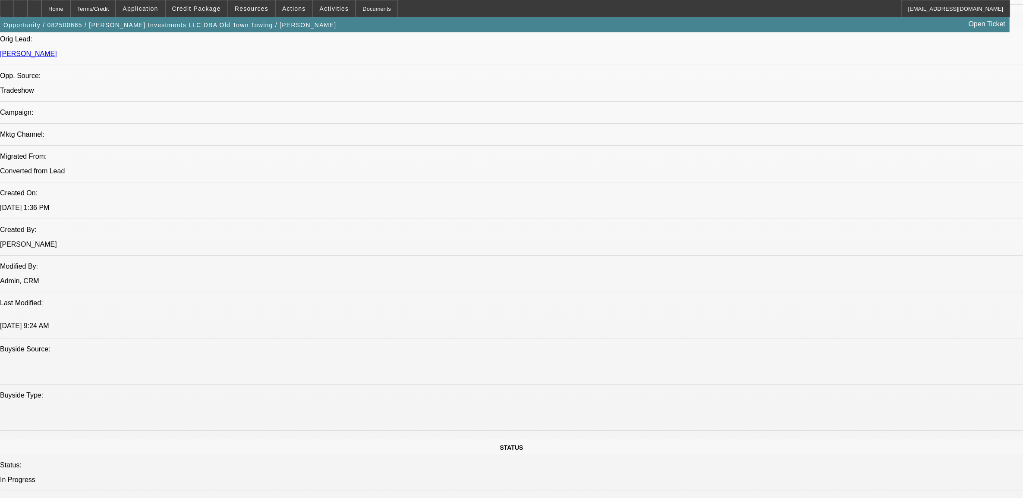
select select "0"
select select "2"
select select "0.1"
select select "4"
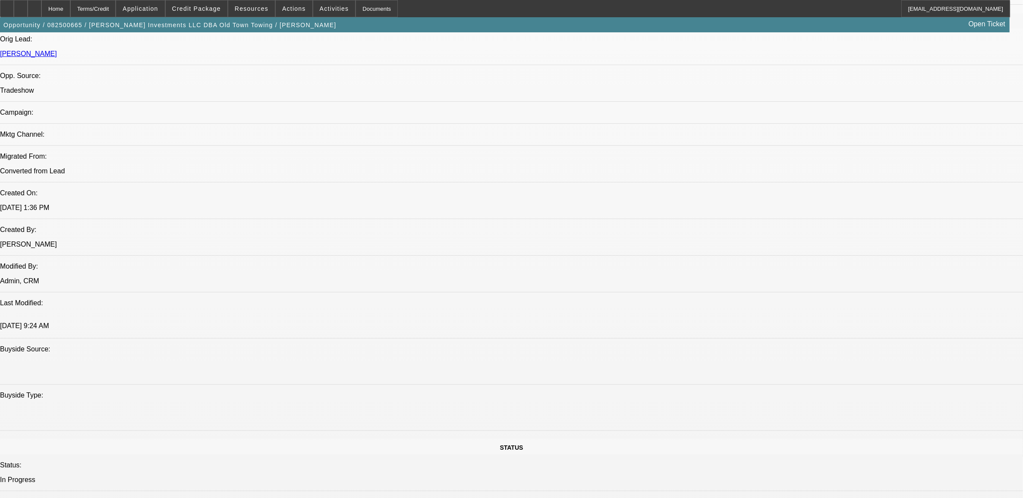
select select "0"
select select "2"
select select "0.1"
select select "4"
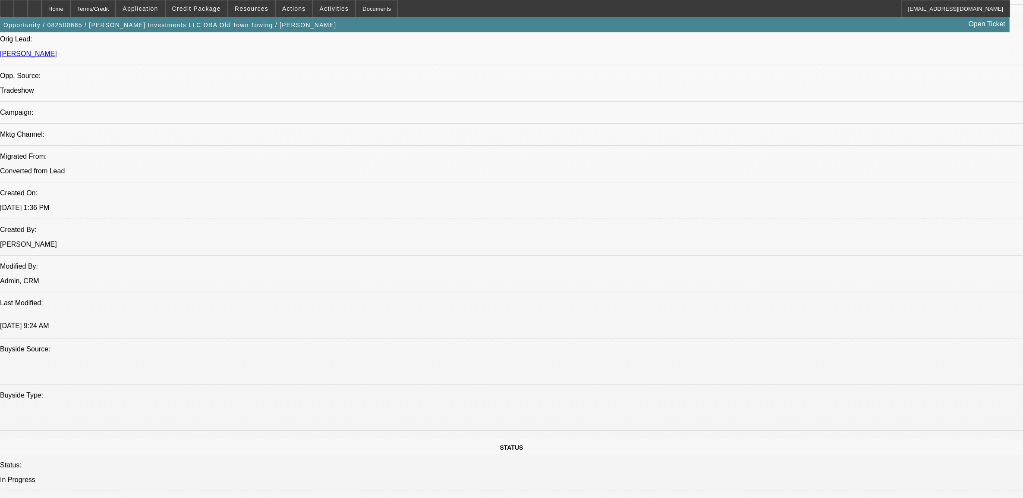
select select "0"
select select "0.1"
select select "4"
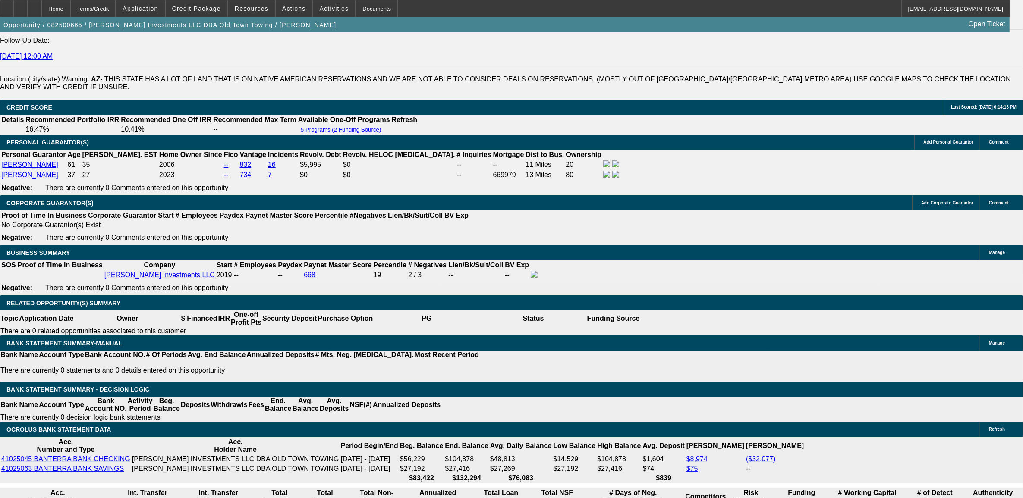
scroll to position [1221, 0]
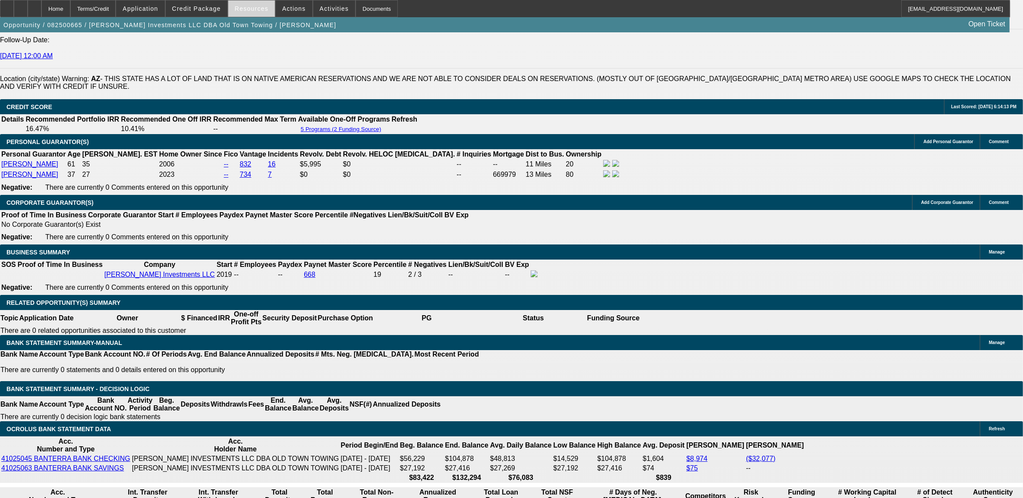
click at [235, 13] on span at bounding box center [251, 8] width 47 height 21
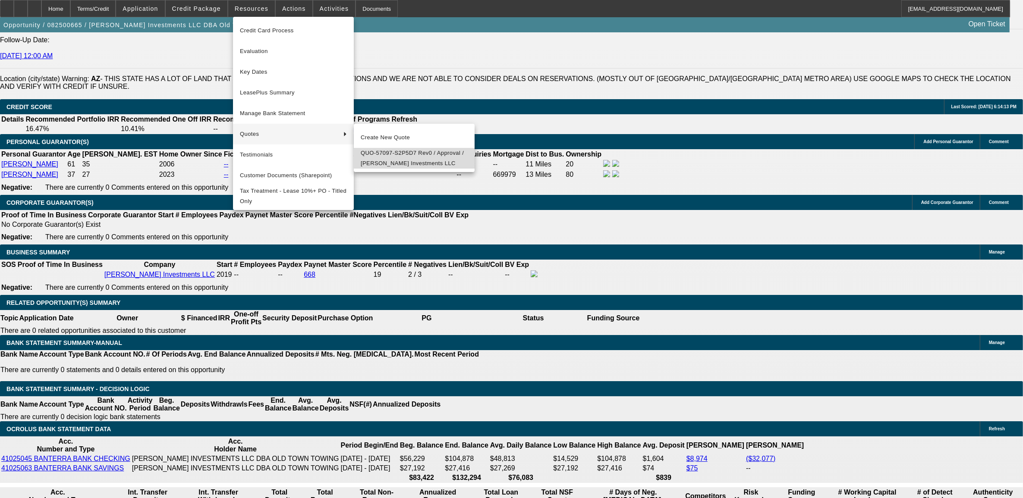
click at [382, 156] on span "QUO-57097-S2P5D7 Rev0 / Approval / [PERSON_NAME] Investments LLC" at bounding box center [414, 158] width 107 height 21
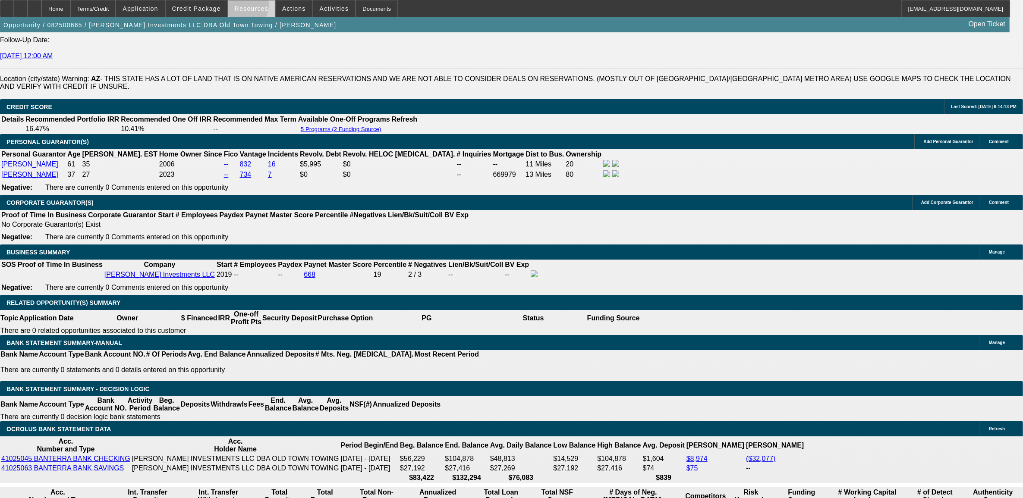
click at [241, 6] on span "Resources" at bounding box center [252, 8] width 34 height 7
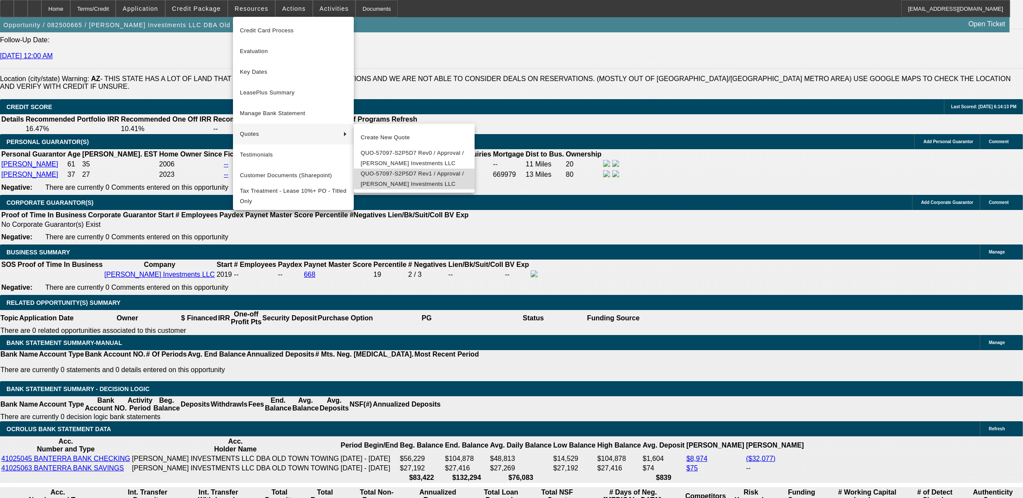
click at [398, 183] on span "QUO-57097-S2P5D7 Rev1 / Approval / [PERSON_NAME] Investments LLC" at bounding box center [414, 179] width 107 height 21
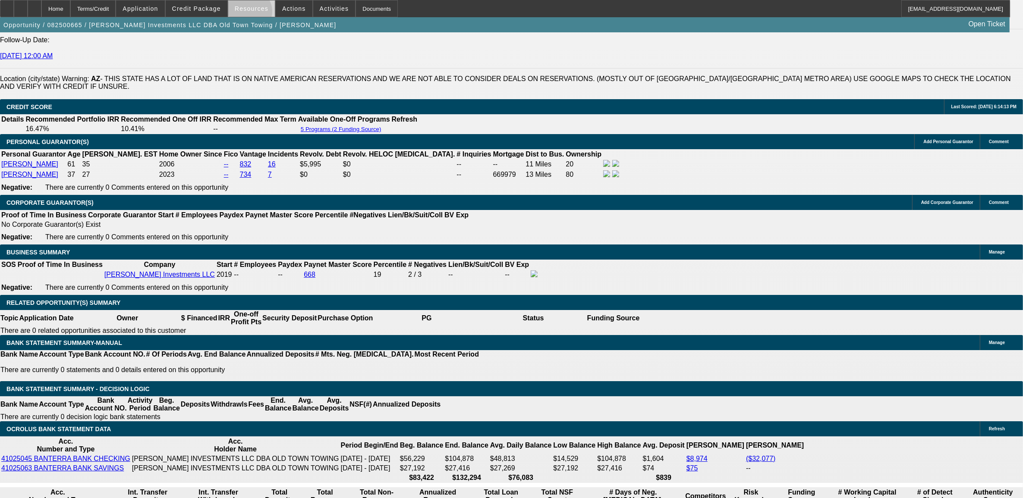
click at [255, 13] on span at bounding box center [251, 8] width 47 height 21
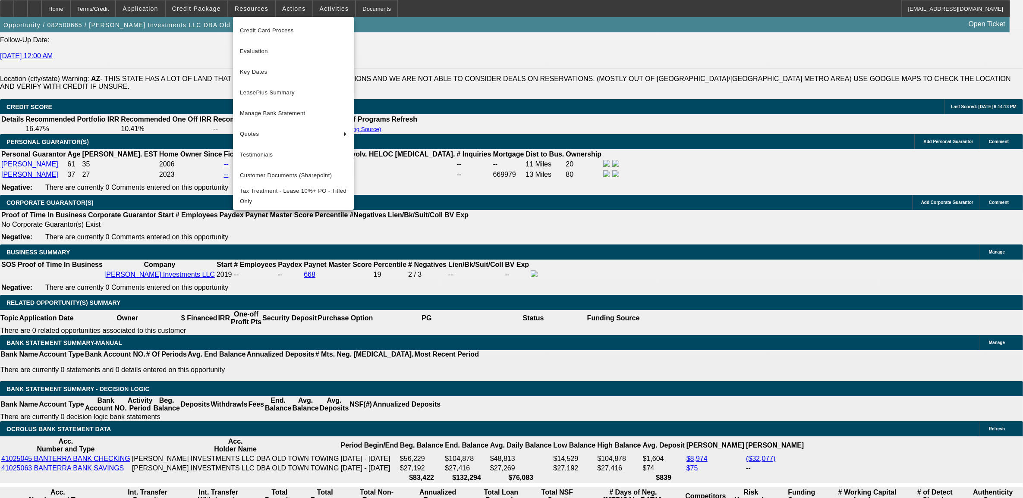
click at [76, 205] on div at bounding box center [511, 249] width 1023 height 498
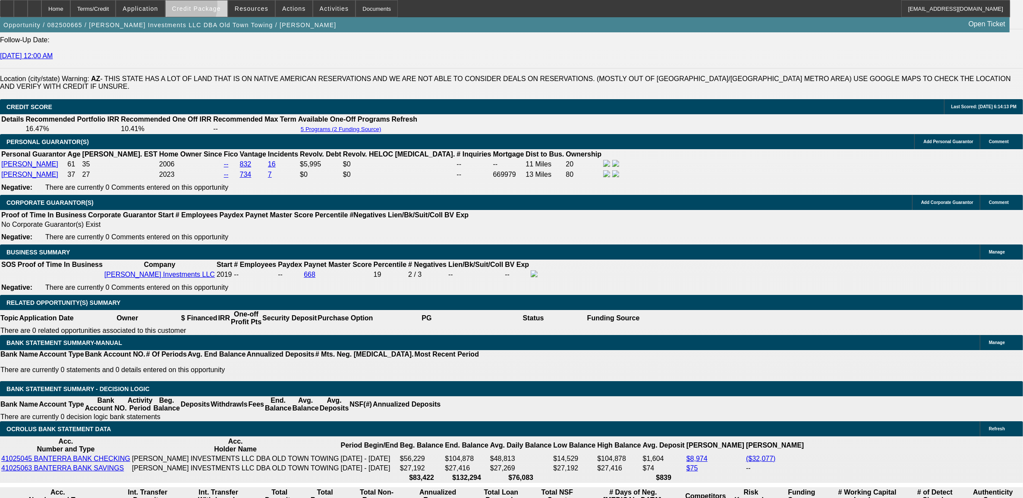
click at [187, 6] on span "Credit Package" at bounding box center [196, 8] width 49 height 7
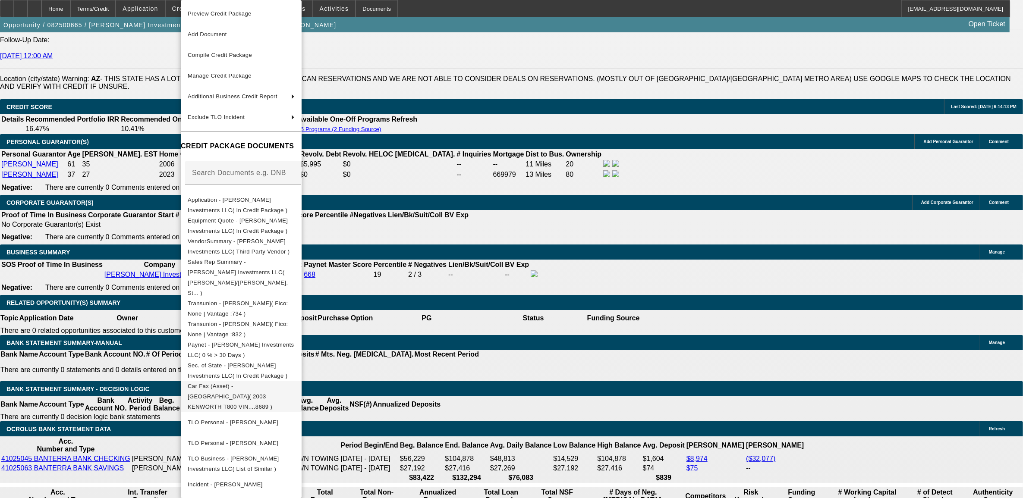
click at [253, 383] on span "Car Fax (Asset) - [GEOGRAPHIC_DATA]( 2003 KENWORTH T800 VIN....8689 )" at bounding box center [230, 396] width 85 height 27
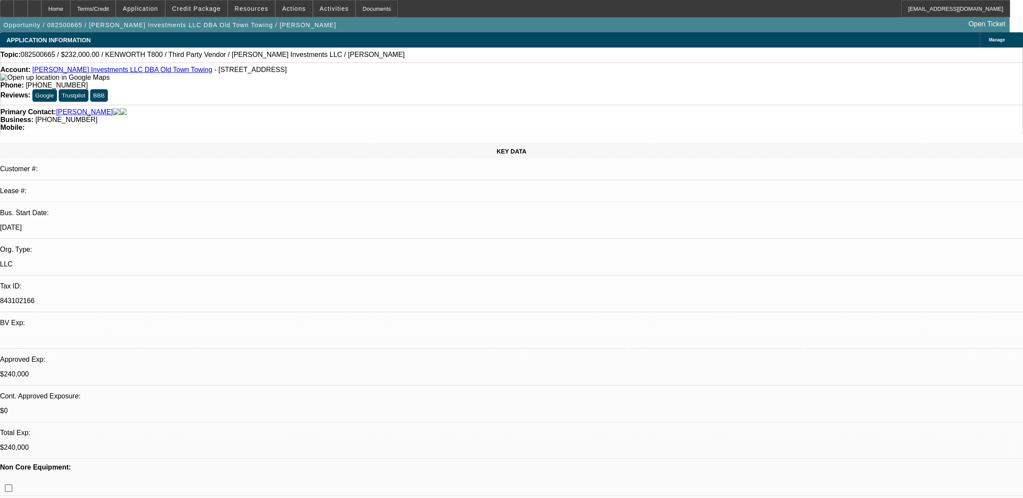
select select "0"
select select "2"
select select "0.1"
select select "4"
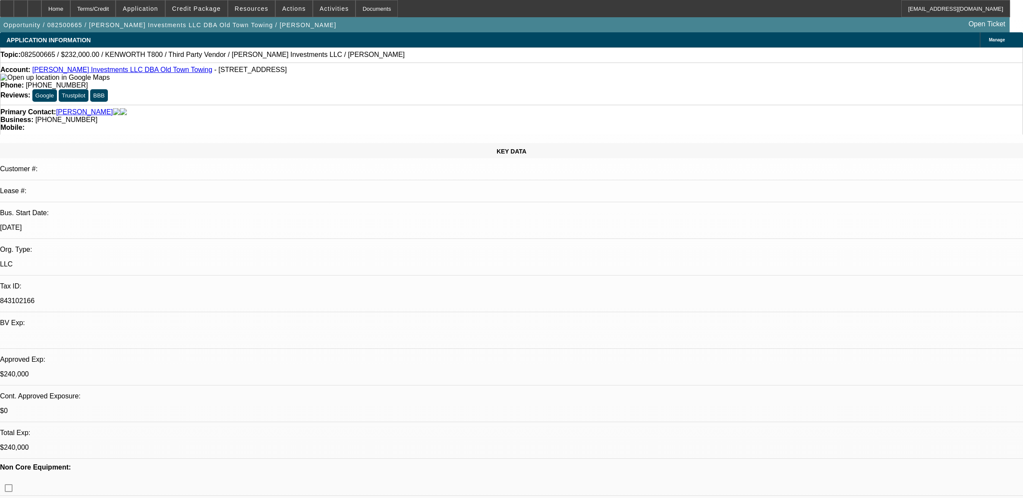
select select "0"
select select "2"
select select "0.1"
select select "4"
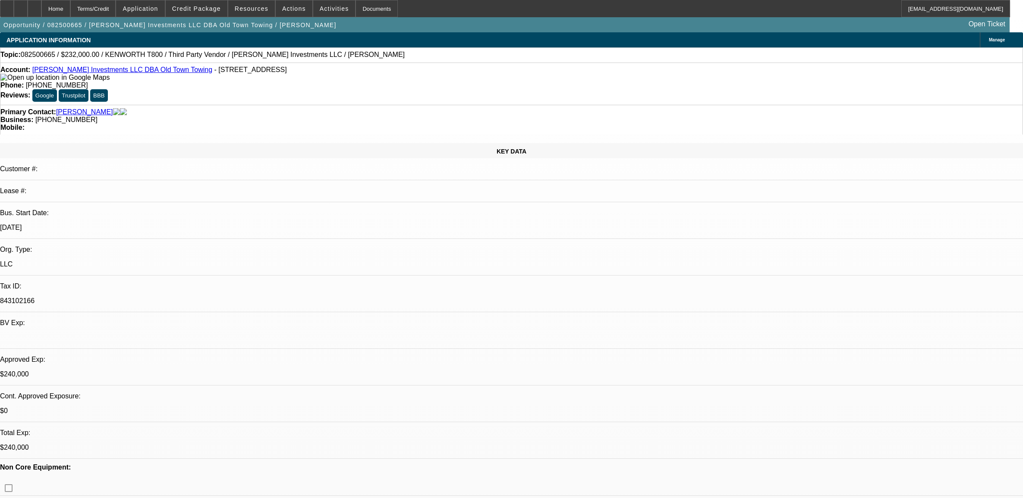
select select "0"
select select "2"
select select "0.1"
select select "4"
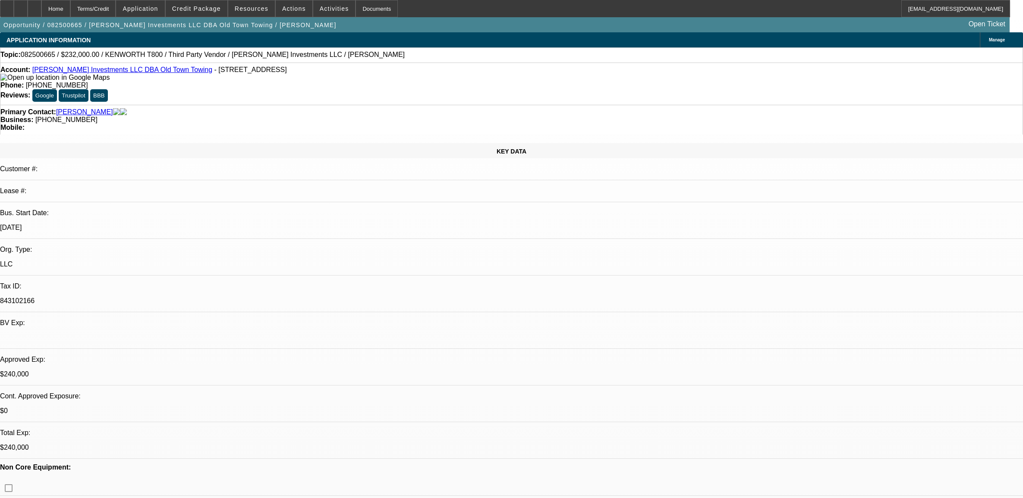
select select "0"
select select "0.1"
select select "4"
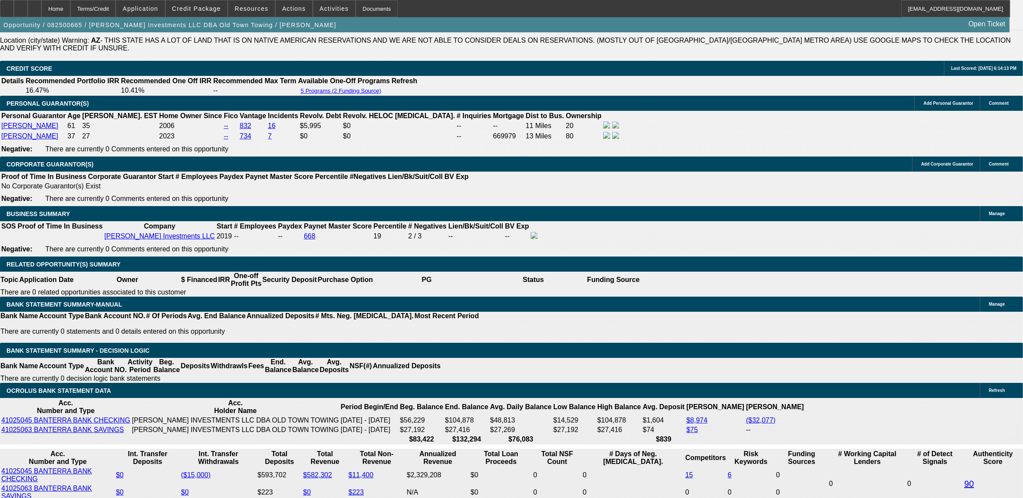
scroll to position [1240, 0]
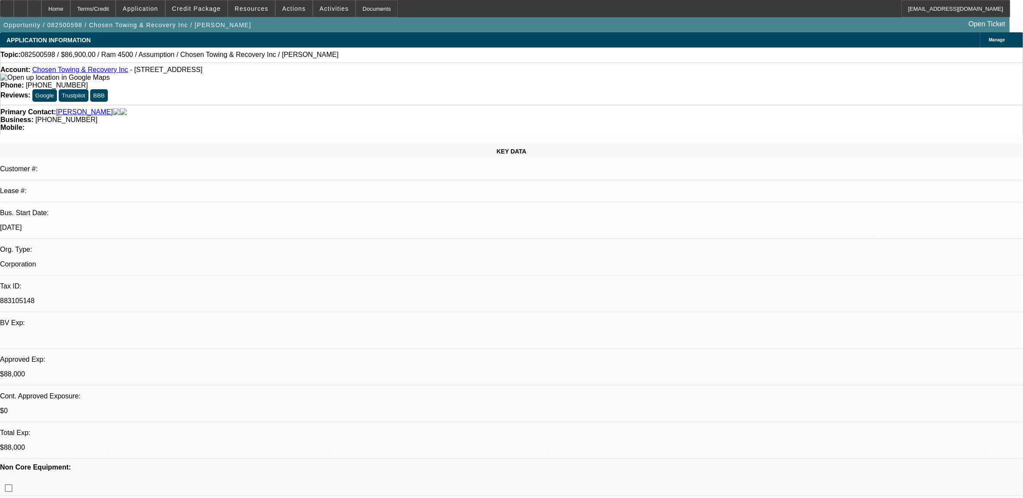
select select "0"
select select "2"
select select "0.1"
select select "0"
select select "3"
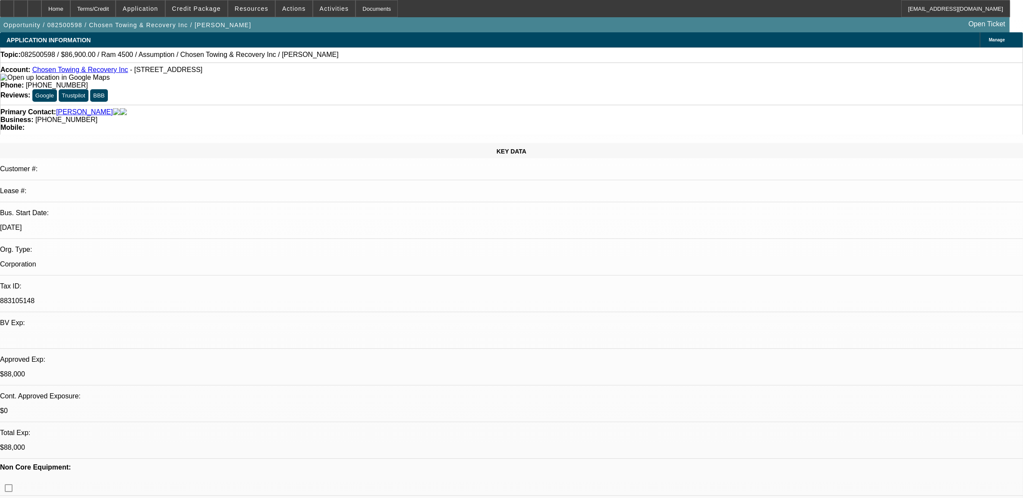
select select "0"
select select "0.1"
select select "0"
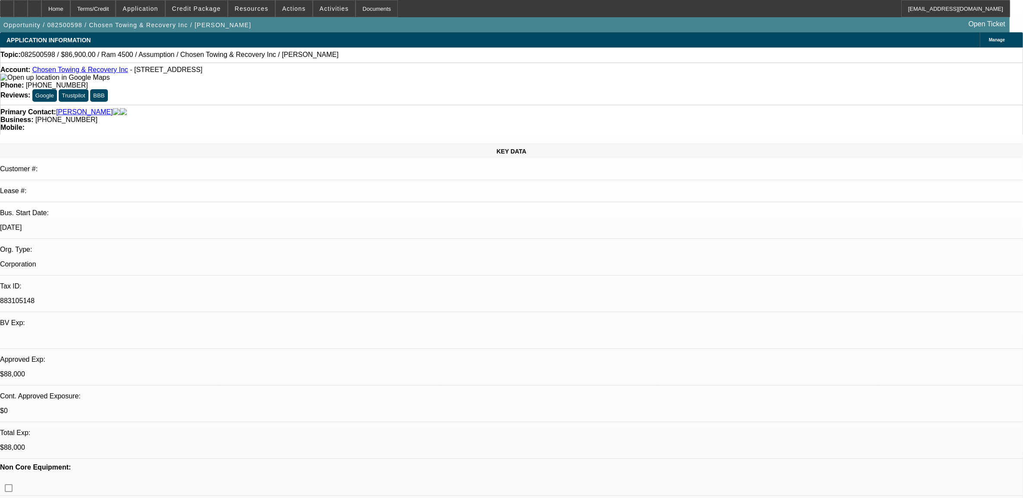
select select "3"
select select "0"
select select "1"
select select "2"
select select "4"
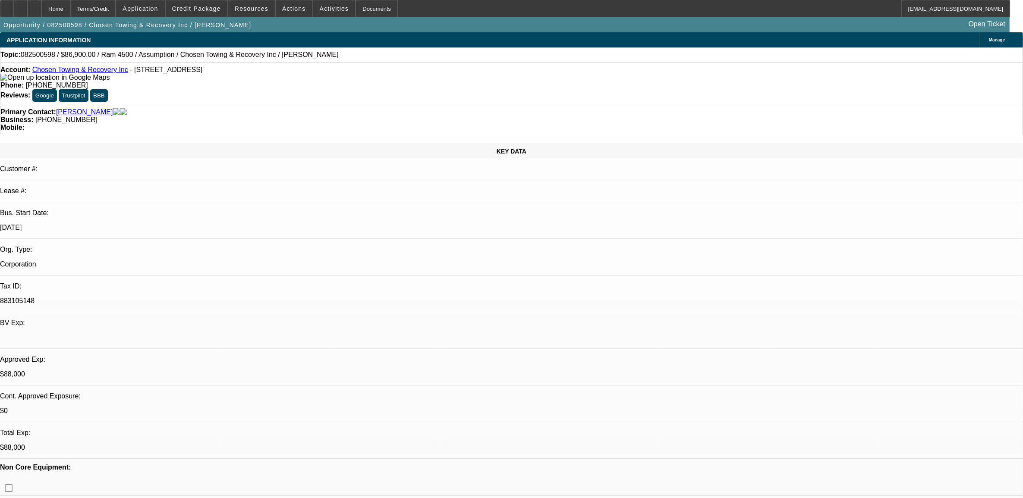
select select "1"
select select "2"
select select "4"
select select "1"
select select "2"
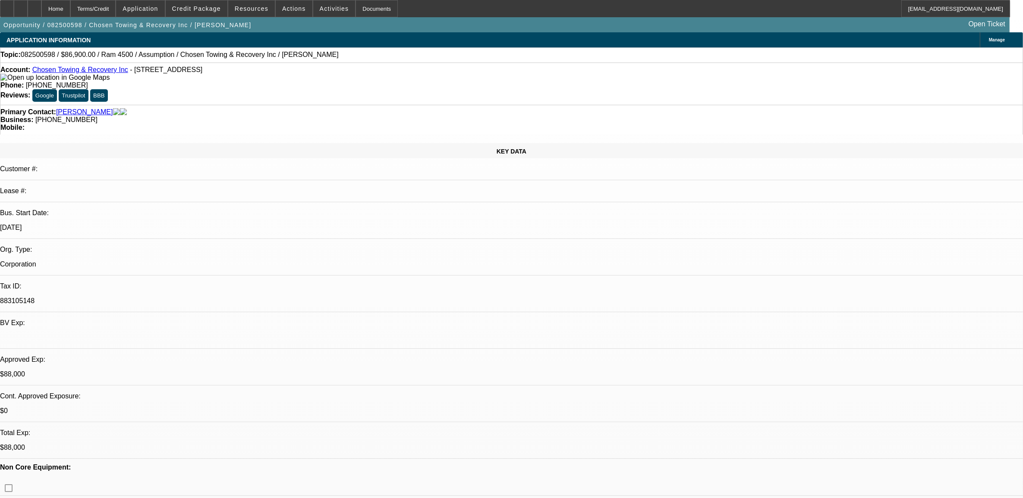
select select "4"
select select "1"
select select "2"
select select "4"
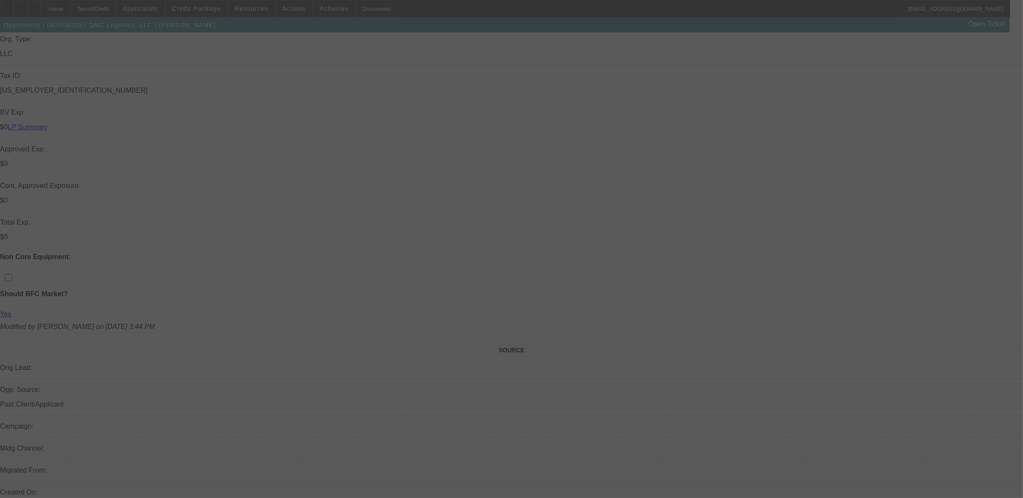
scroll to position [378, 0]
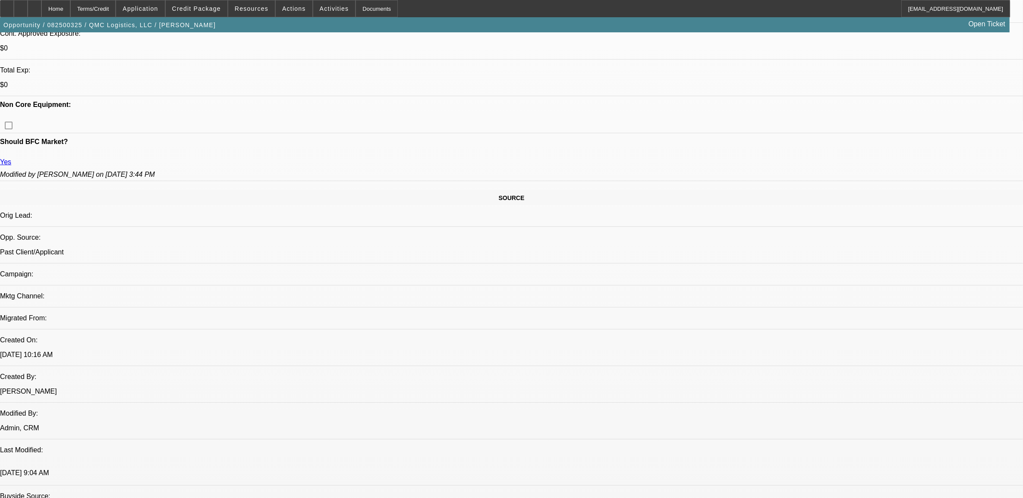
select select "0"
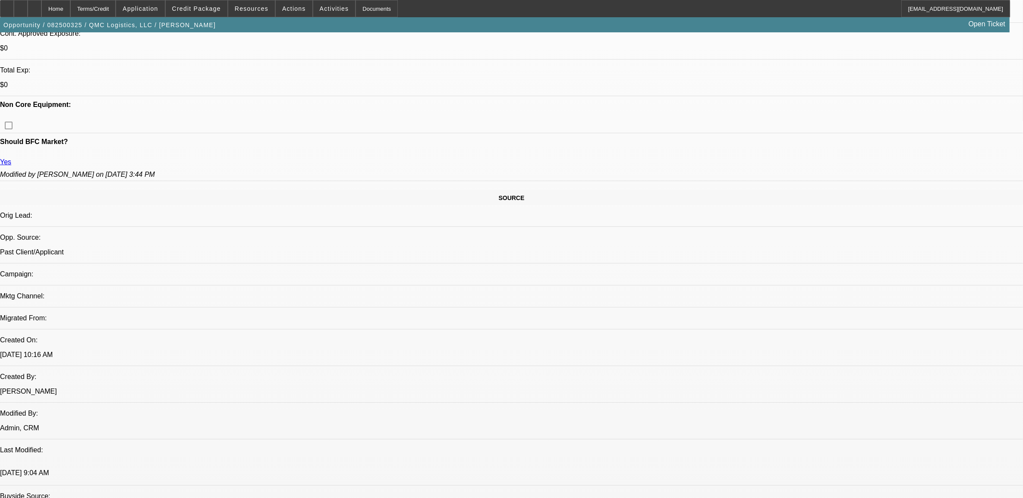
select select "0"
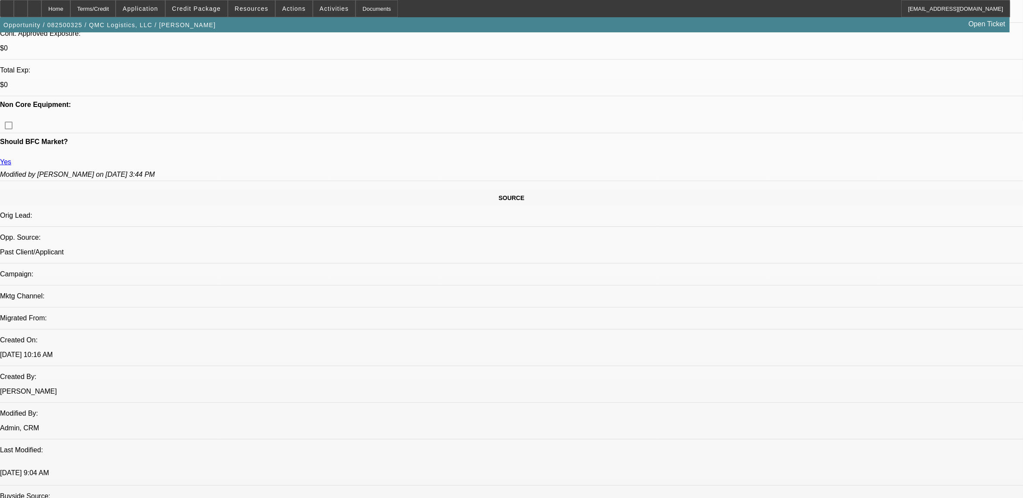
select select "0"
select select "1"
select select "2"
select select "6"
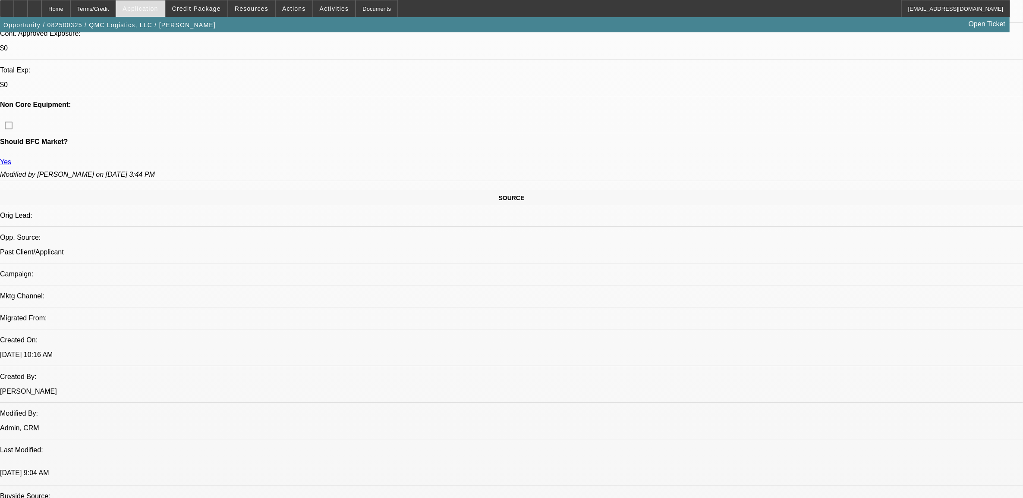
select select "1"
select select "2"
select select "6"
select select "1"
select select "2"
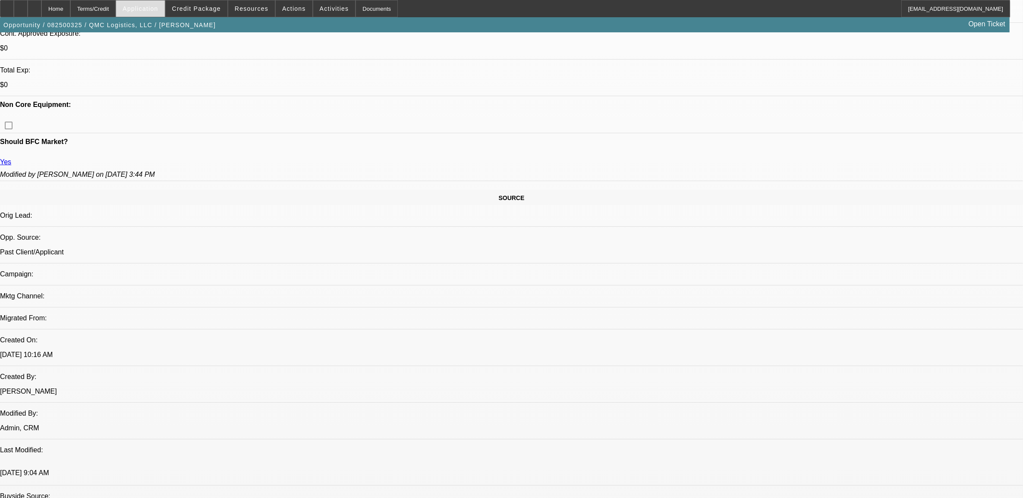
select select "6"
select select "1"
select select "2"
select select "6"
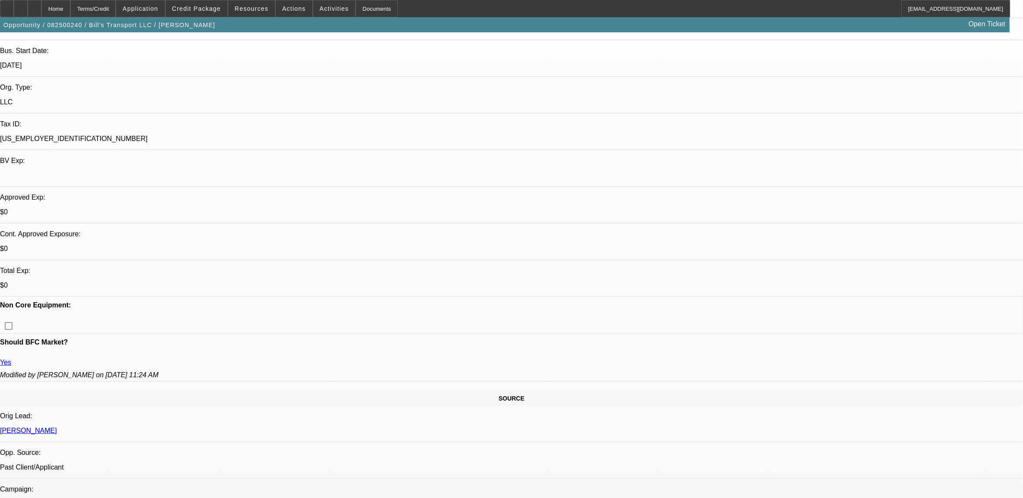
select select "0"
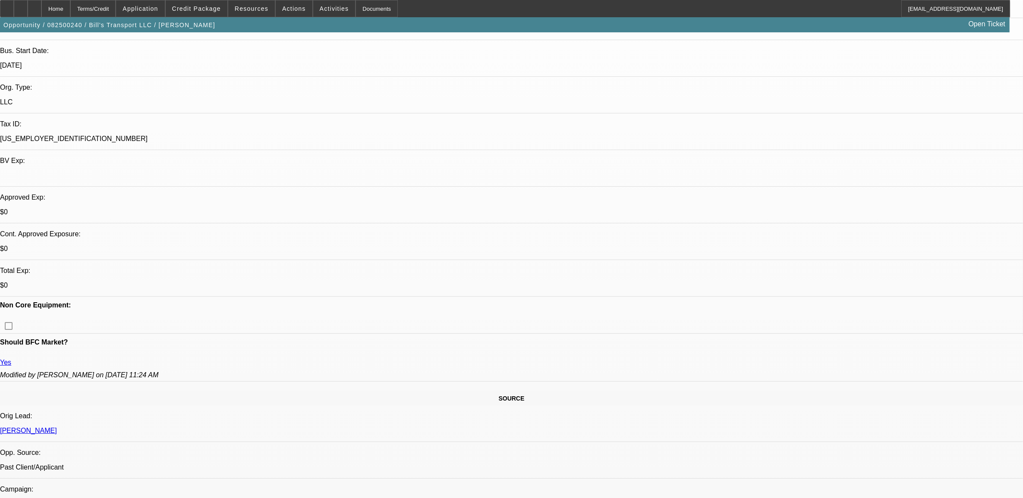
select select "0"
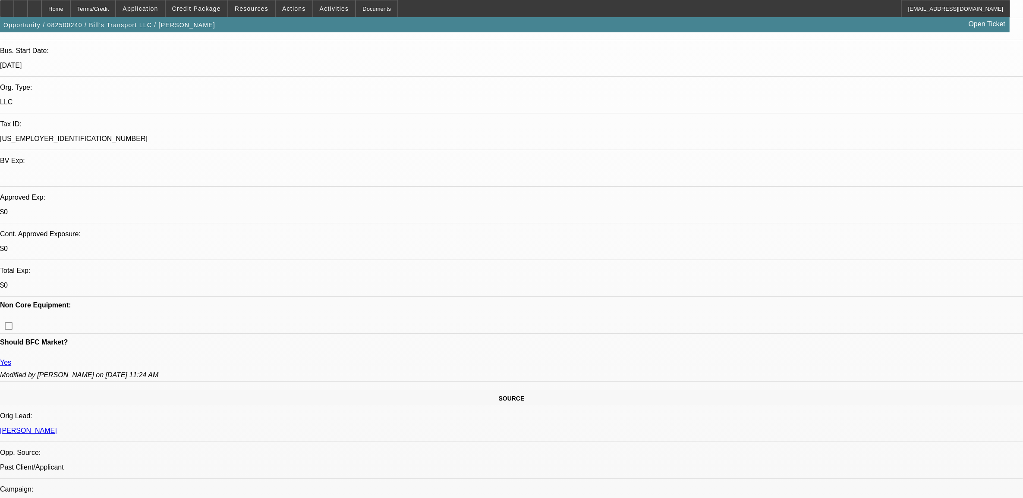
select select "0"
select select "1"
select select "3"
select select "6"
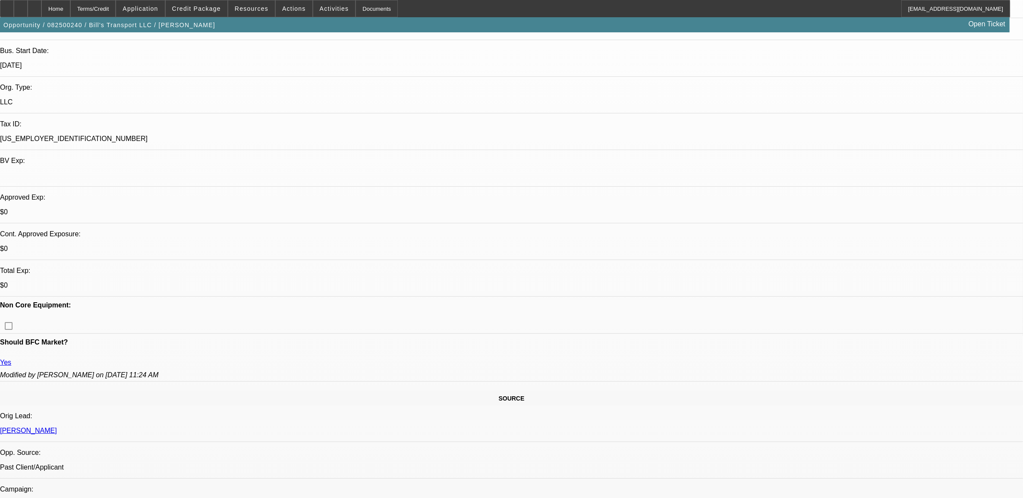
select select "1"
select select "6"
select select "1"
select select "3"
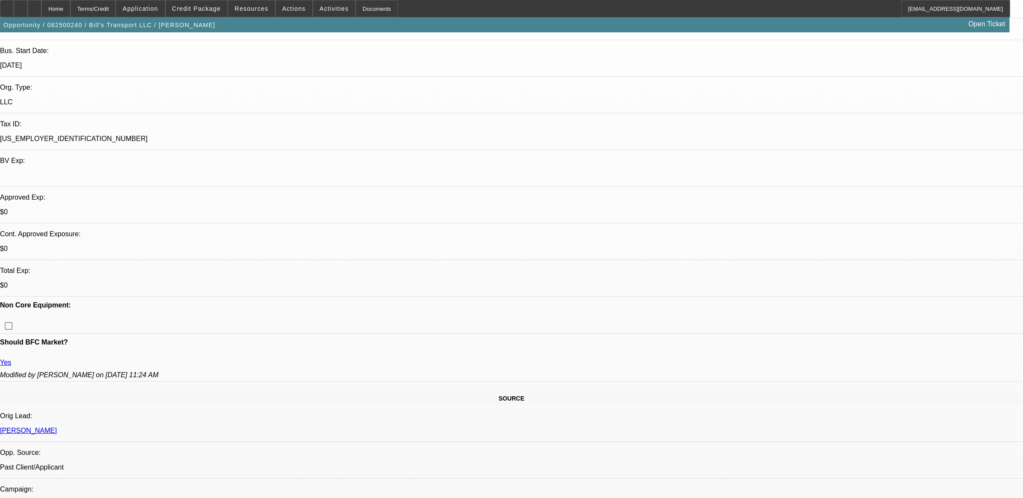
select select "6"
select select "1"
select select "6"
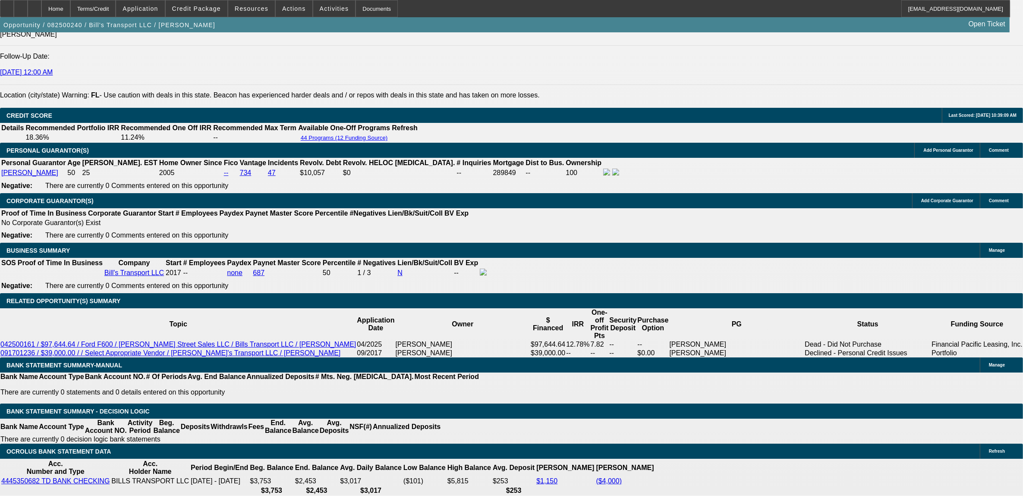
scroll to position [1187, 0]
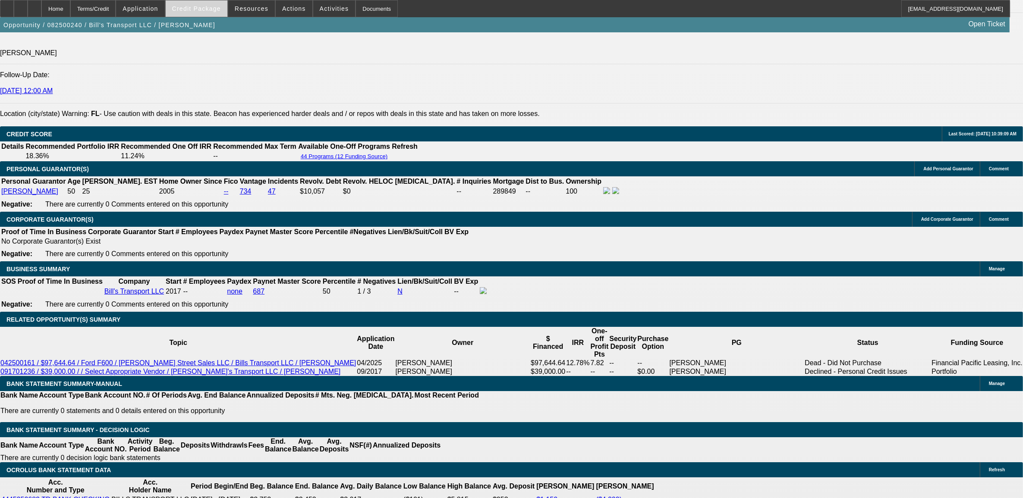
click at [201, 11] on span "Credit Package" at bounding box center [196, 8] width 49 height 7
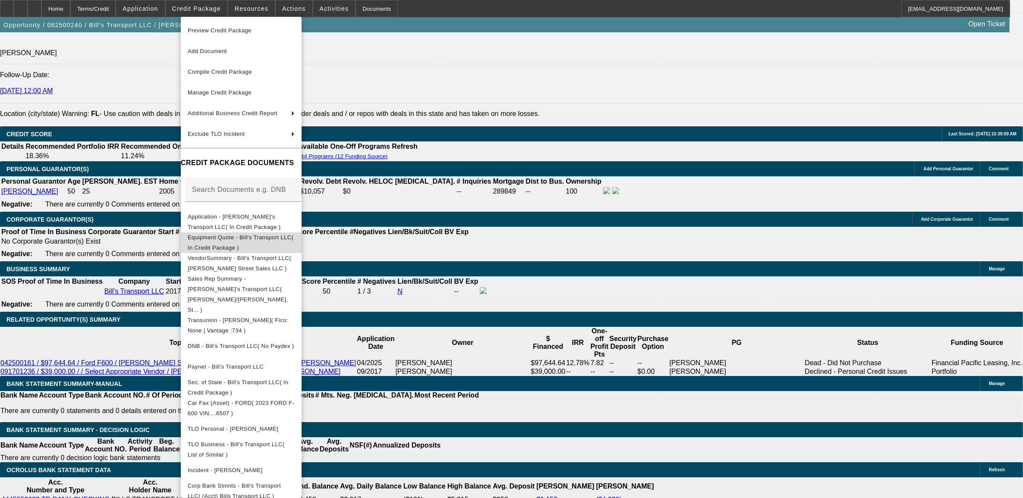
click at [236, 244] on span "Equipment Quote - Bill's Transport LLC( In Credit Package )" at bounding box center [241, 242] width 107 height 21
